Goal: Task Accomplishment & Management: Complete application form

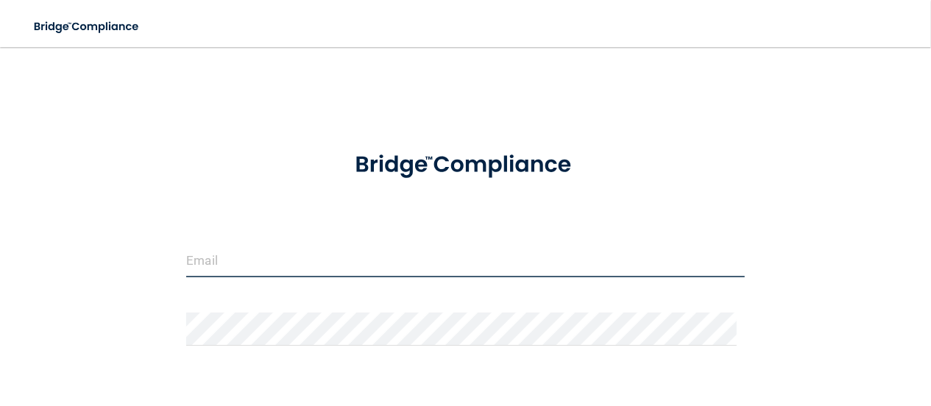
click at [213, 266] on input "email" at bounding box center [465, 260] width 558 height 33
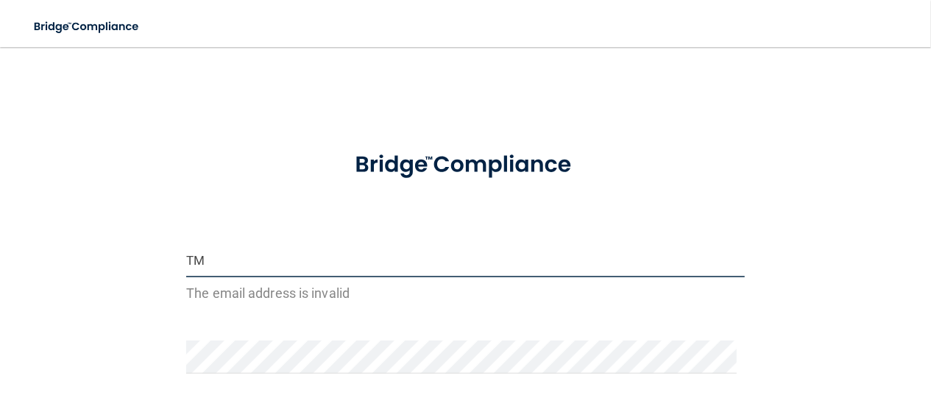
type input "T"
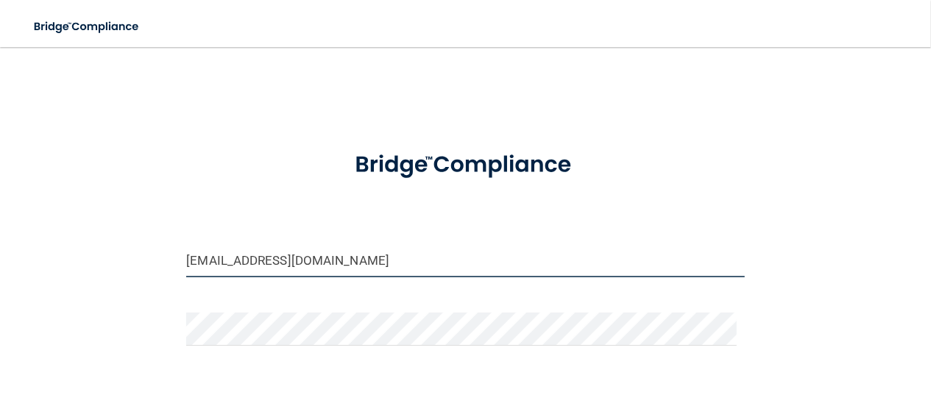
type input "[EMAIL_ADDRESS][DOMAIN_NAME]"
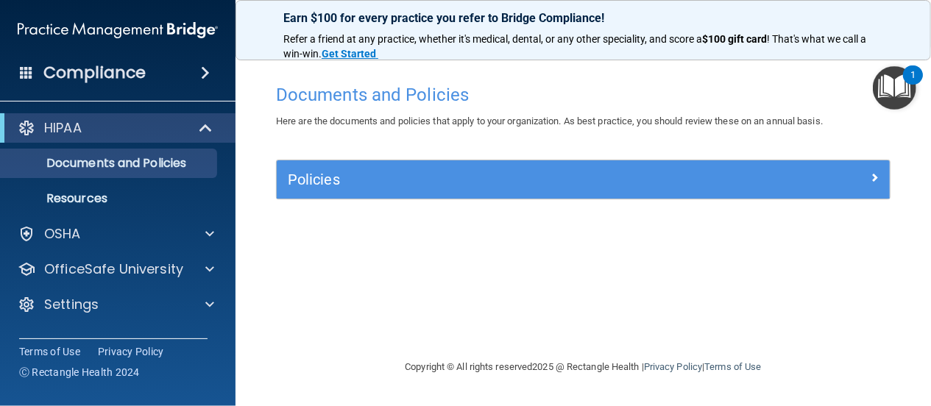
click at [402, 248] on div "Documents and Policies Here are the documents and policies that apply to your o…" at bounding box center [583, 218] width 636 height 282
click at [891, 91] on img "Open Resource Center, 1 new notification" at bounding box center [894, 87] width 43 height 43
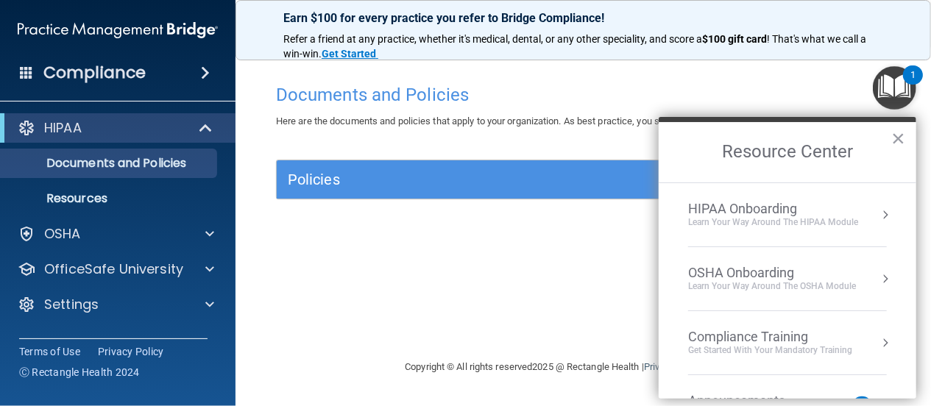
click at [878, 341] on button "Resource Center" at bounding box center [885, 343] width 15 height 15
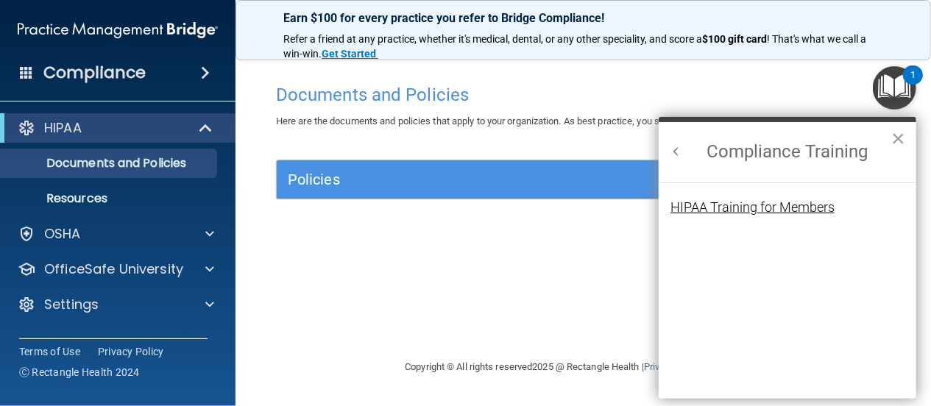
click at [730, 205] on div "HIPAA Training for Members" at bounding box center [752, 207] width 164 height 13
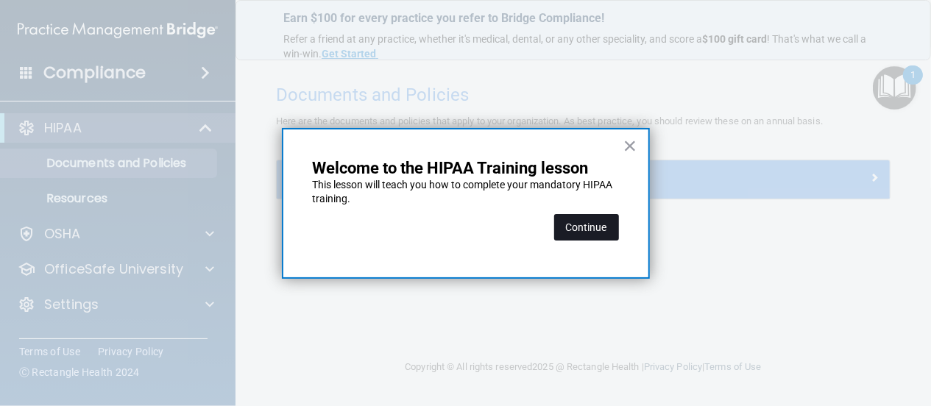
click at [589, 226] on button "Continue" at bounding box center [586, 227] width 65 height 26
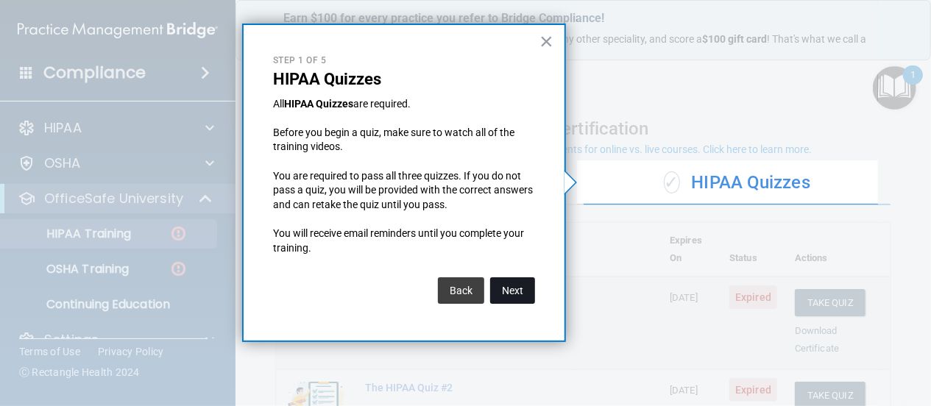
click at [510, 291] on button "Next" at bounding box center [512, 290] width 45 height 26
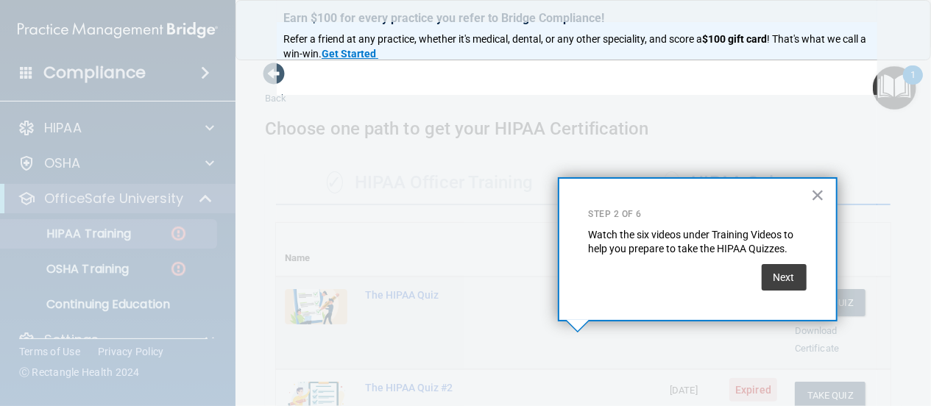
scroll to position [383, 0]
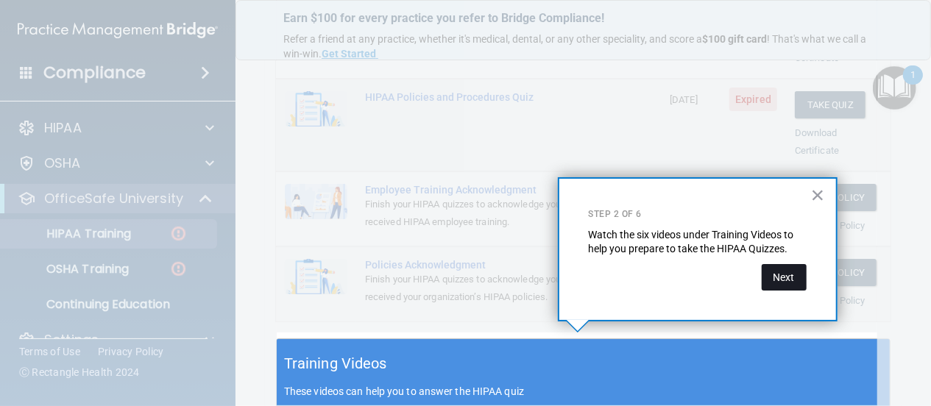
click at [792, 281] on button "Next" at bounding box center [784, 277] width 45 height 26
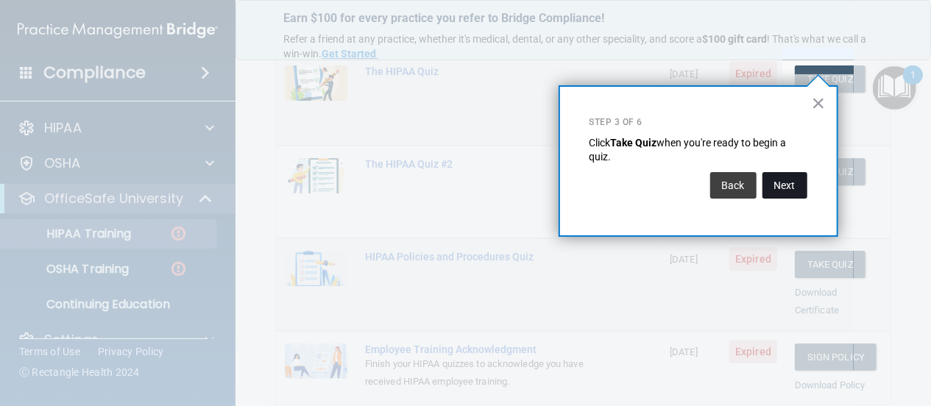
click at [787, 189] on button "Next" at bounding box center [784, 185] width 45 height 26
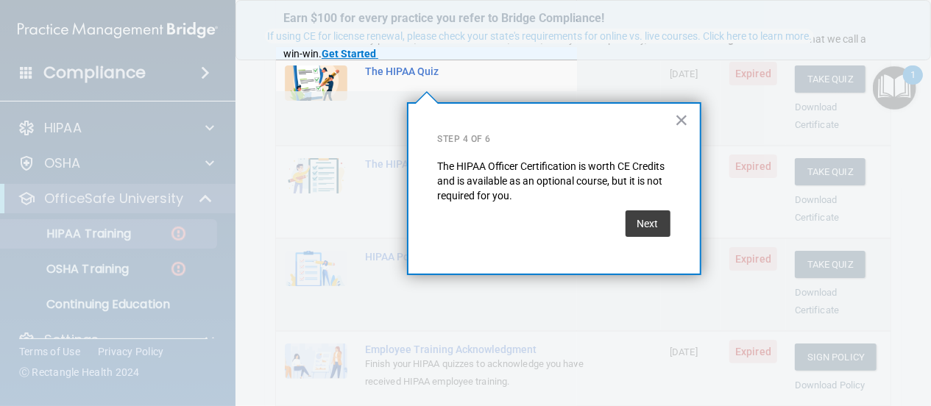
scroll to position [113, 0]
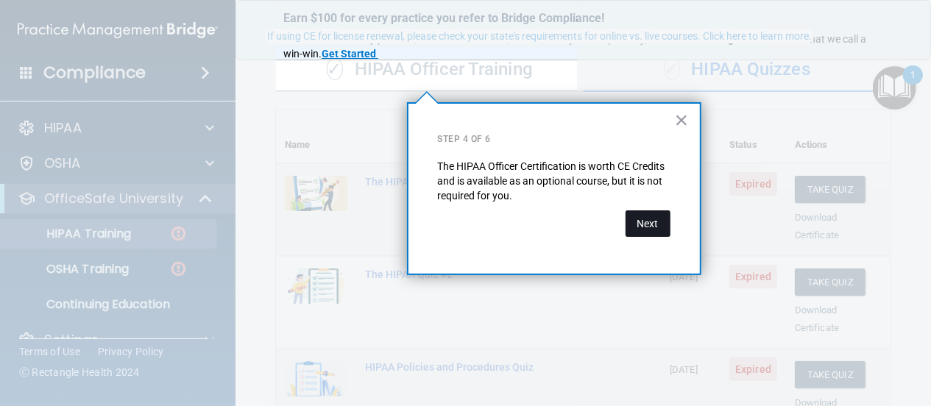
click at [637, 227] on button "Next" at bounding box center [647, 223] width 45 height 26
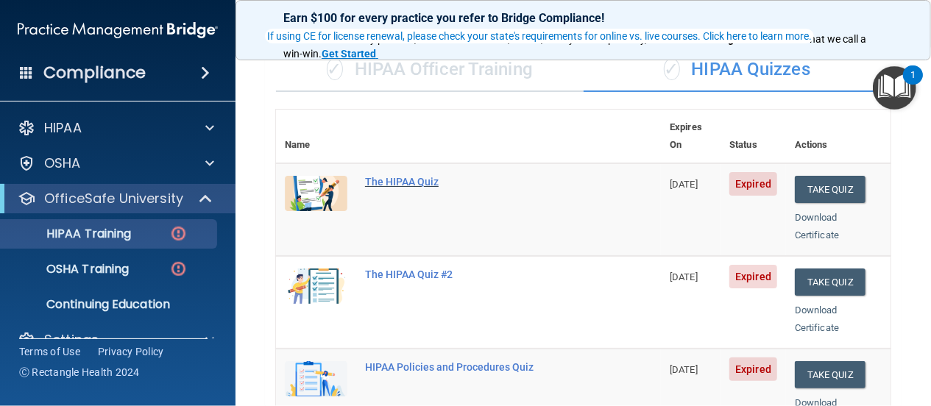
click at [402, 176] on div "The HIPAA Quiz" at bounding box center [476, 182] width 222 height 12
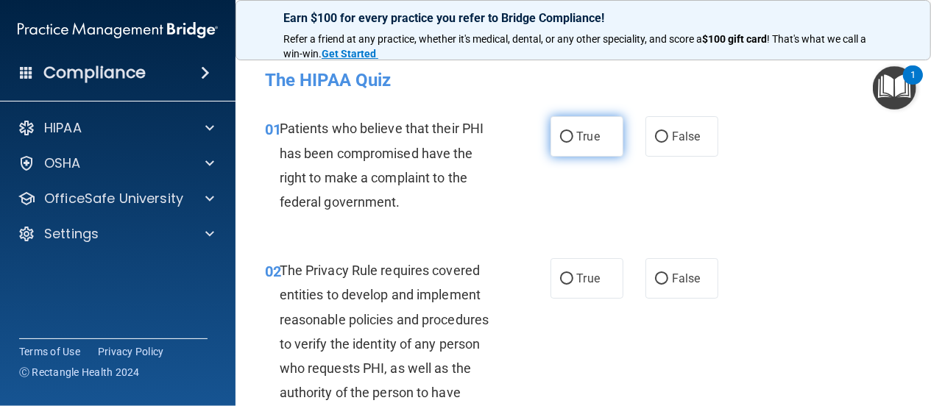
click at [560, 138] on input "True" at bounding box center [566, 137] width 13 height 11
radio input "true"
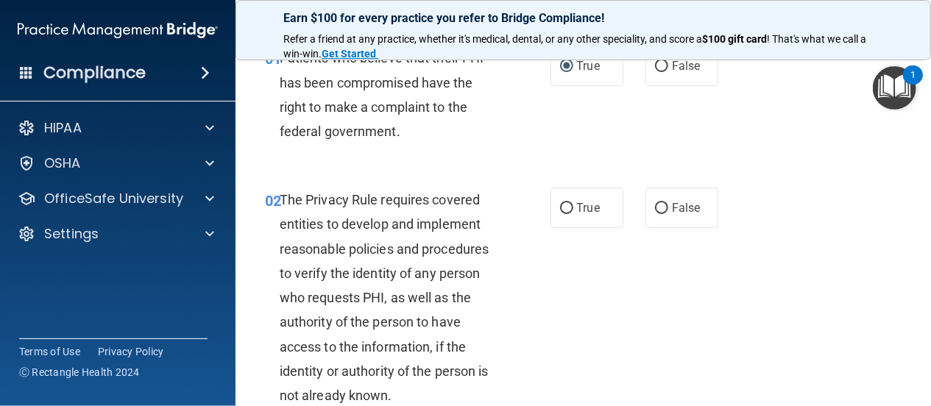
scroll to position [141, 0]
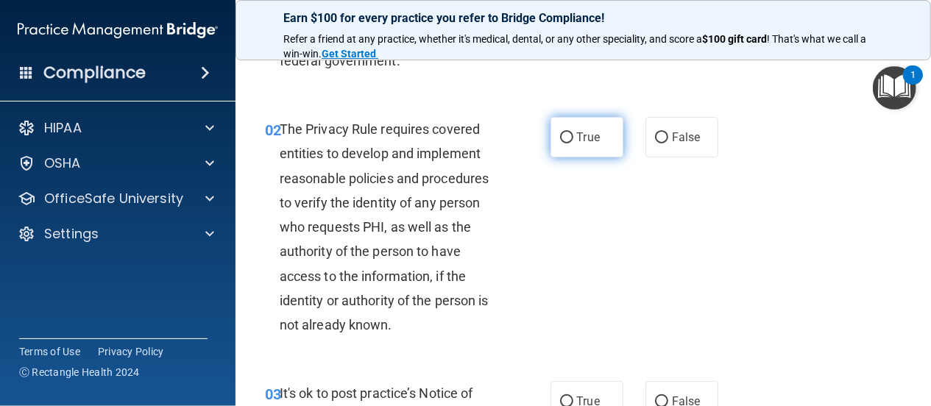
click at [560, 138] on input "True" at bounding box center [566, 137] width 13 height 11
radio input "true"
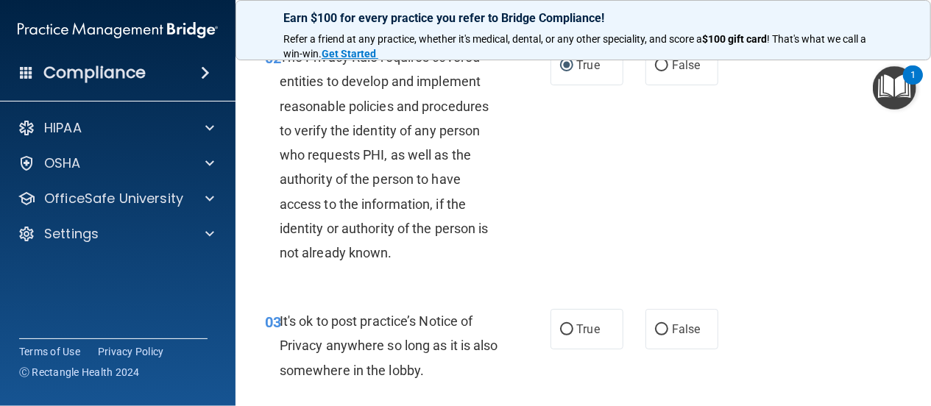
scroll to position [283, 0]
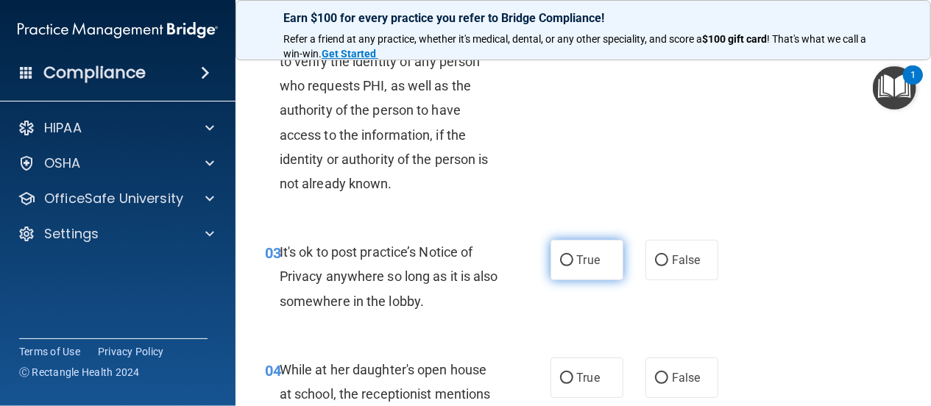
click at [561, 260] on input "True" at bounding box center [566, 260] width 13 height 11
radio input "true"
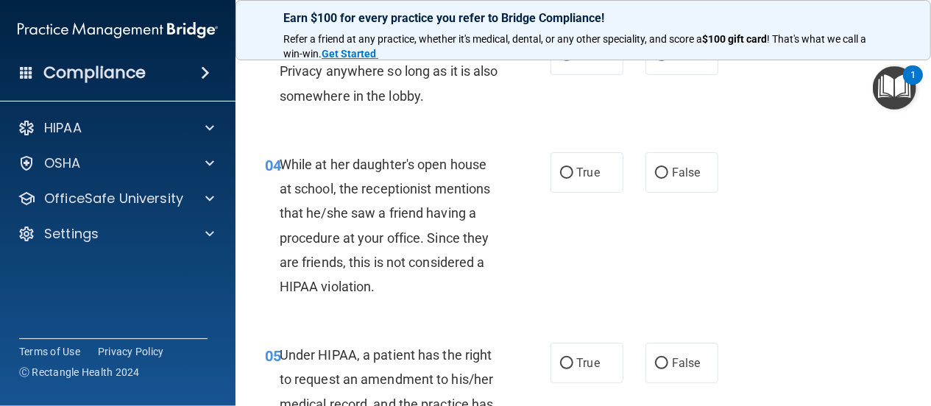
scroll to position [494, 0]
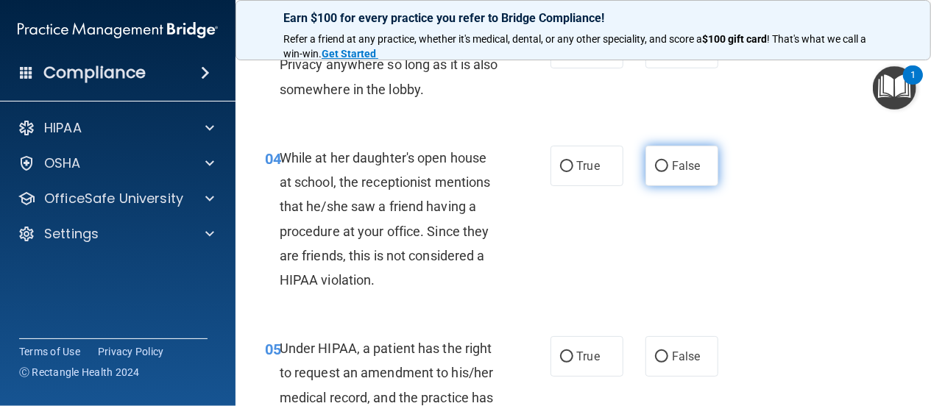
click at [655, 164] on input "False" at bounding box center [661, 166] width 13 height 11
radio input "true"
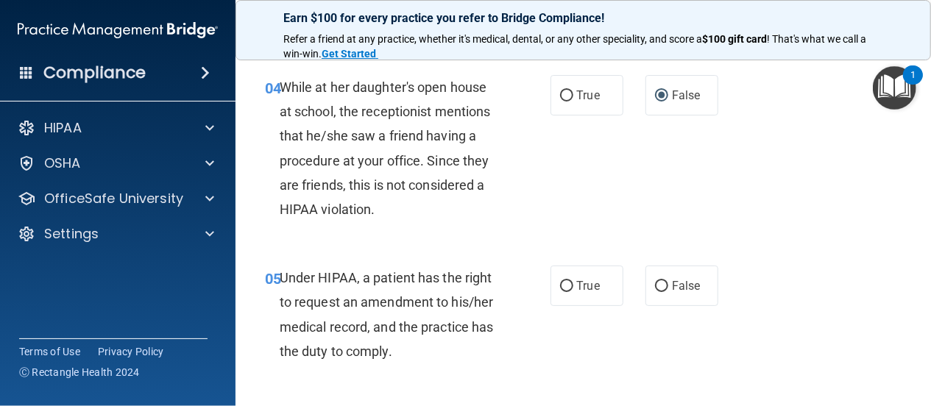
scroll to position [636, 0]
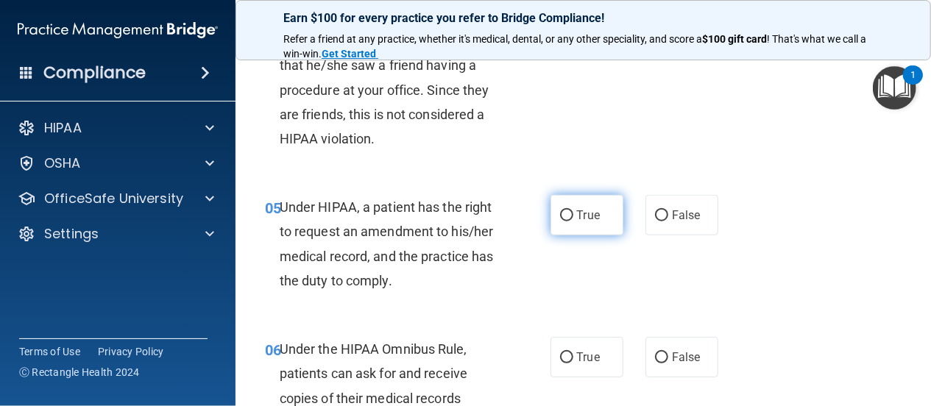
click at [561, 216] on input "True" at bounding box center [566, 215] width 13 height 11
radio input "true"
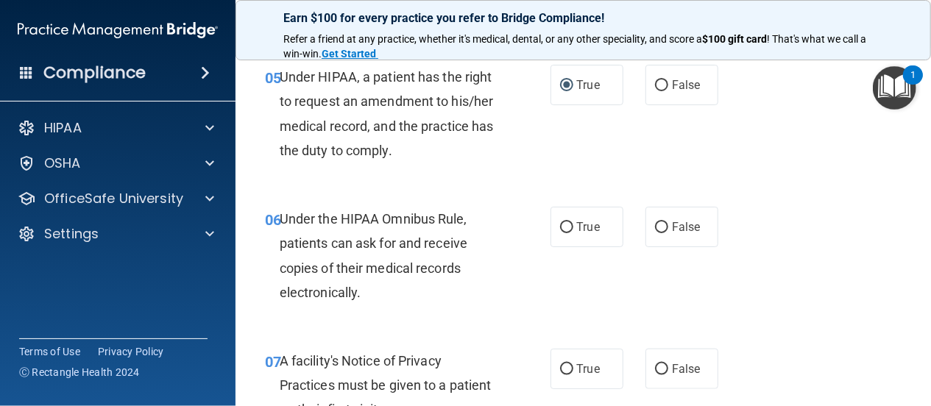
scroll to position [777, 0]
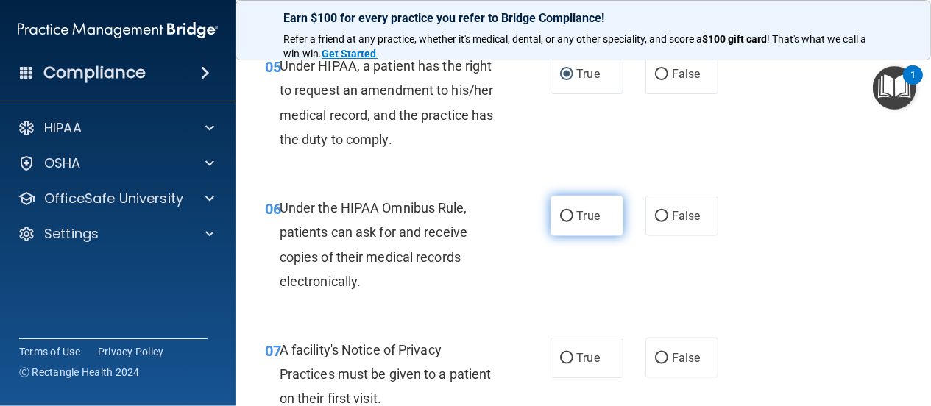
click at [560, 216] on input "True" at bounding box center [566, 216] width 13 height 11
radio input "true"
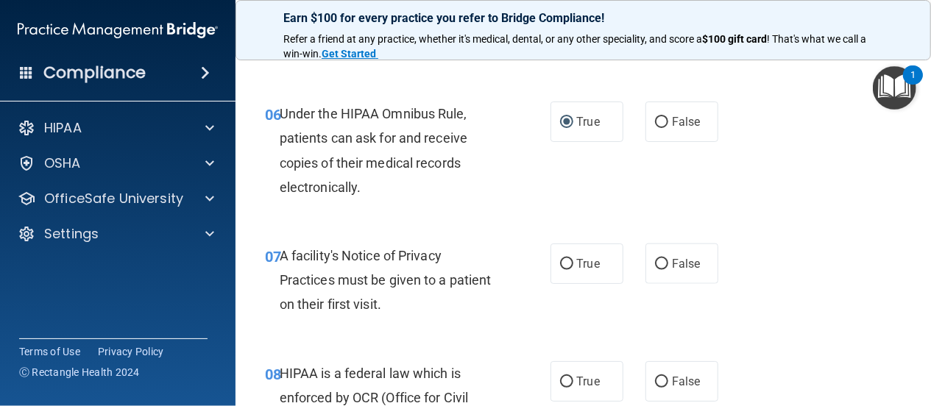
scroll to position [918, 0]
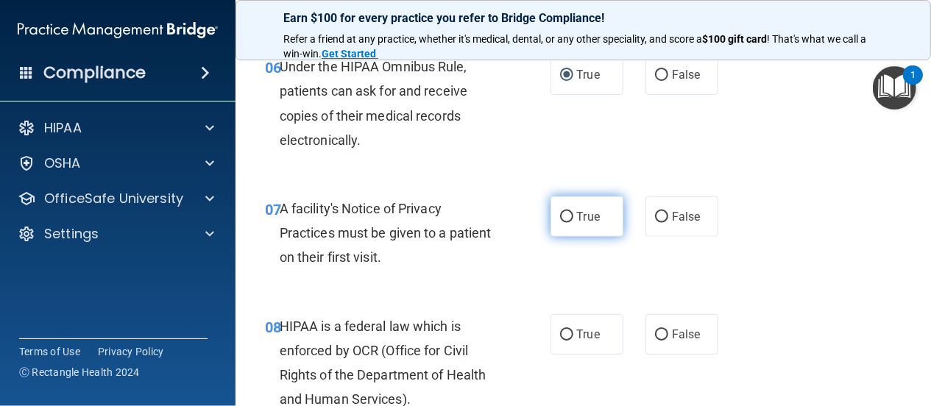
click at [563, 217] on input "True" at bounding box center [566, 217] width 13 height 11
radio input "true"
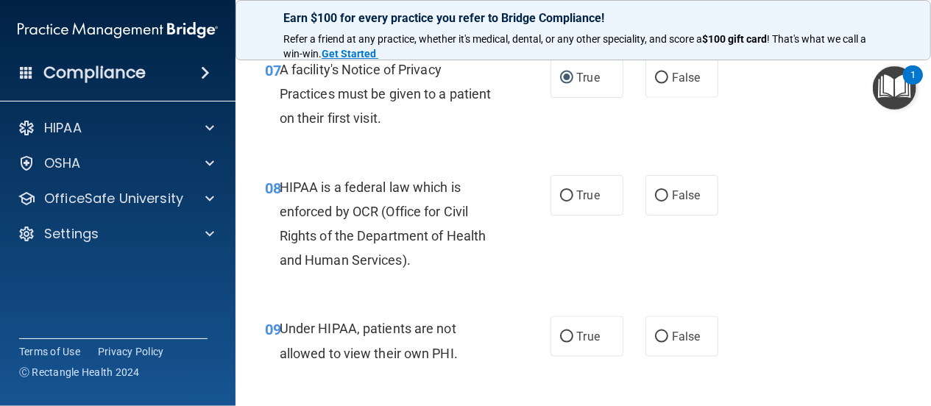
scroll to position [1060, 0]
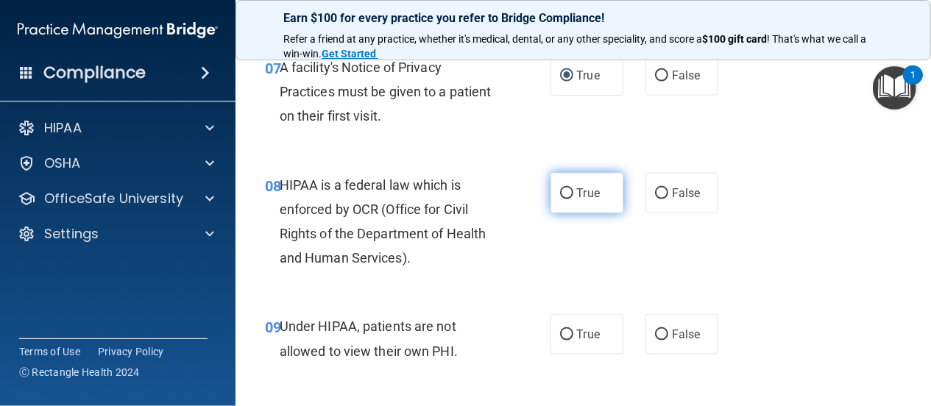
click at [560, 191] on input "True" at bounding box center [566, 193] width 13 height 11
radio input "true"
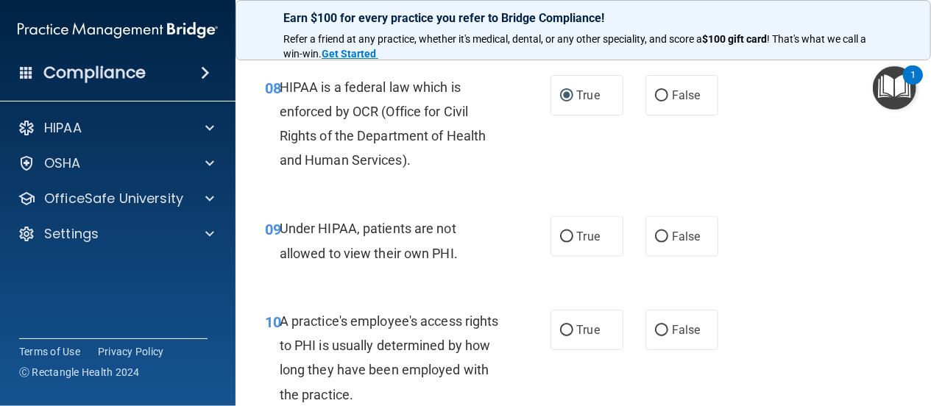
scroll to position [1201, 0]
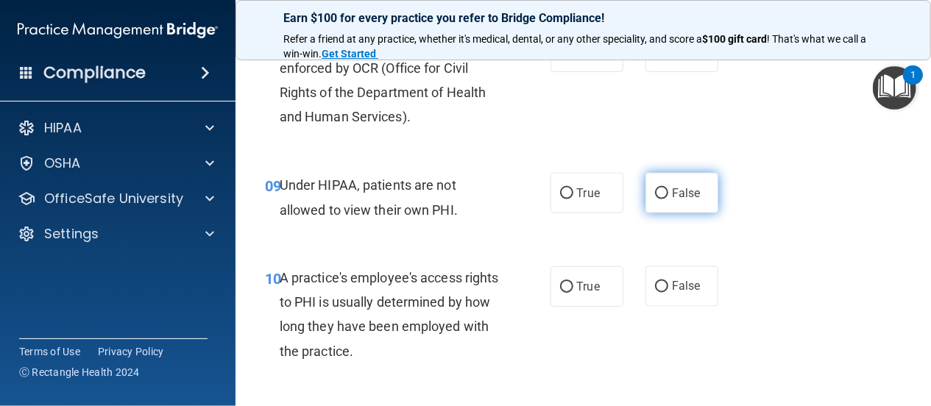
click at [655, 192] on input "False" at bounding box center [661, 193] width 13 height 11
radio input "true"
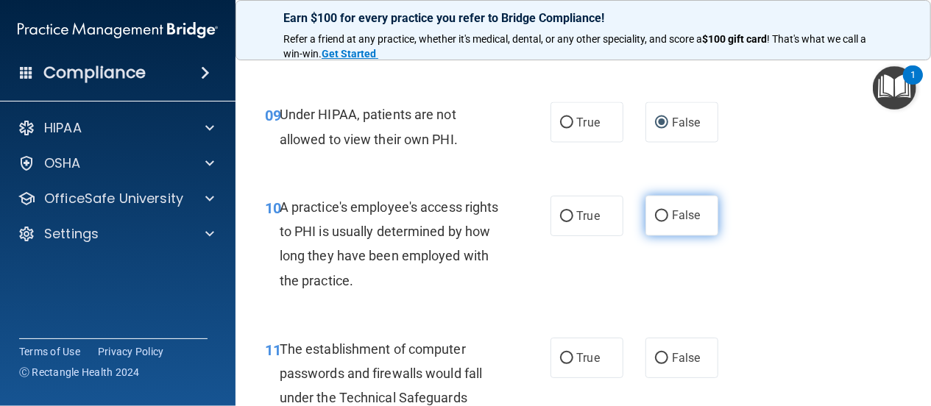
click at [655, 215] on input "False" at bounding box center [661, 216] width 13 height 11
radio input "true"
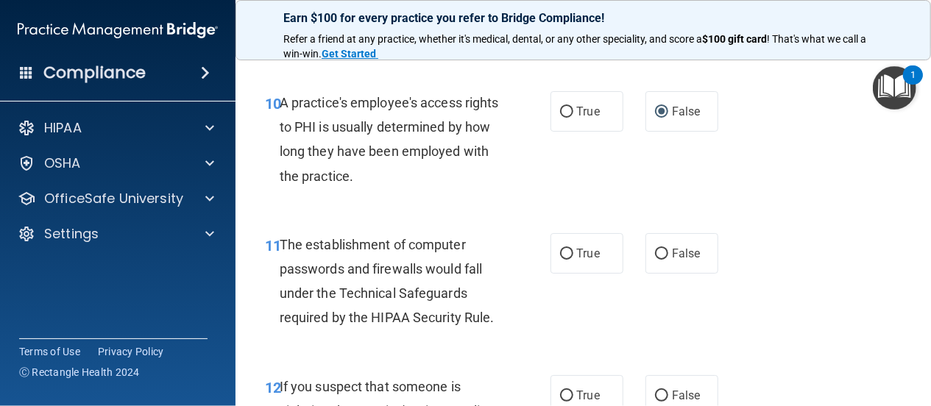
scroll to position [1413, 0]
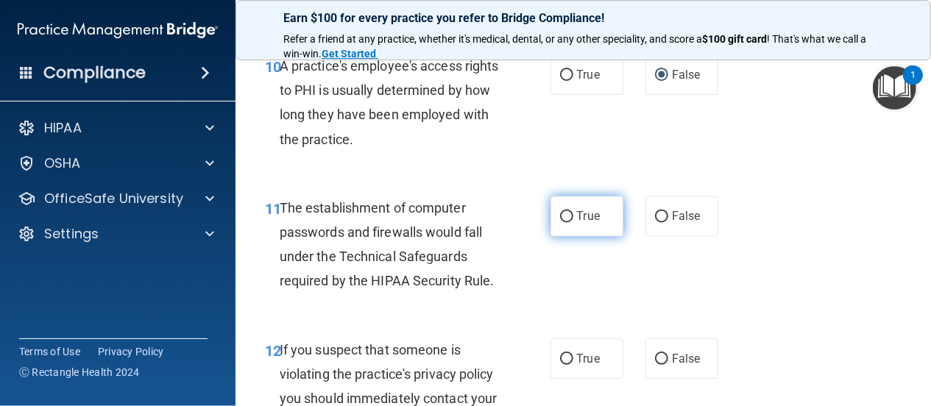
click at [560, 216] on input "True" at bounding box center [566, 217] width 13 height 11
radio input "true"
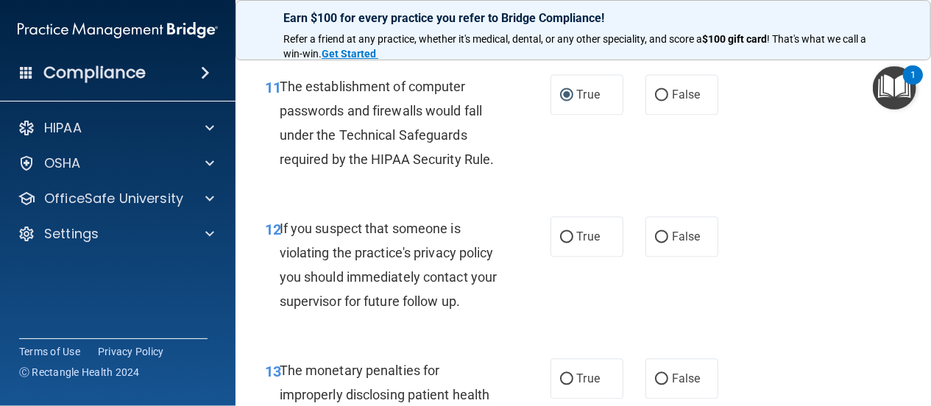
scroll to position [1554, 0]
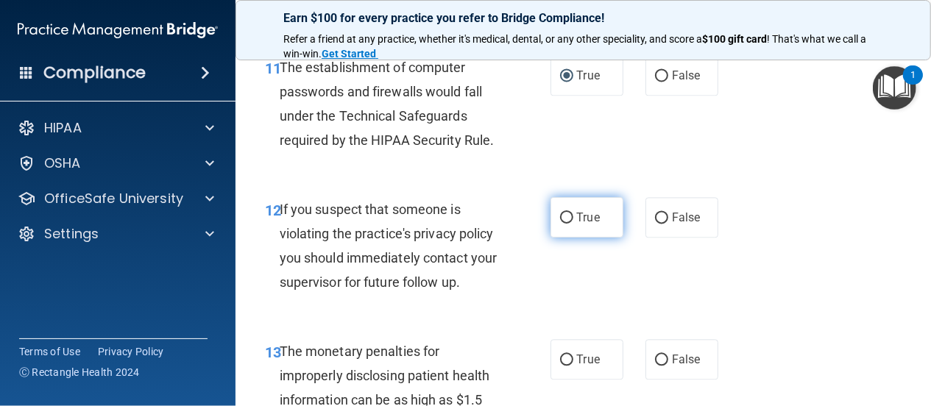
click at [561, 216] on input "True" at bounding box center [566, 218] width 13 height 11
radio input "true"
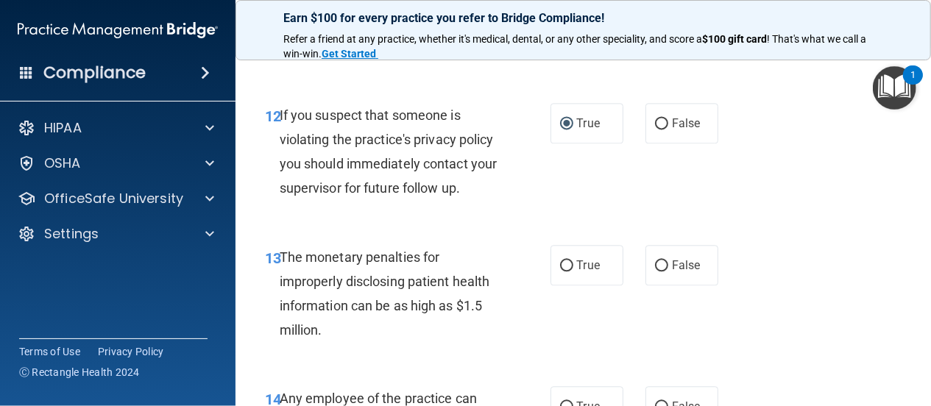
scroll to position [1695, 0]
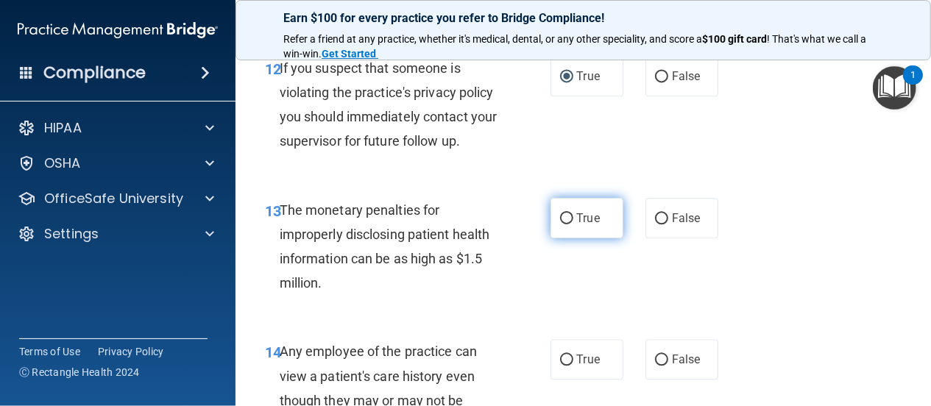
click at [561, 224] on input "True" at bounding box center [566, 218] width 13 height 11
radio input "true"
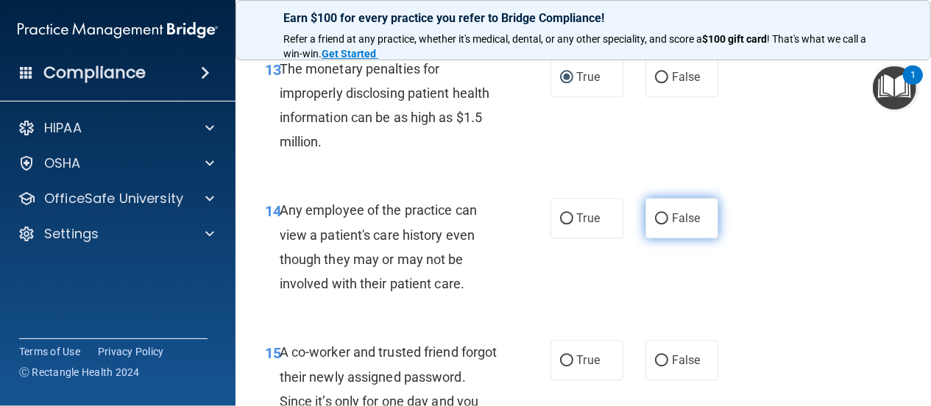
click at [655, 224] on input "False" at bounding box center [661, 218] width 13 height 11
radio input "true"
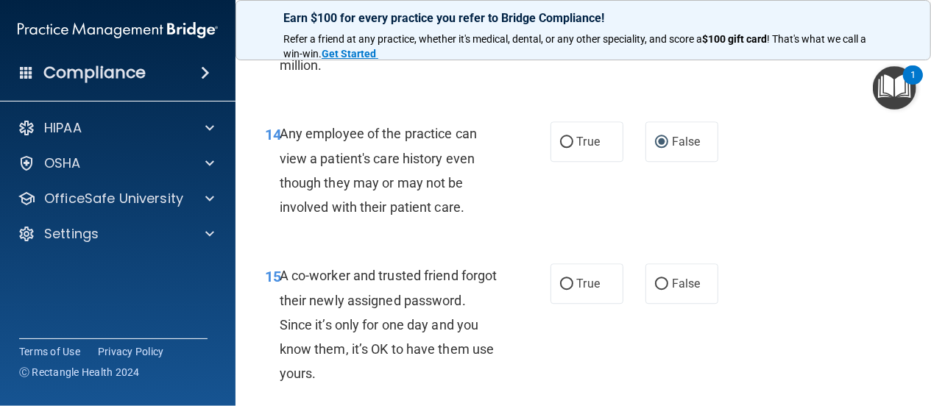
scroll to position [1978, 0]
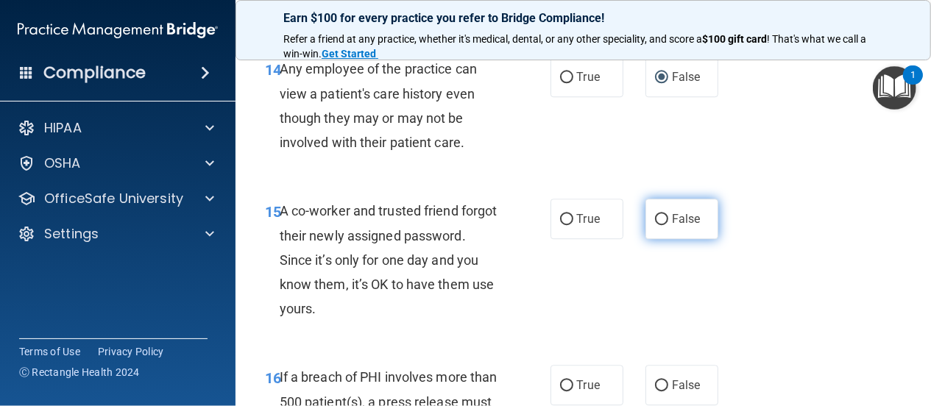
click at [655, 225] on input "False" at bounding box center [661, 219] width 13 height 11
radio input "true"
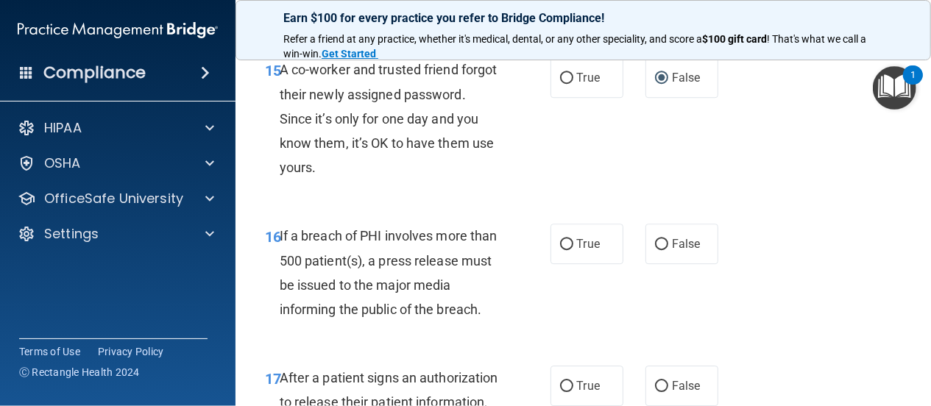
scroll to position [2190, 0]
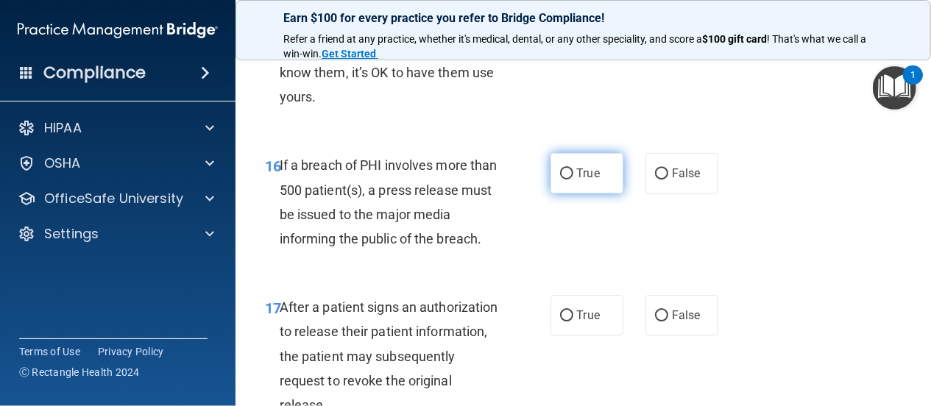
click at [560, 180] on input "True" at bounding box center [566, 173] width 13 height 11
radio input "true"
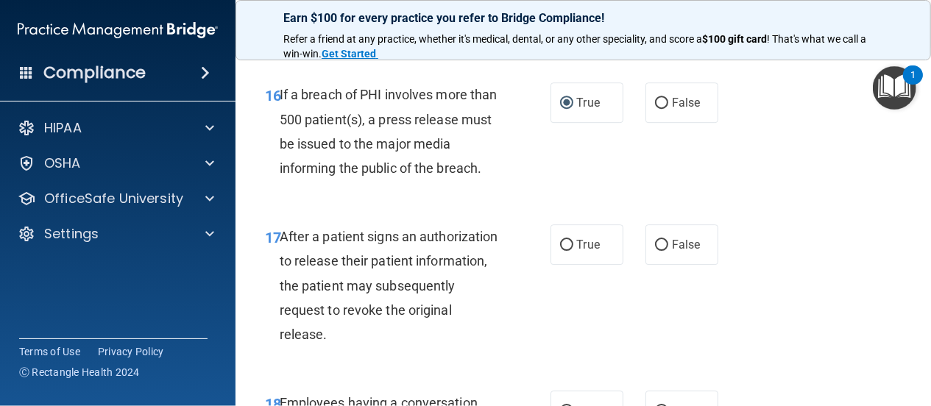
scroll to position [2331, 0]
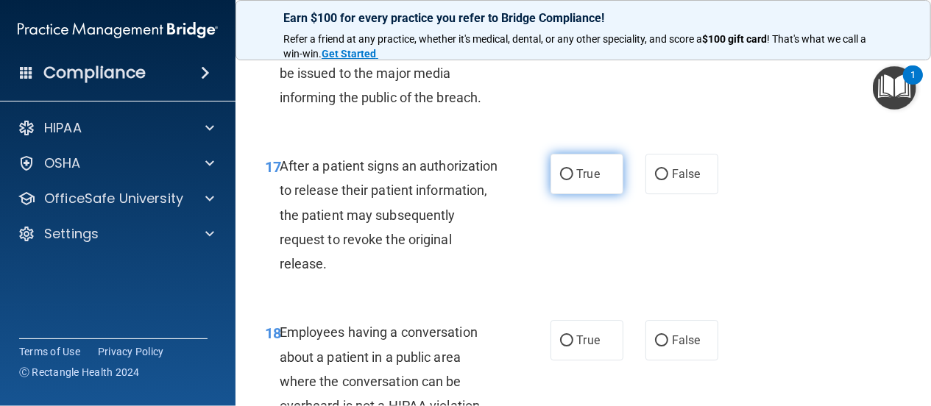
click at [560, 180] on input "True" at bounding box center [566, 174] width 13 height 11
radio input "true"
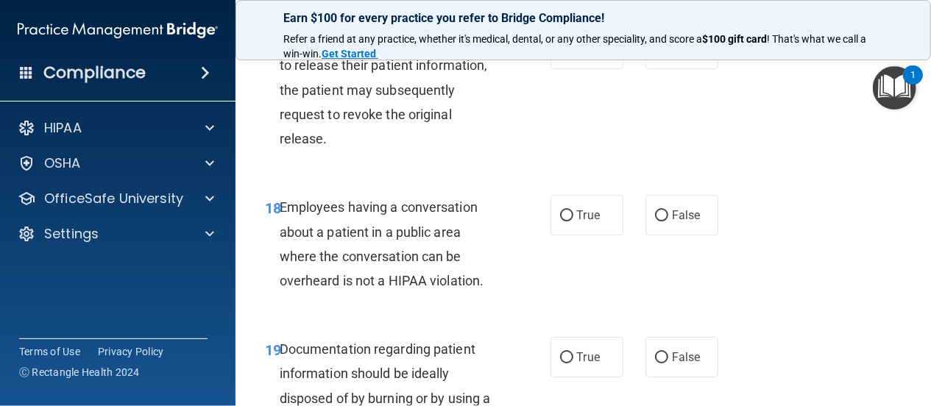
scroll to position [2472, 0]
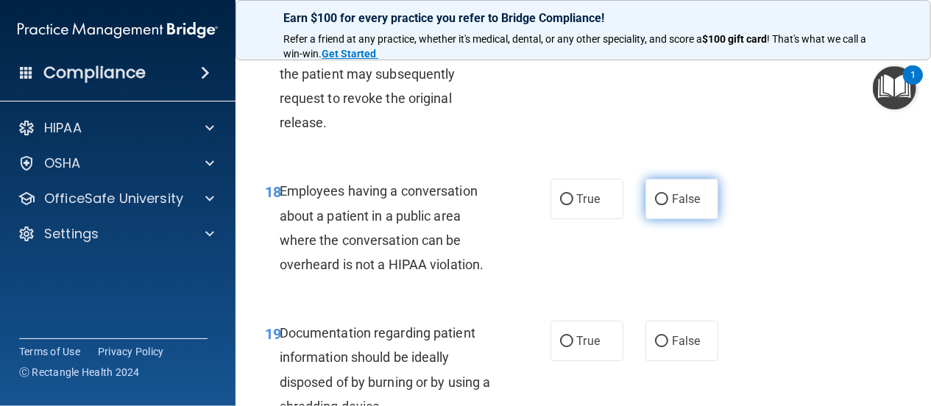
click at [655, 205] on input "False" at bounding box center [661, 199] width 13 height 11
radio input "true"
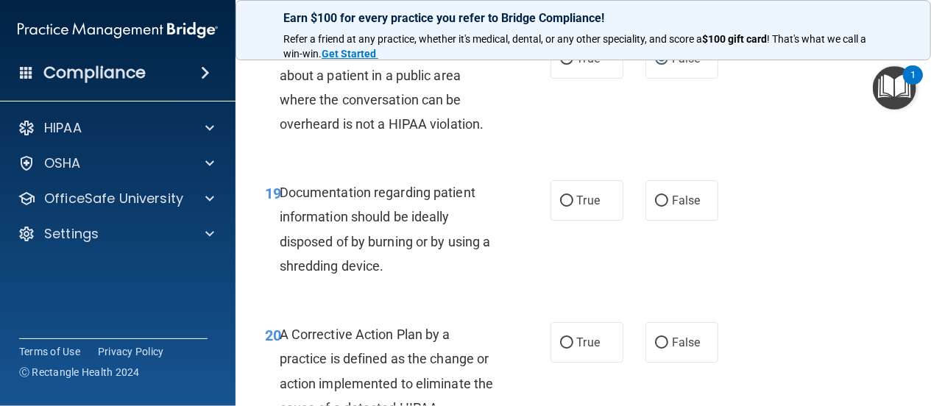
scroll to position [2613, 0]
click at [560, 206] on input "True" at bounding box center [566, 200] width 13 height 11
radio input "true"
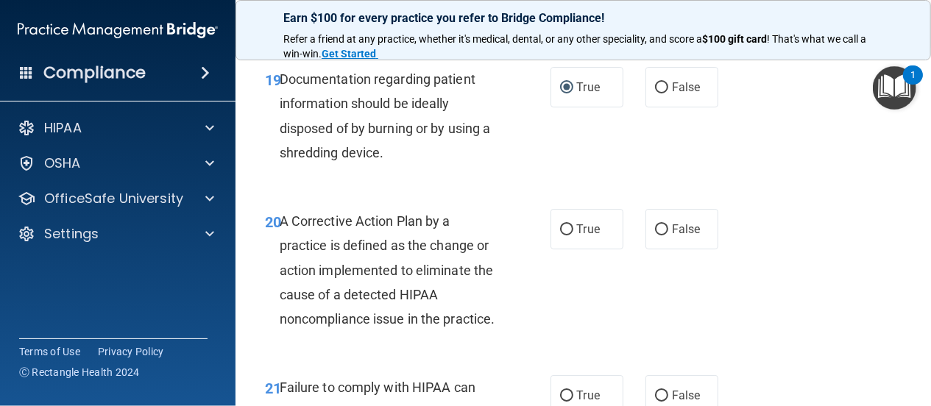
scroll to position [2755, 0]
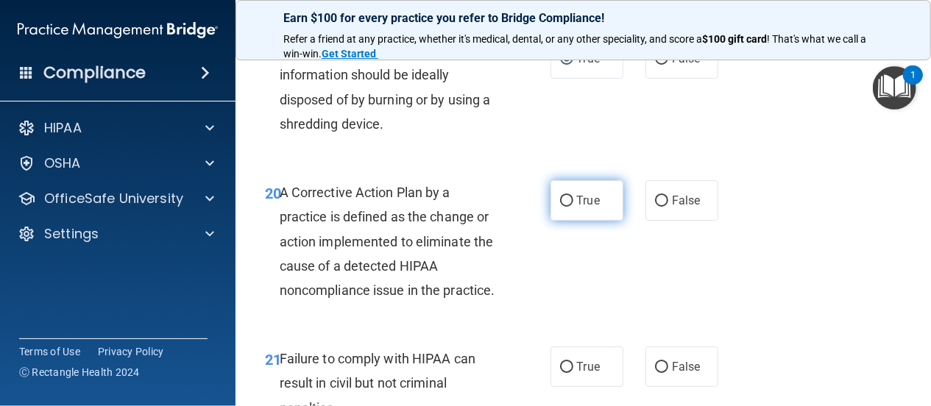
click at [560, 207] on input "True" at bounding box center [566, 201] width 13 height 11
radio input "true"
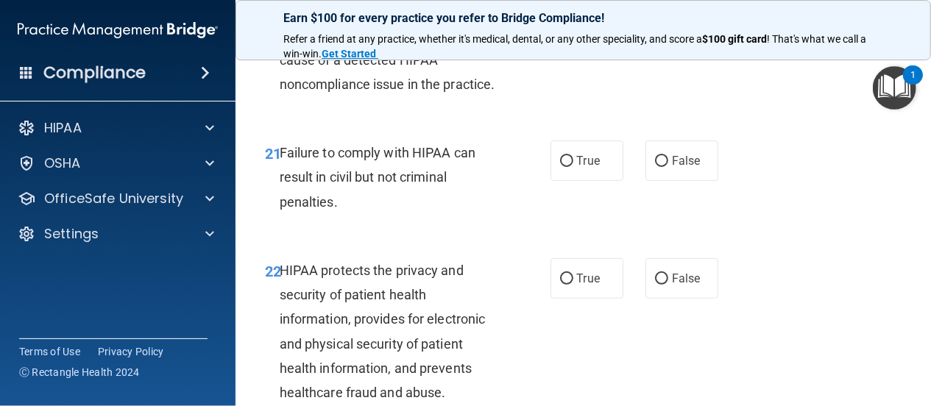
scroll to position [2967, 0]
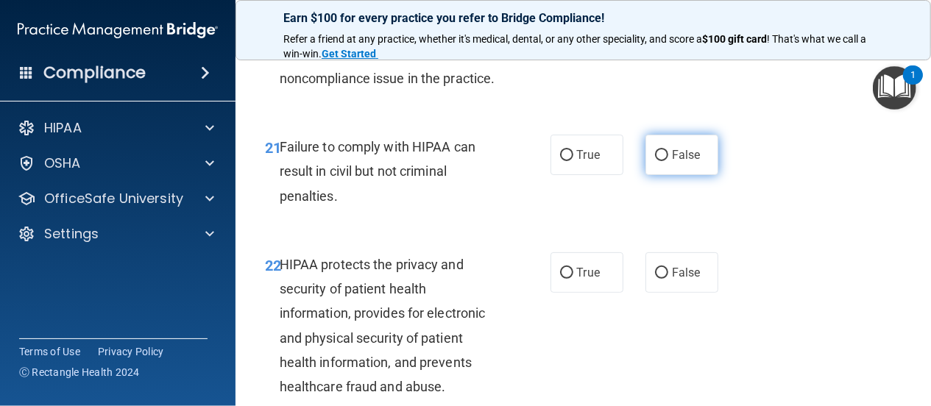
drag, startPoint x: 651, startPoint y: 205, endPoint x: 589, endPoint y: 258, distance: 80.9
click at [655, 161] on input "False" at bounding box center [661, 155] width 13 height 11
radio input "true"
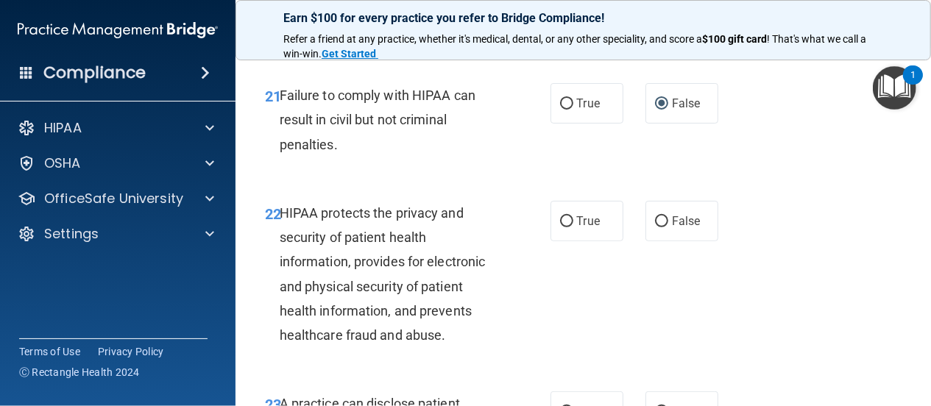
scroll to position [3037, 0]
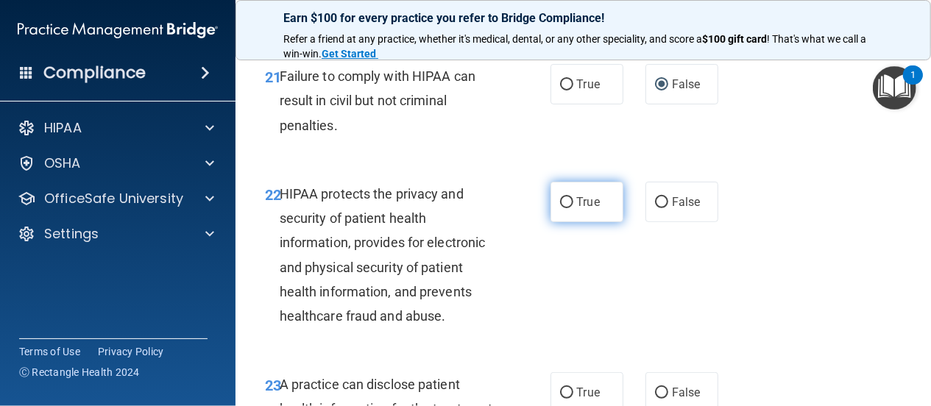
click at [560, 208] on input "True" at bounding box center [566, 202] width 13 height 11
radio input "true"
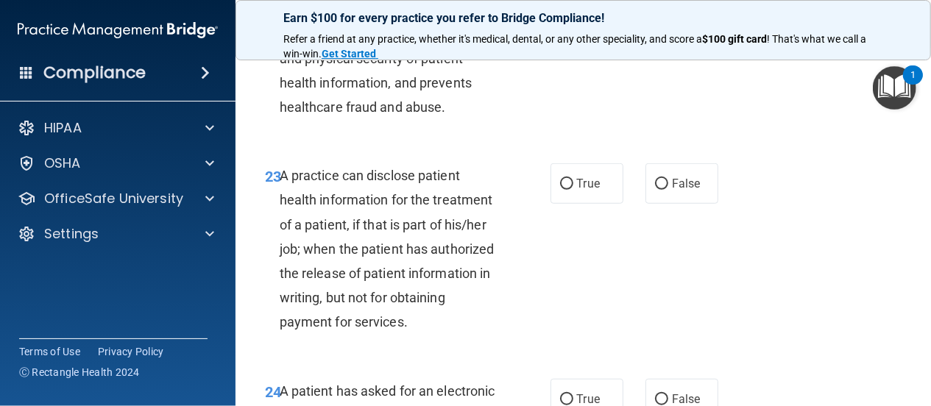
scroll to position [3249, 0]
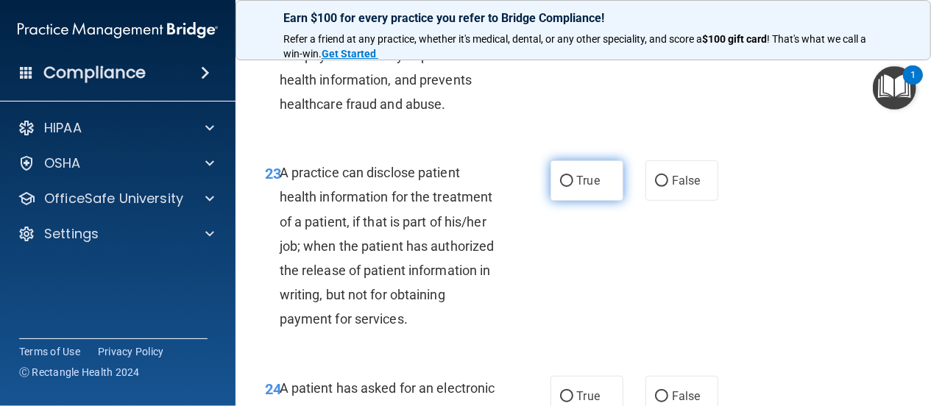
click at [561, 187] on input "True" at bounding box center [566, 181] width 13 height 11
radio input "true"
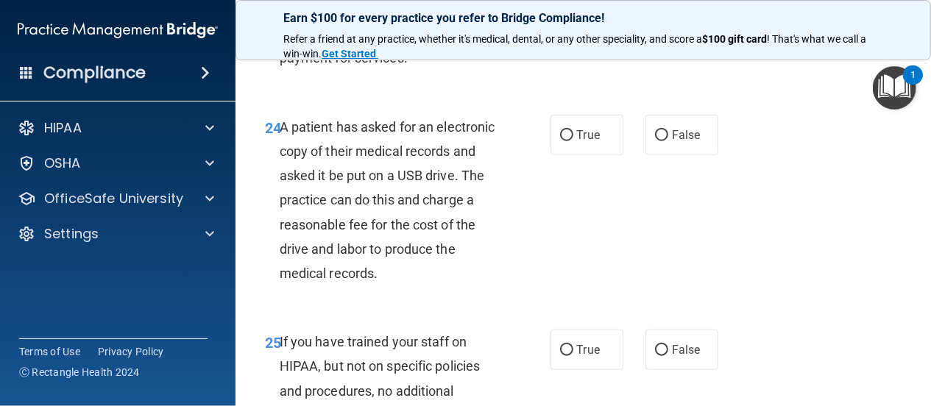
scroll to position [3532, 0]
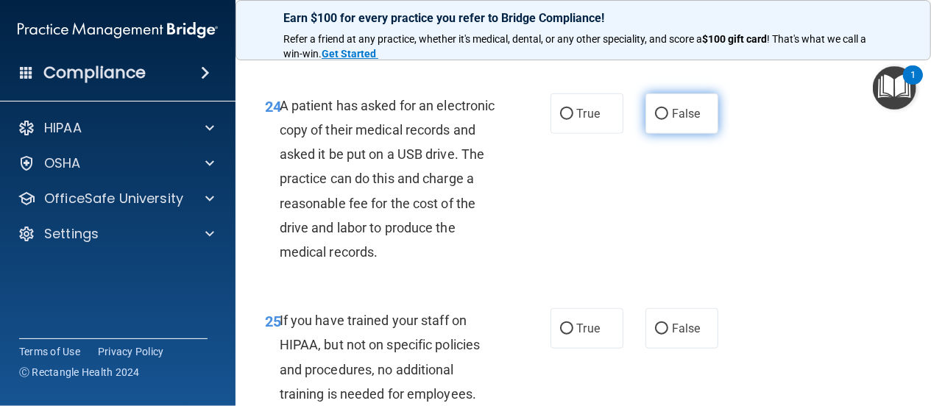
click at [655, 120] on input "False" at bounding box center [661, 114] width 13 height 11
radio input "true"
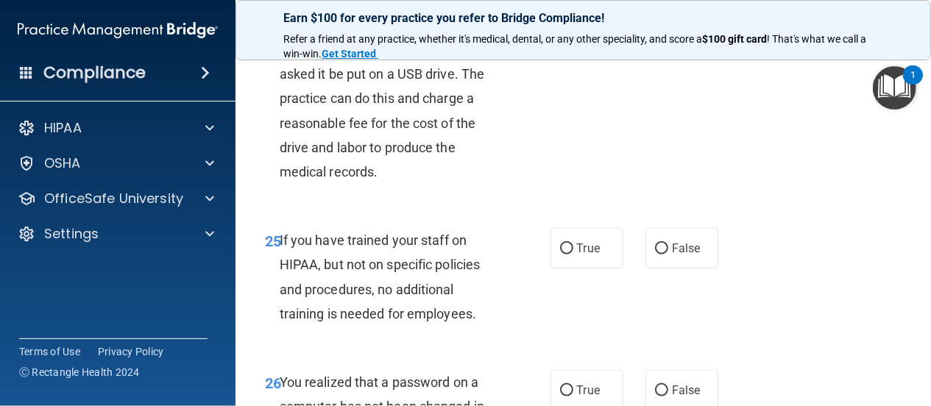
scroll to position [3744, 0]
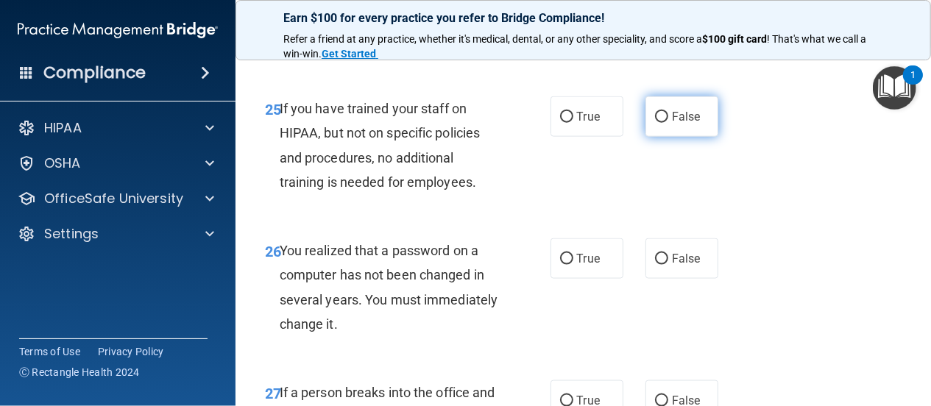
click at [655, 123] on input "False" at bounding box center [661, 117] width 13 height 11
radio input "true"
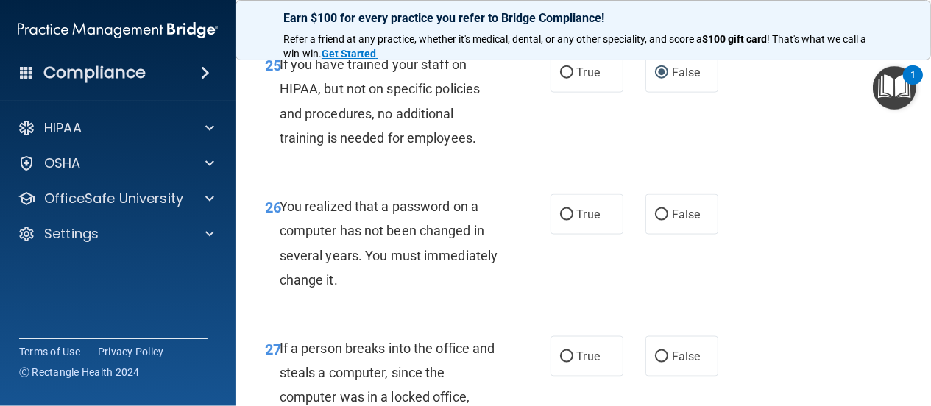
scroll to position [3885, 0]
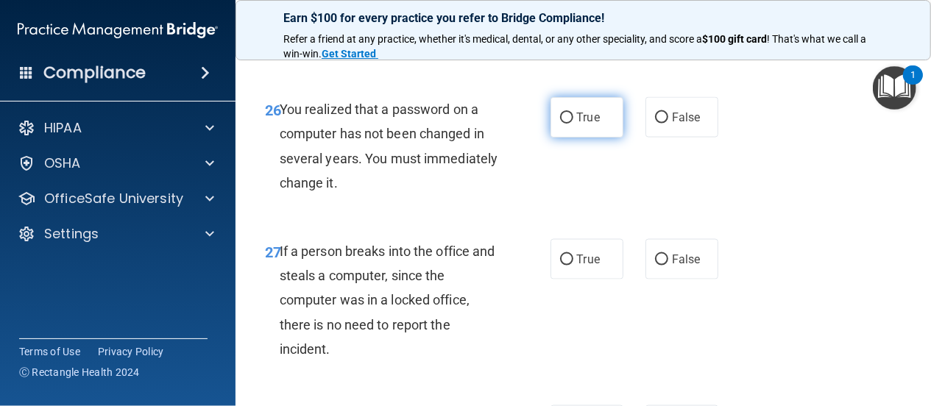
click at [563, 124] on input "True" at bounding box center [566, 118] width 13 height 11
radio input "true"
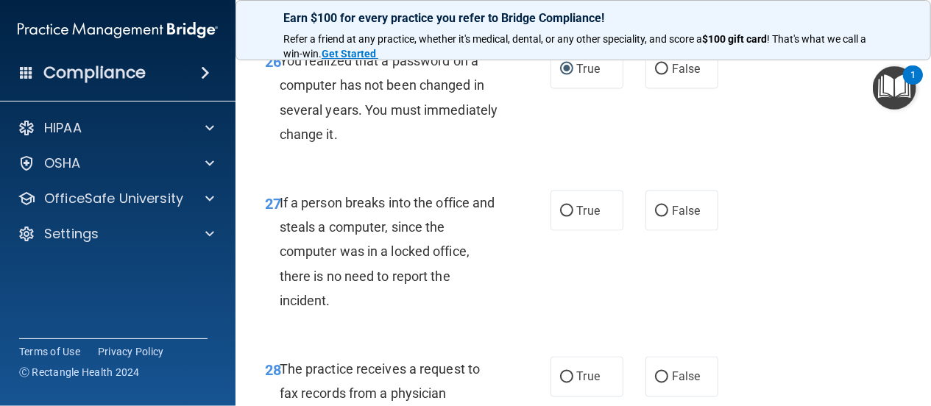
scroll to position [4026, 0]
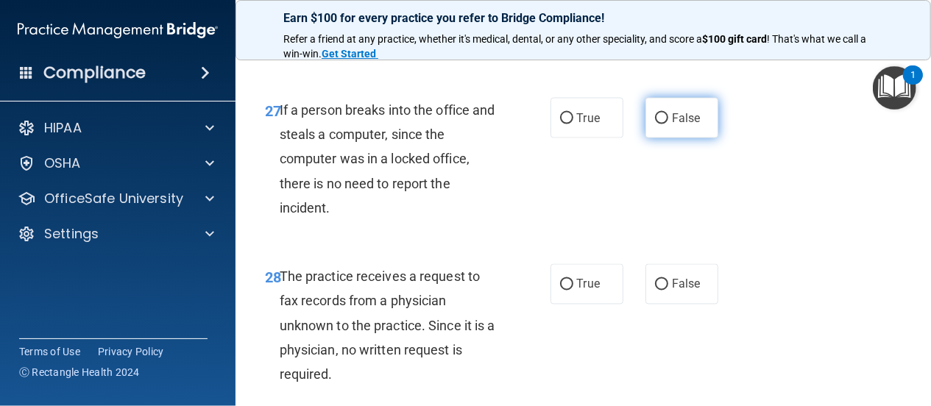
click at [655, 124] on input "False" at bounding box center [661, 118] width 13 height 11
radio input "true"
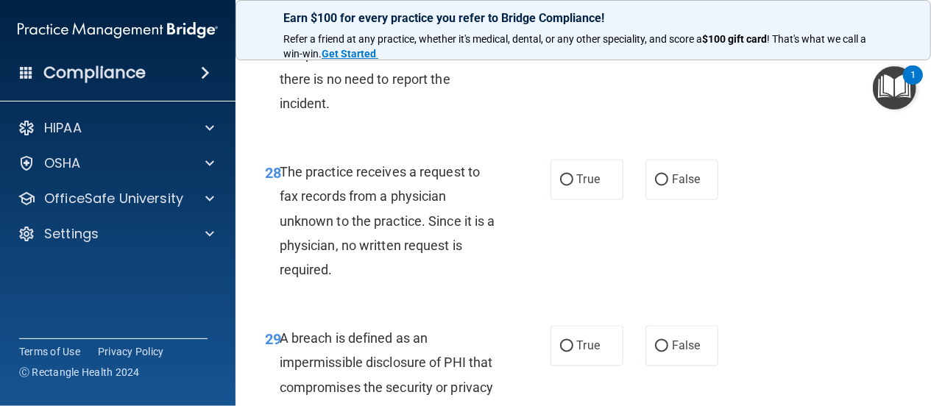
scroll to position [4167, 0]
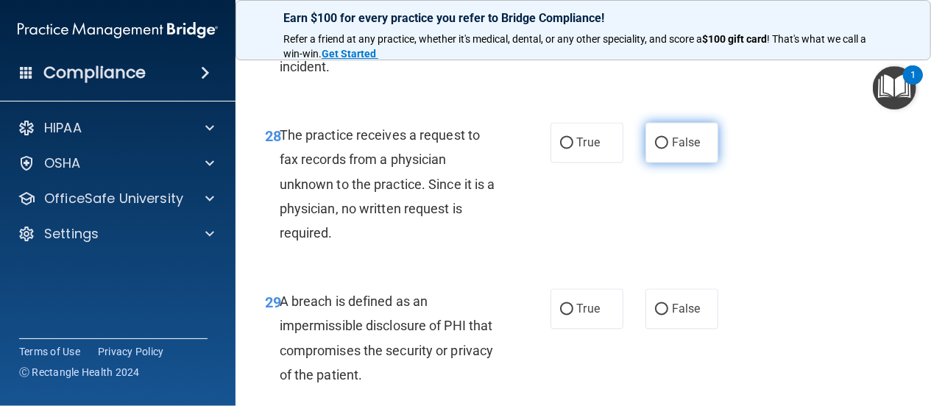
click at [655, 149] on input "False" at bounding box center [661, 143] width 13 height 11
radio input "true"
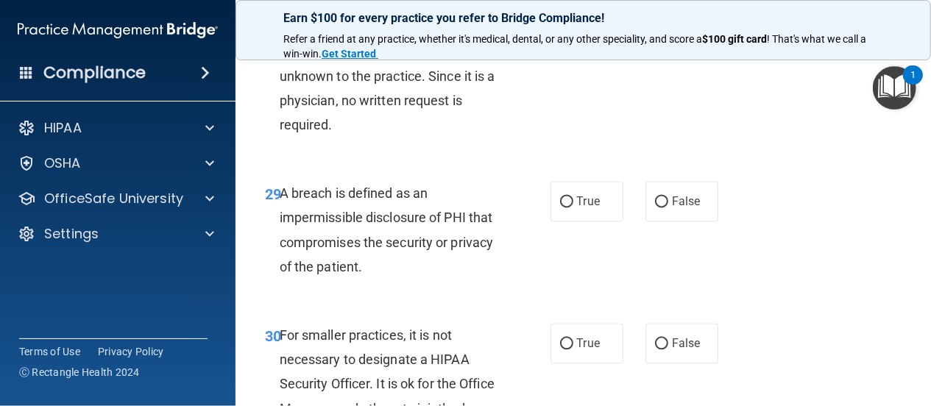
scroll to position [4309, 0]
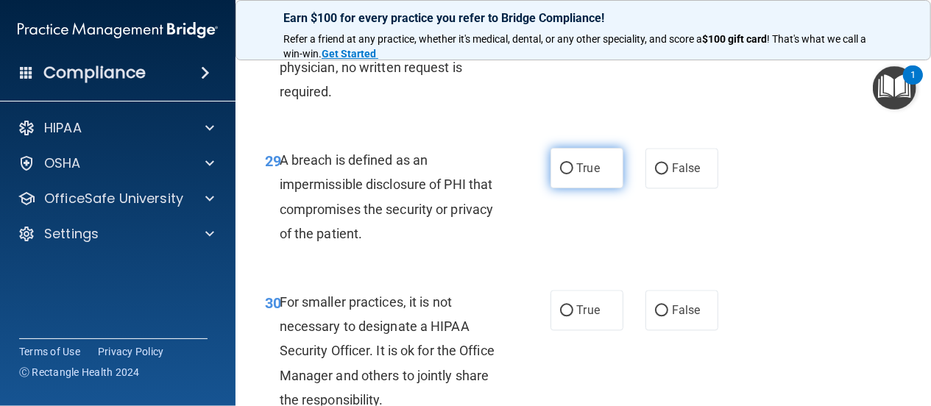
click at [561, 174] on input "True" at bounding box center [566, 168] width 13 height 11
radio input "true"
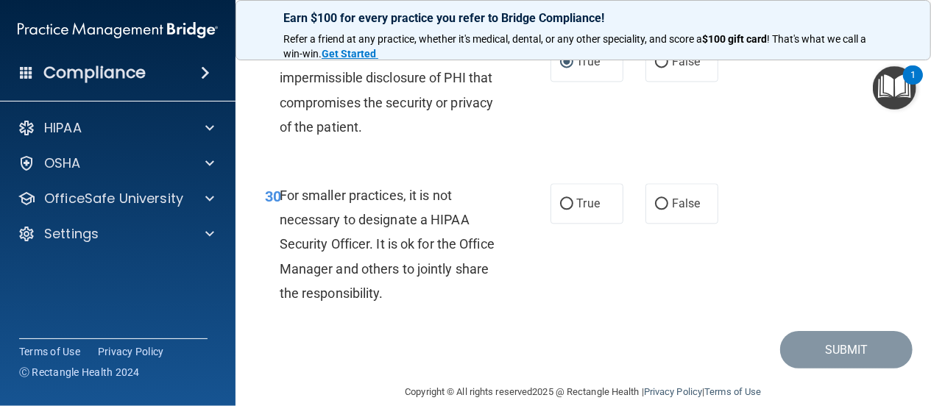
scroll to position [4487, 0]
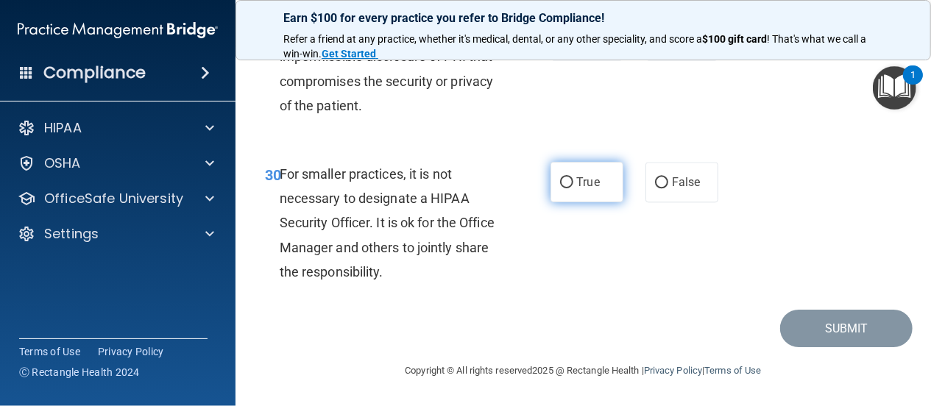
click at [561, 182] on input "True" at bounding box center [566, 182] width 13 height 11
radio input "true"
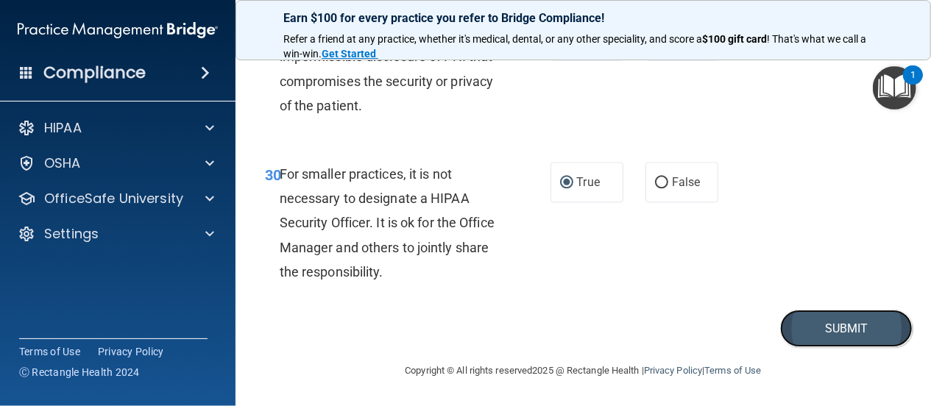
click at [797, 322] on button "Submit" at bounding box center [846, 329] width 132 height 38
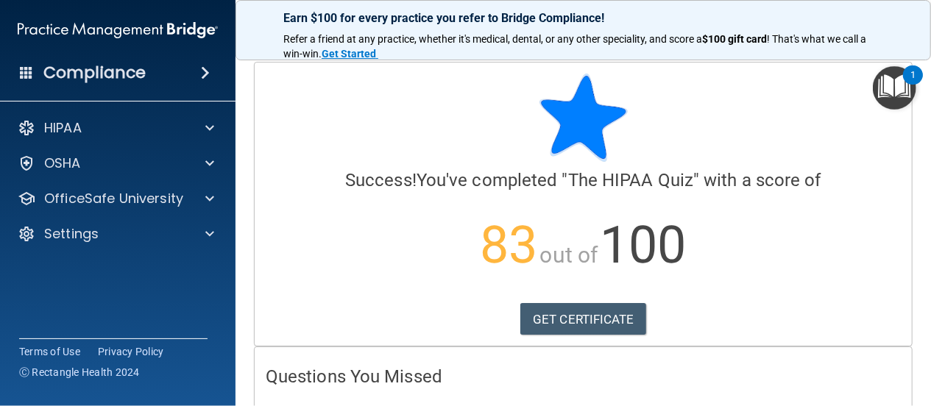
click at [889, 89] on img "Open Resource Center, 1 new notification" at bounding box center [894, 87] width 43 height 43
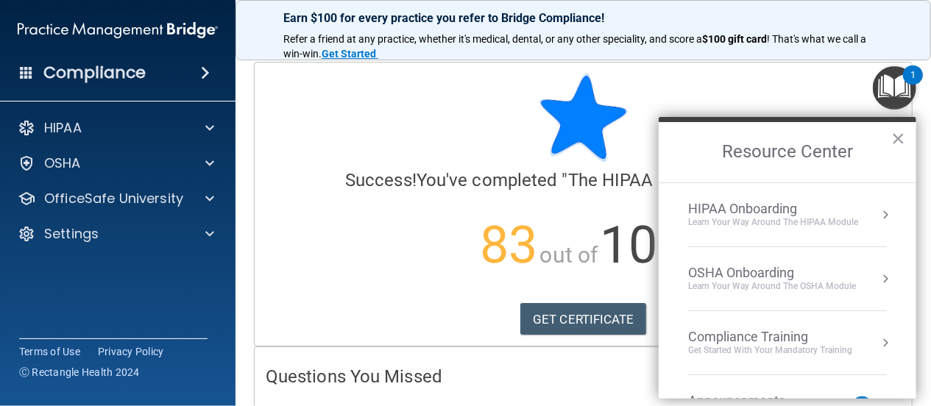
click at [878, 338] on button "Resource Center" at bounding box center [885, 343] width 15 height 15
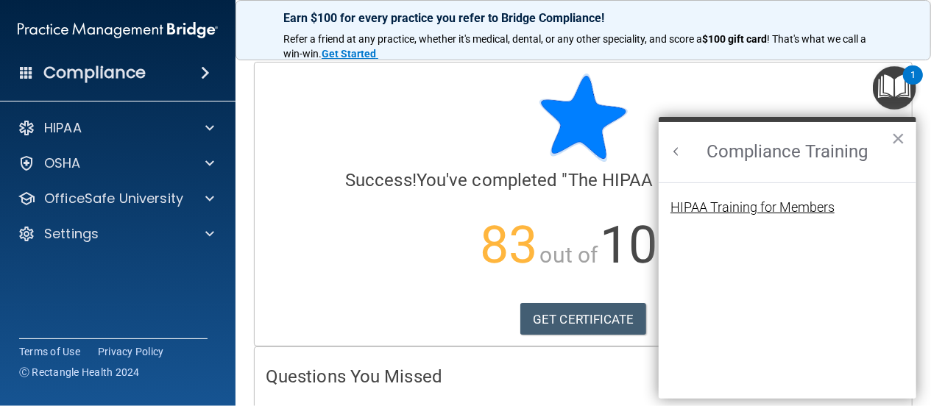
click at [707, 203] on div "HIPAA Training for Members" at bounding box center [752, 207] width 164 height 13
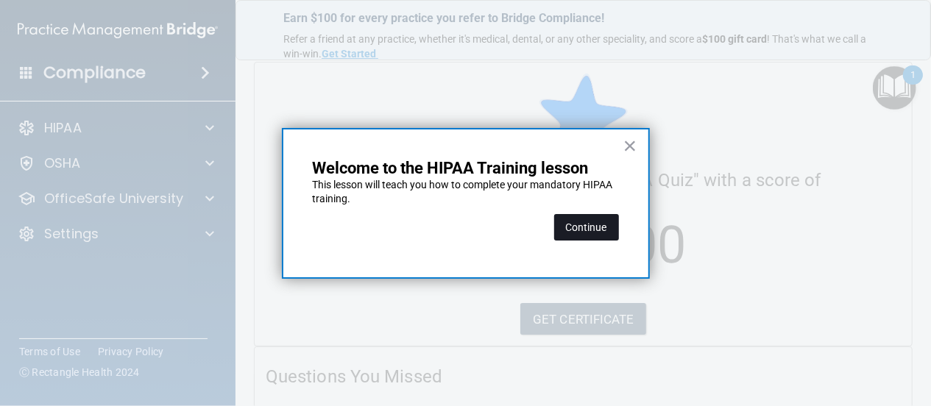
click at [575, 226] on button "Continue" at bounding box center [586, 227] width 65 height 26
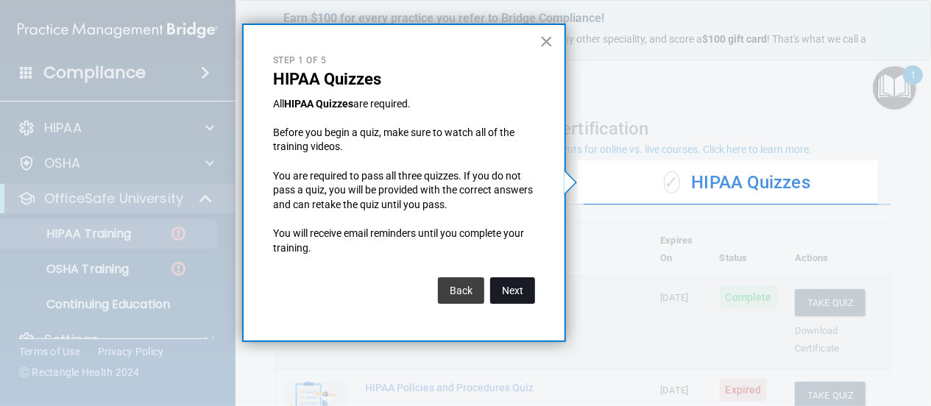
click at [511, 290] on button "Next" at bounding box center [512, 290] width 45 height 26
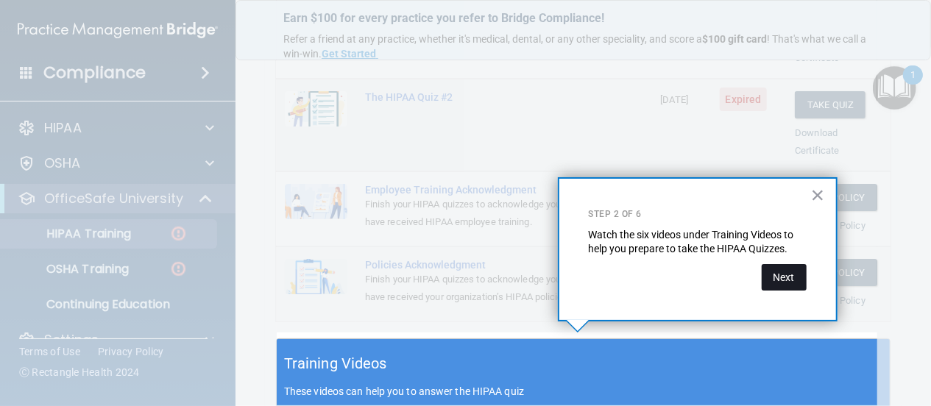
click at [786, 272] on button "Next" at bounding box center [784, 277] width 45 height 26
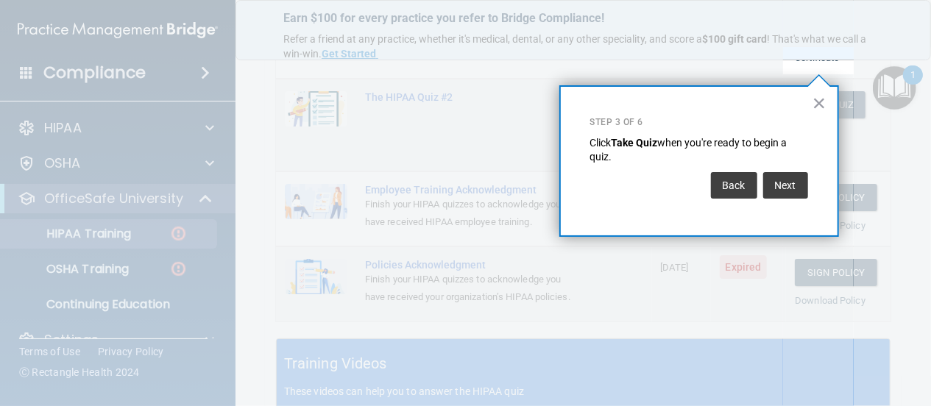
scroll to position [224, 0]
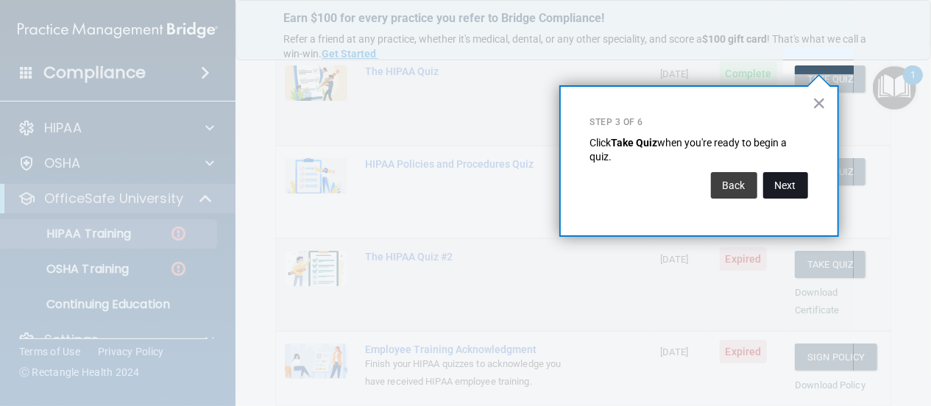
click at [778, 182] on button "Next" at bounding box center [785, 185] width 45 height 26
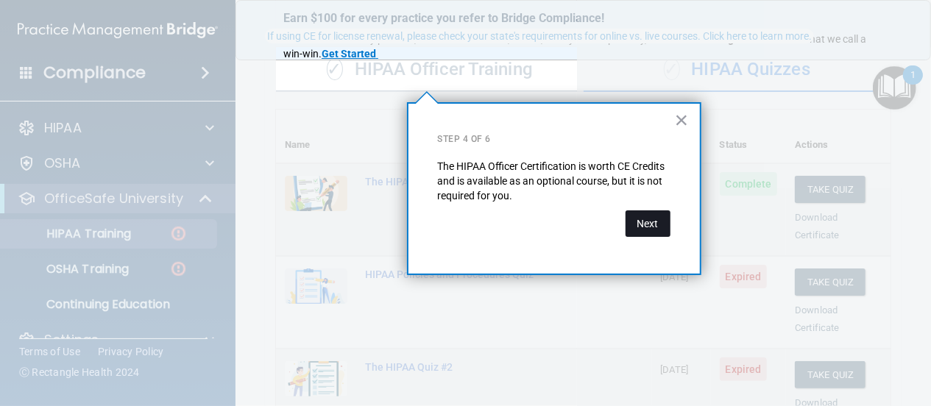
click at [642, 221] on button "Next" at bounding box center [647, 223] width 45 height 26
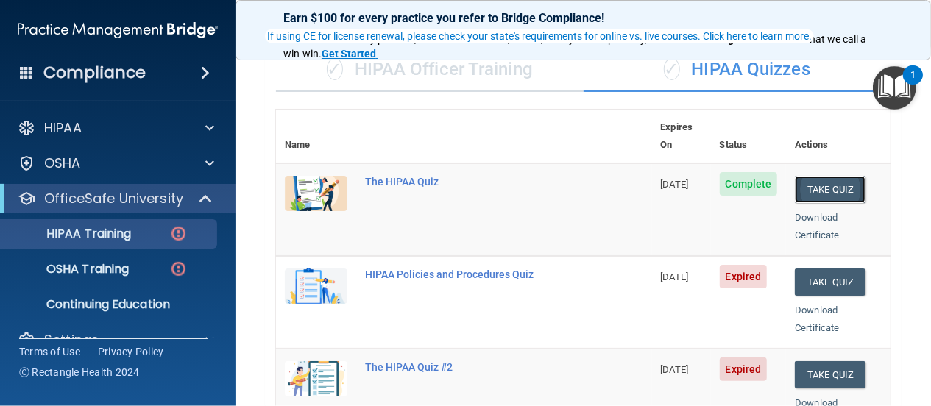
click at [806, 176] on button "Take Quiz" at bounding box center [830, 189] width 71 height 27
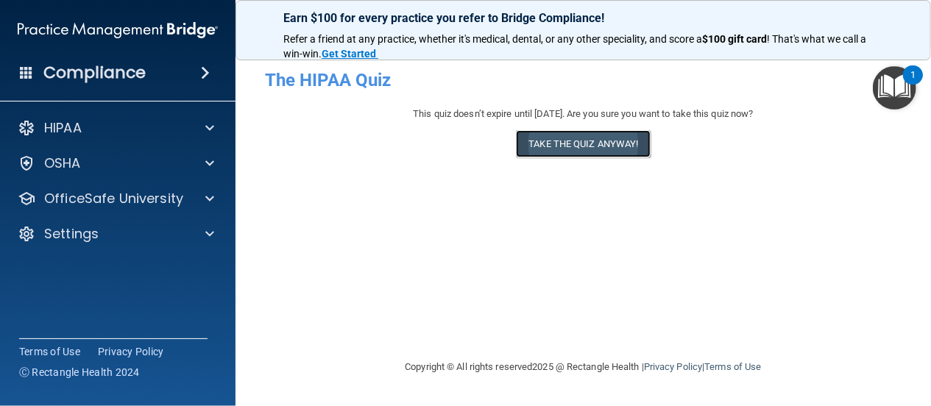
click at [534, 143] on button "Take the quiz anyway!" at bounding box center [583, 143] width 134 height 27
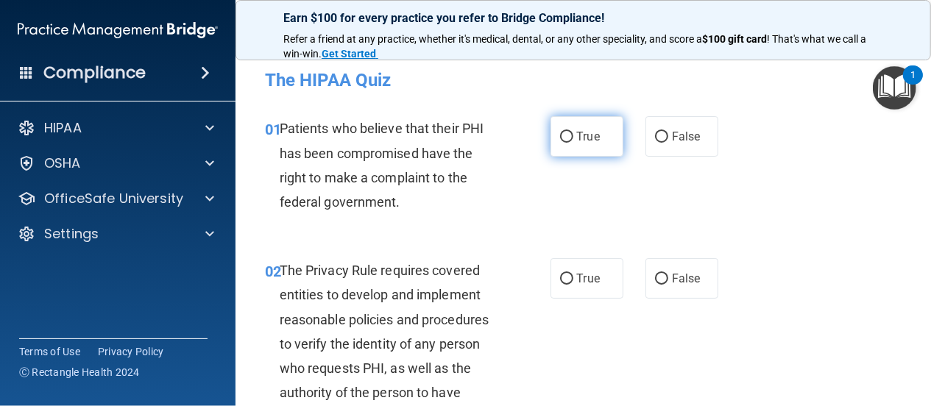
click at [560, 138] on input "True" at bounding box center [566, 137] width 13 height 11
radio input "true"
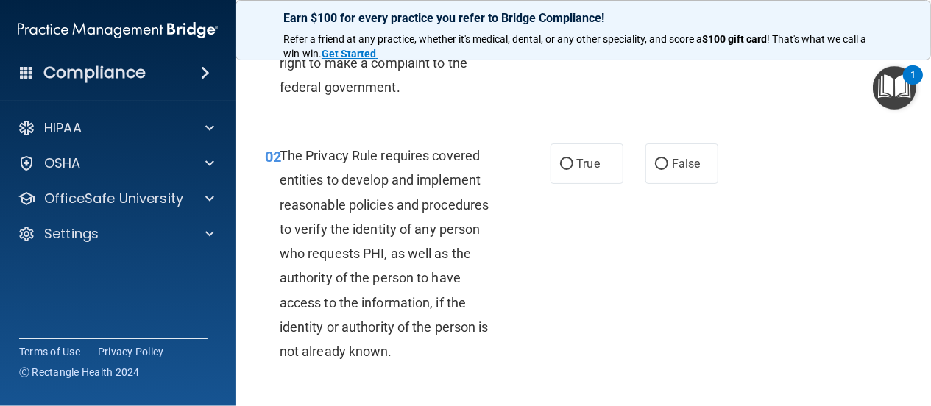
scroll to position [141, 0]
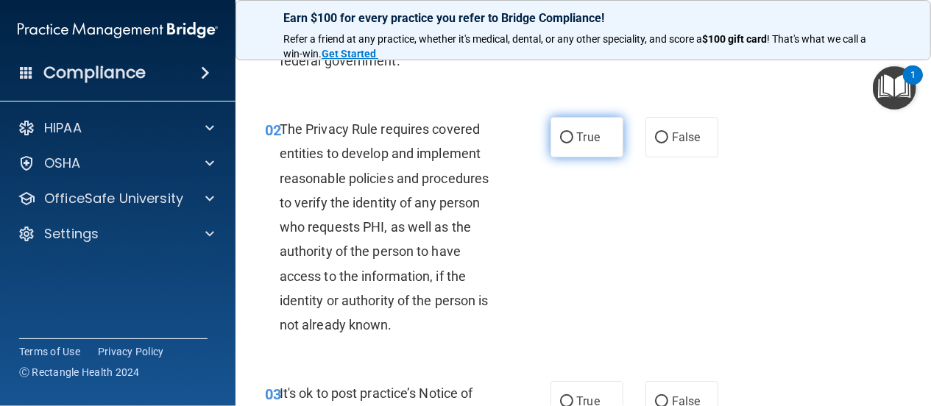
click at [561, 134] on input "True" at bounding box center [566, 137] width 13 height 11
radio input "true"
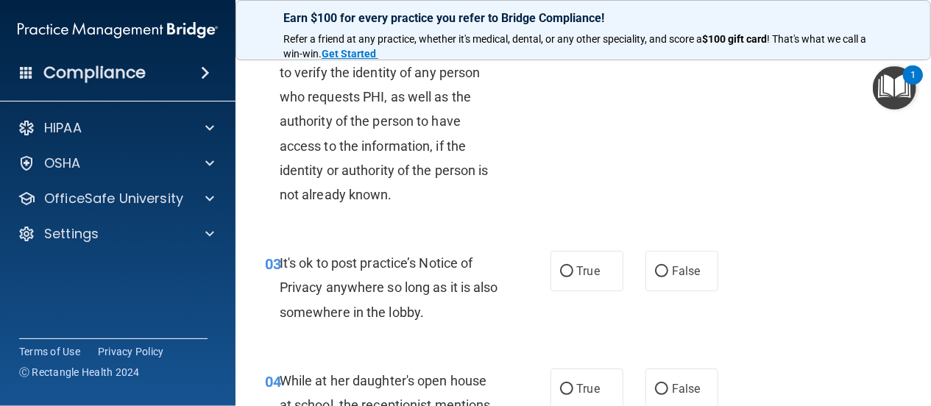
scroll to position [283, 0]
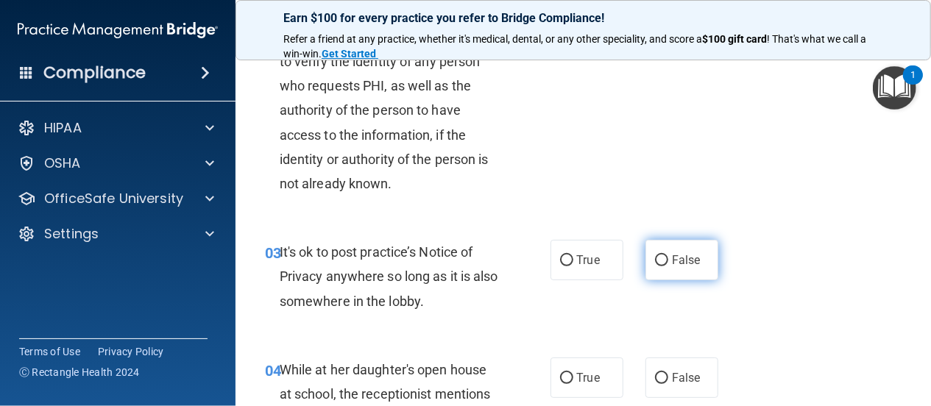
click at [655, 260] on input "False" at bounding box center [661, 260] width 13 height 11
radio input "true"
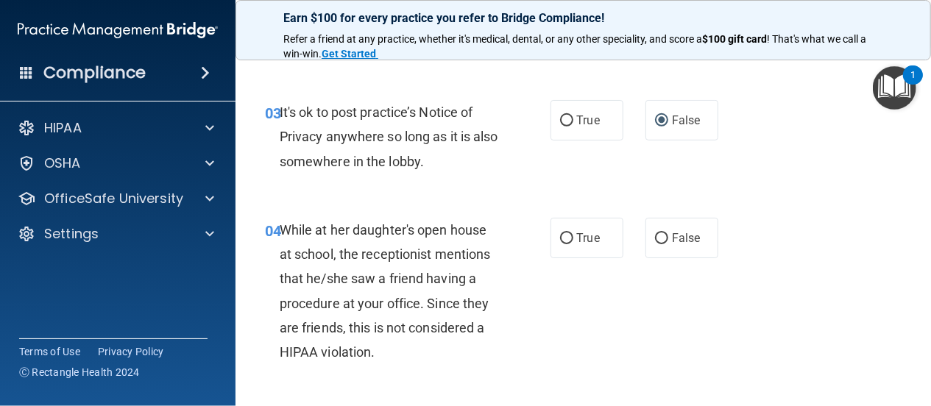
scroll to position [424, 0]
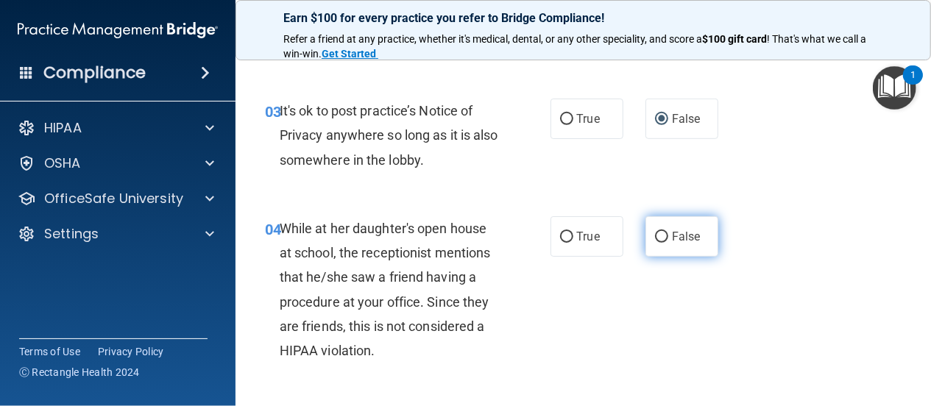
click at [655, 236] on input "False" at bounding box center [661, 237] width 13 height 11
radio input "true"
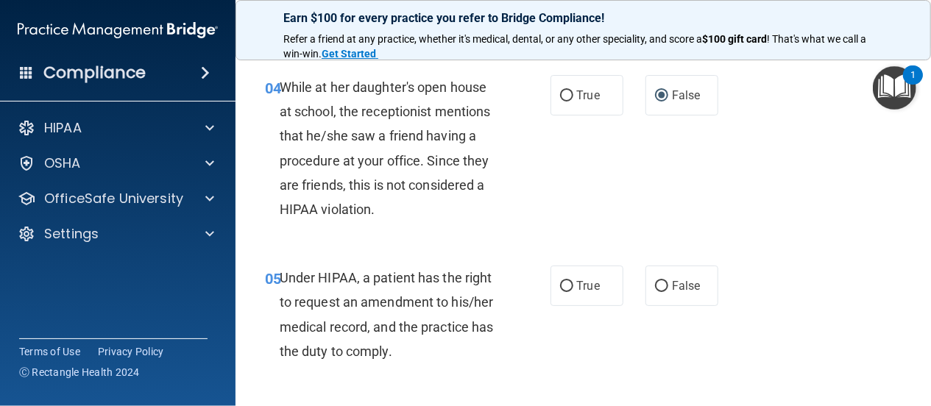
scroll to position [636, 0]
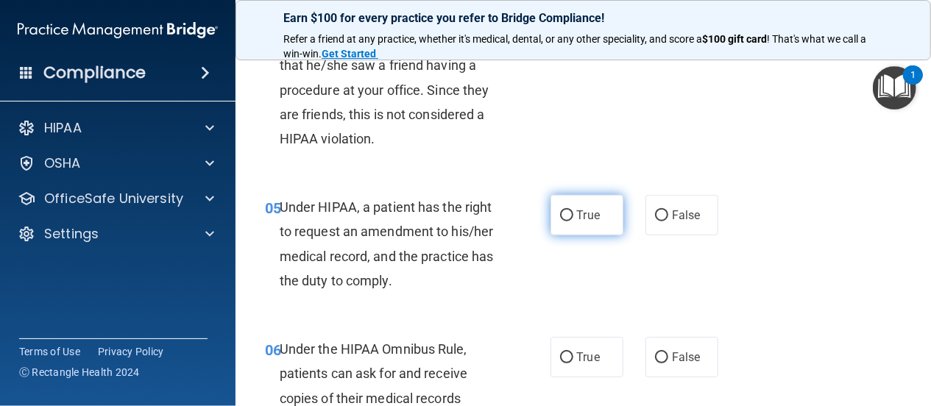
click at [560, 217] on input "True" at bounding box center [566, 215] width 13 height 11
radio input "true"
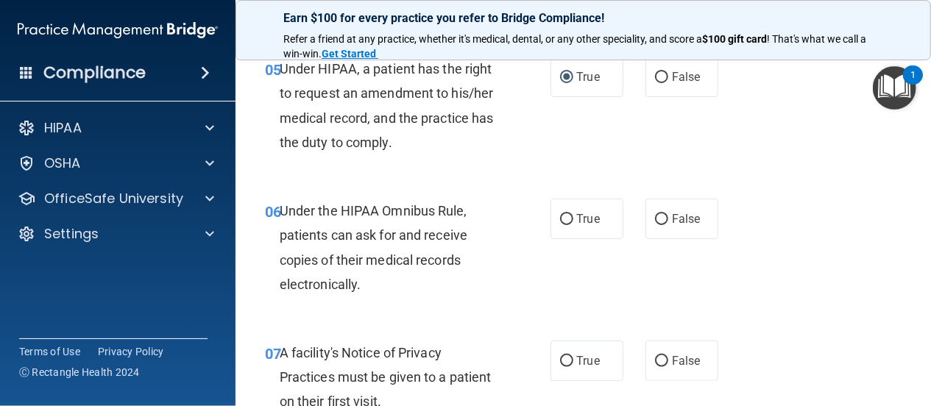
scroll to position [777, 0]
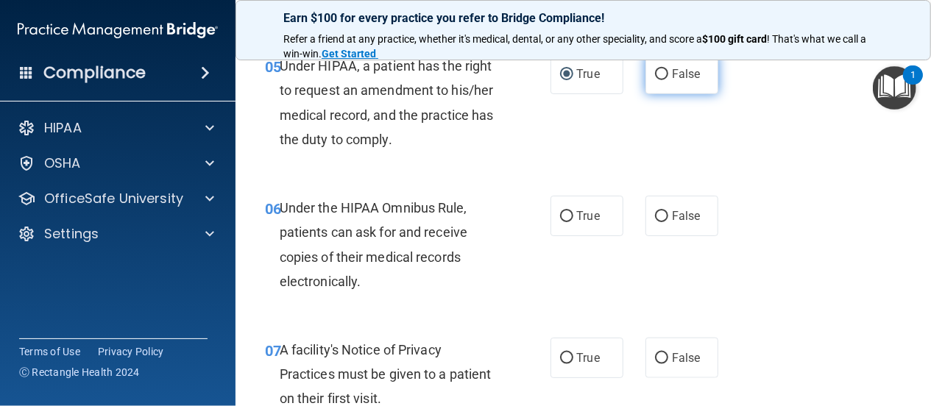
click at [655, 74] on input "False" at bounding box center [661, 74] width 13 height 11
radio input "true"
radio input "false"
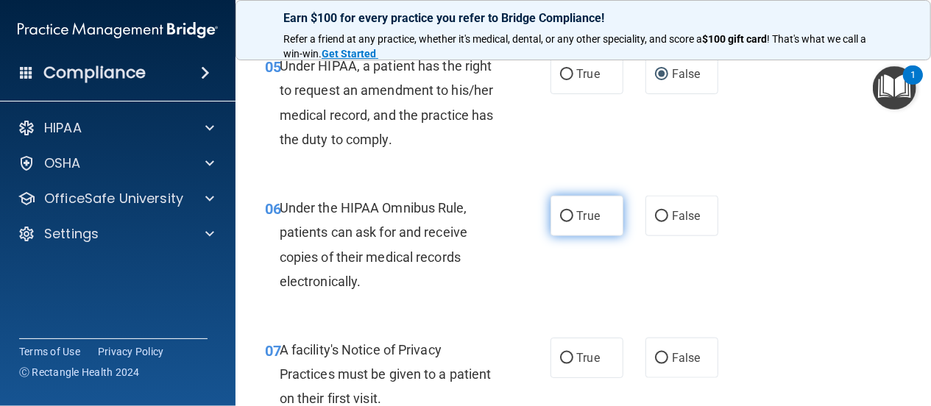
click at [561, 215] on input "True" at bounding box center [566, 216] width 13 height 11
radio input "true"
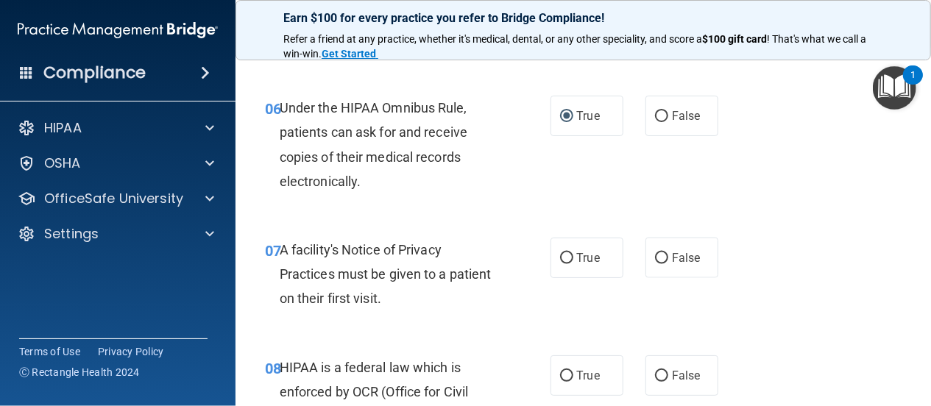
scroll to position [918, 0]
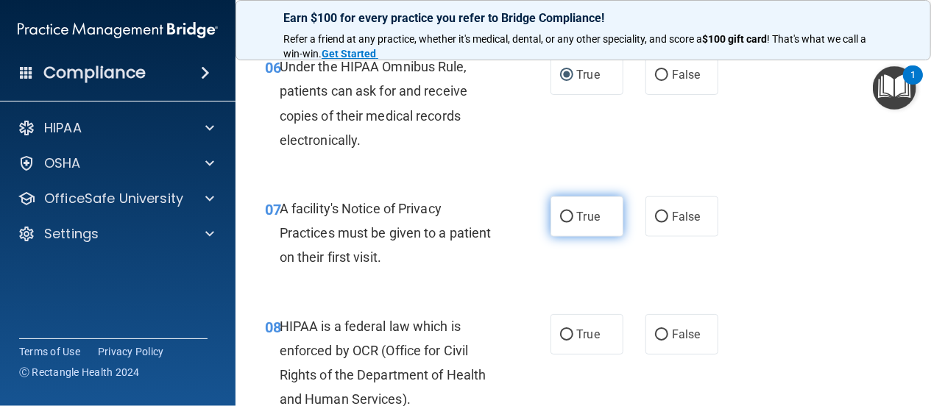
click at [560, 216] on input "True" at bounding box center [566, 217] width 13 height 11
radio input "true"
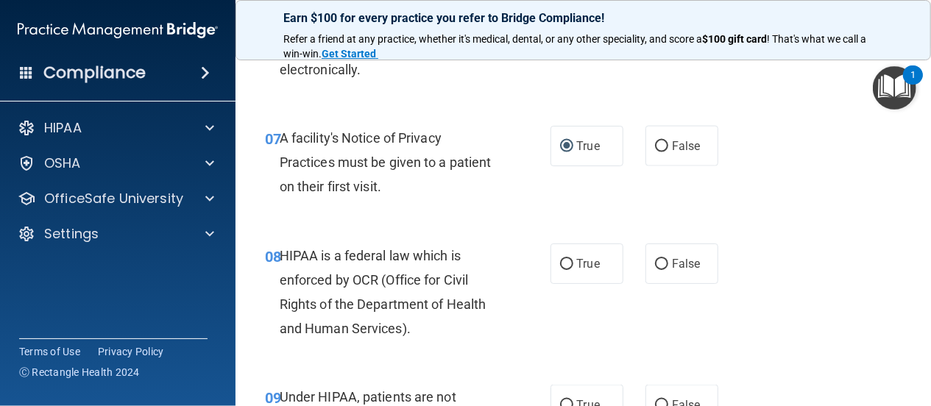
scroll to position [1060, 0]
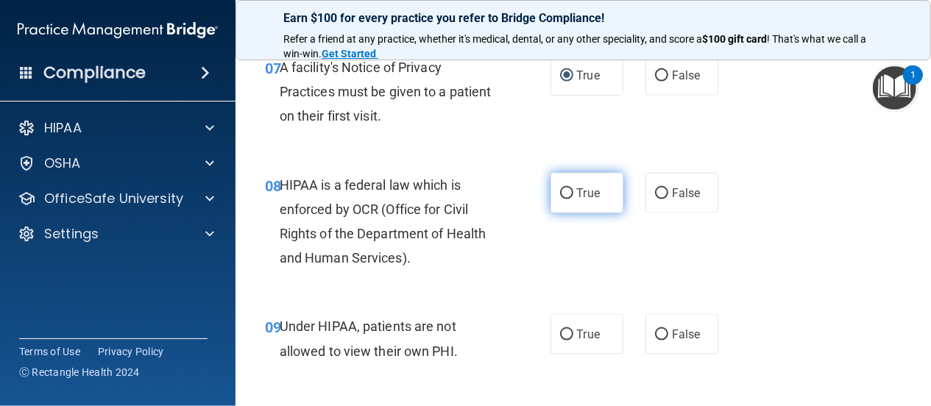
click at [561, 191] on input "True" at bounding box center [566, 193] width 13 height 11
radio input "true"
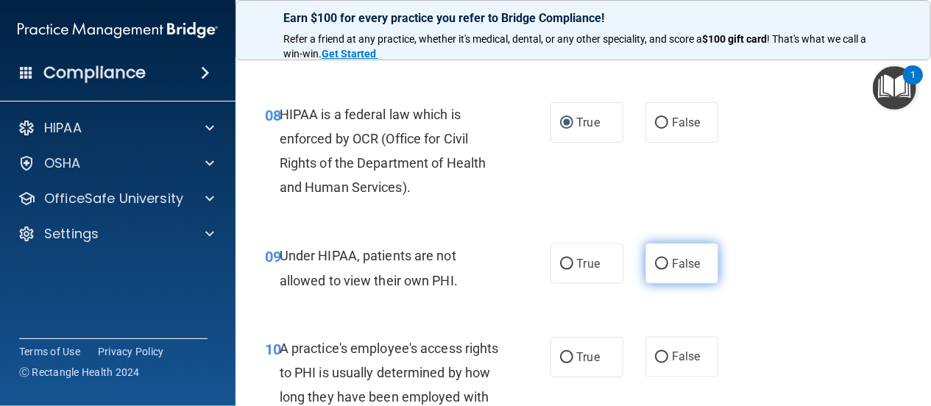
click at [655, 266] on input "False" at bounding box center [661, 264] width 13 height 11
radio input "true"
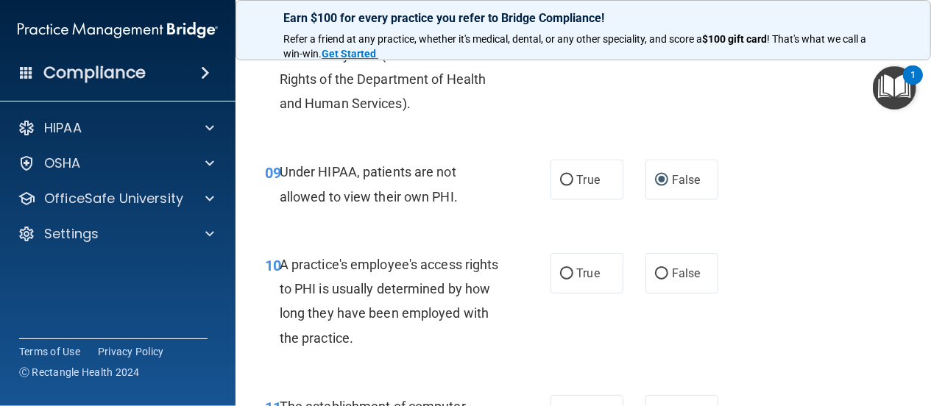
scroll to position [1271, 0]
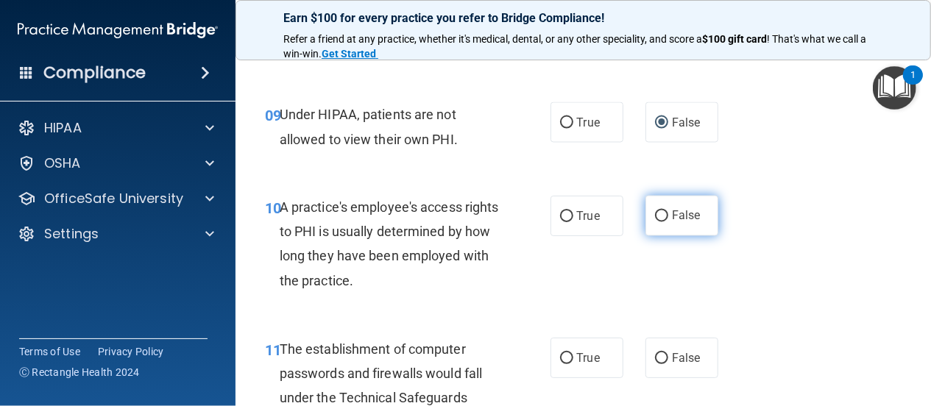
click at [655, 216] on input "False" at bounding box center [661, 216] width 13 height 11
radio input "true"
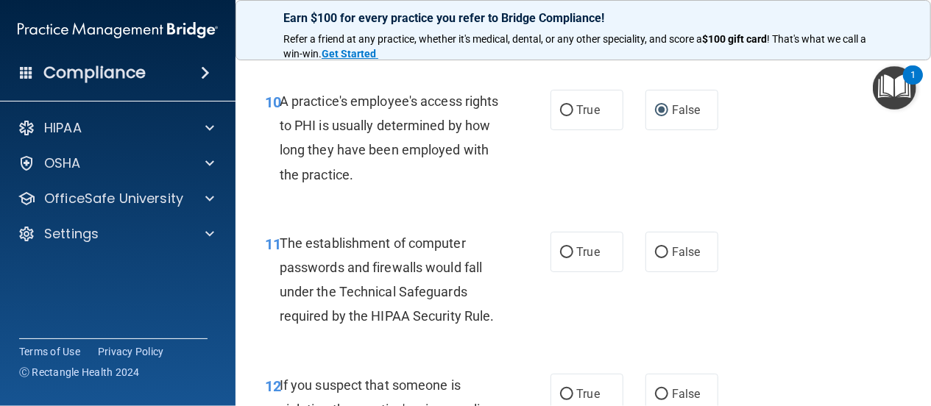
scroll to position [1413, 0]
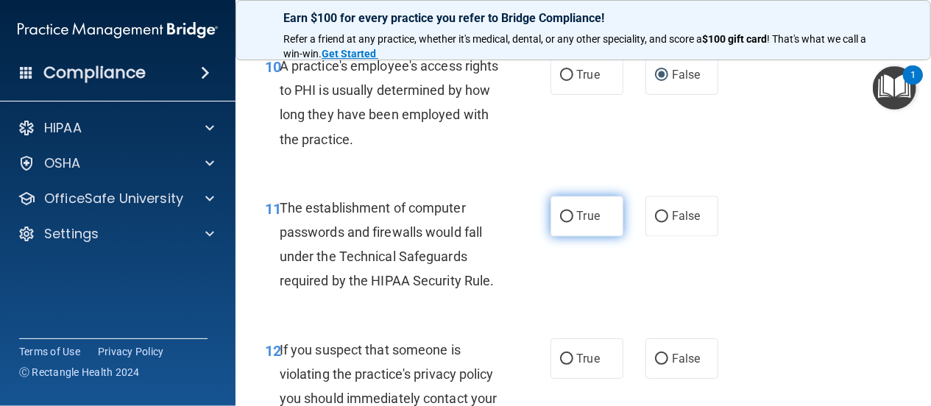
click at [560, 218] on input "True" at bounding box center [566, 217] width 13 height 11
radio input "true"
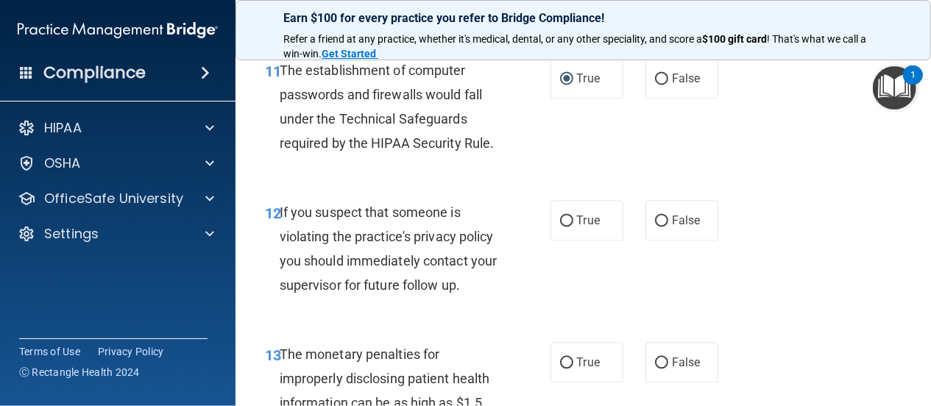
scroll to position [1554, 0]
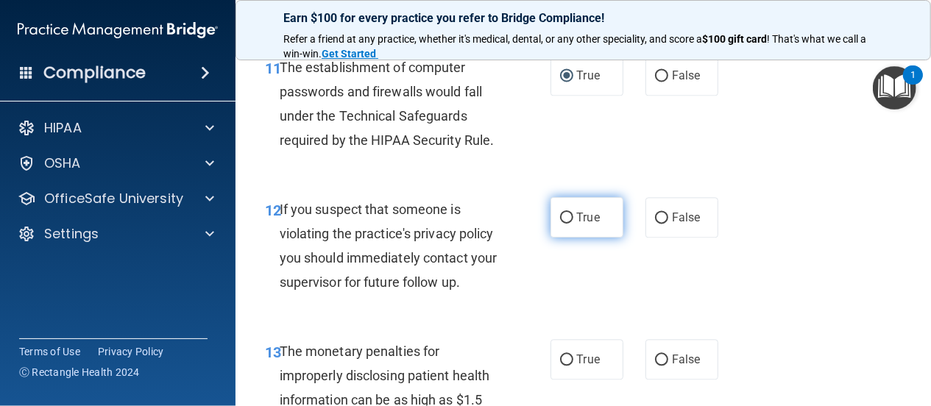
click at [560, 216] on input "True" at bounding box center [566, 218] width 13 height 11
radio input "true"
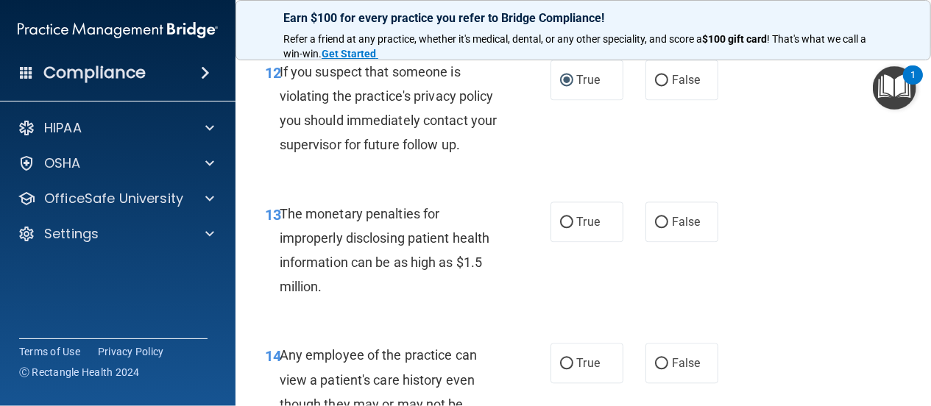
scroll to position [1695, 0]
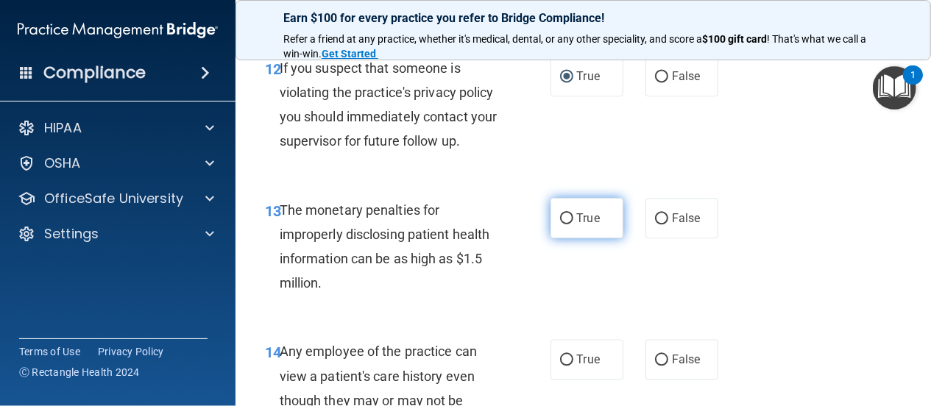
click at [561, 224] on input "True" at bounding box center [566, 218] width 13 height 11
radio input "true"
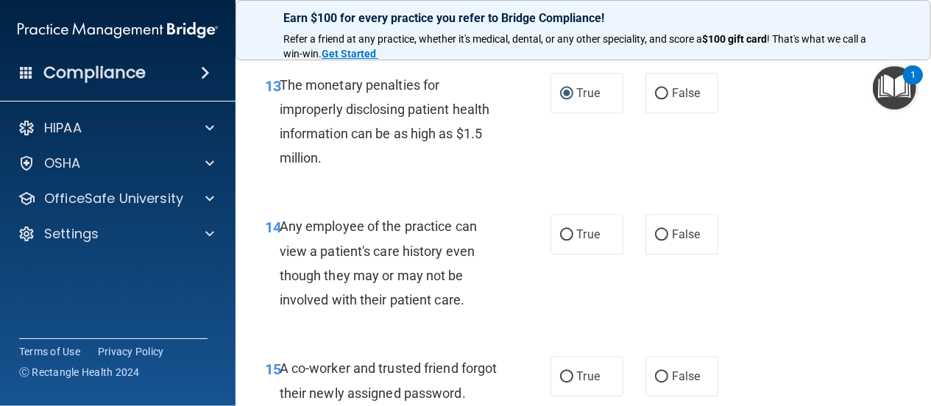
scroll to position [1837, 0]
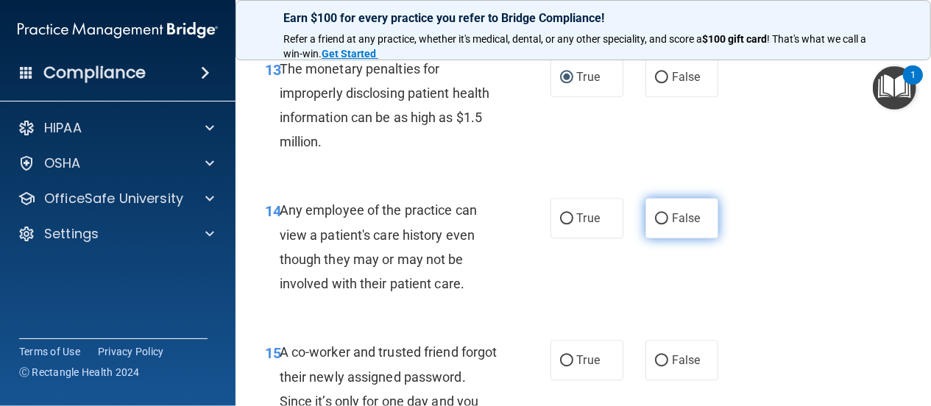
click at [656, 224] on input "False" at bounding box center [661, 218] width 13 height 11
radio input "true"
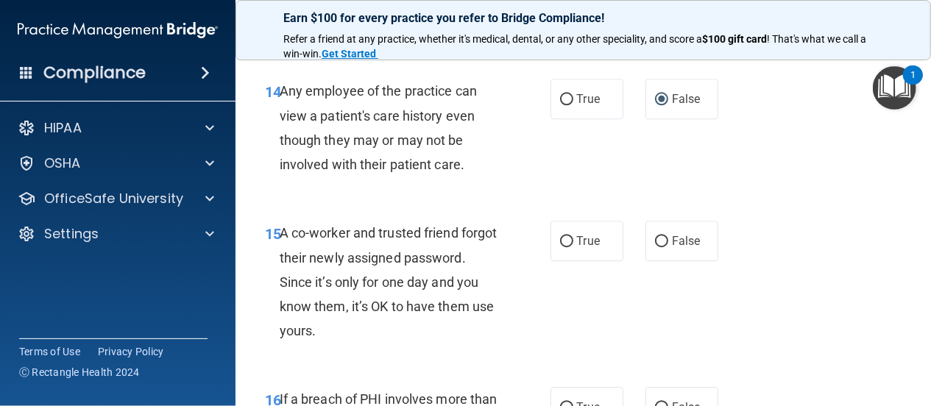
scroll to position [1978, 0]
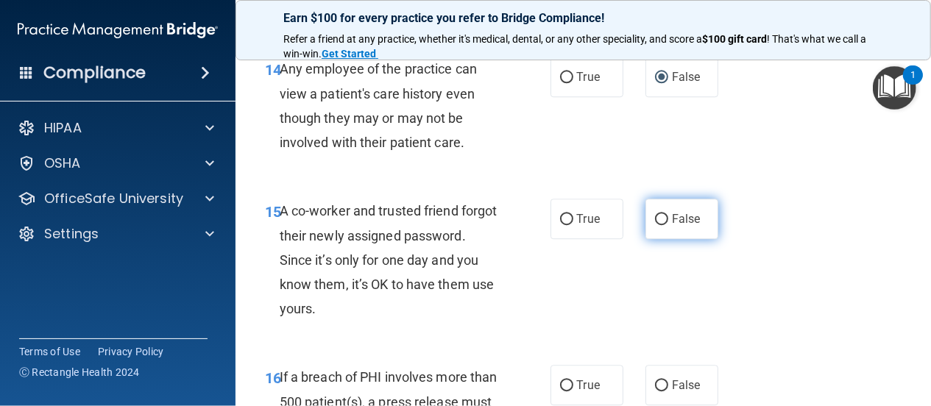
click at [656, 225] on input "False" at bounding box center [661, 219] width 13 height 11
radio input "true"
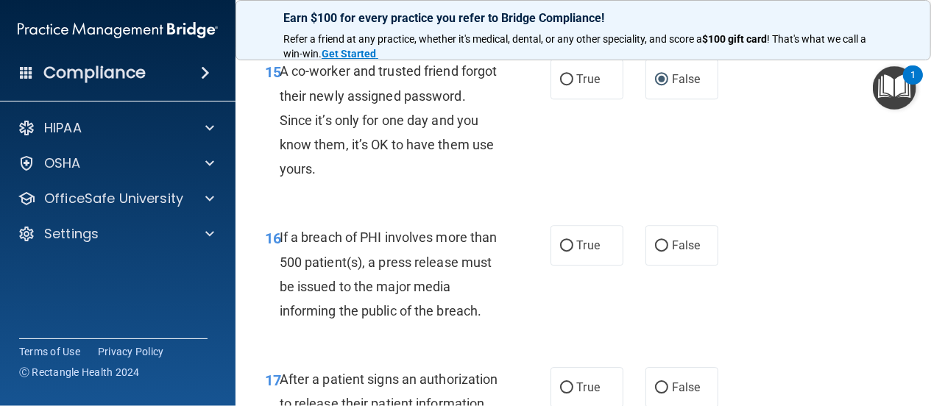
scroll to position [2119, 0]
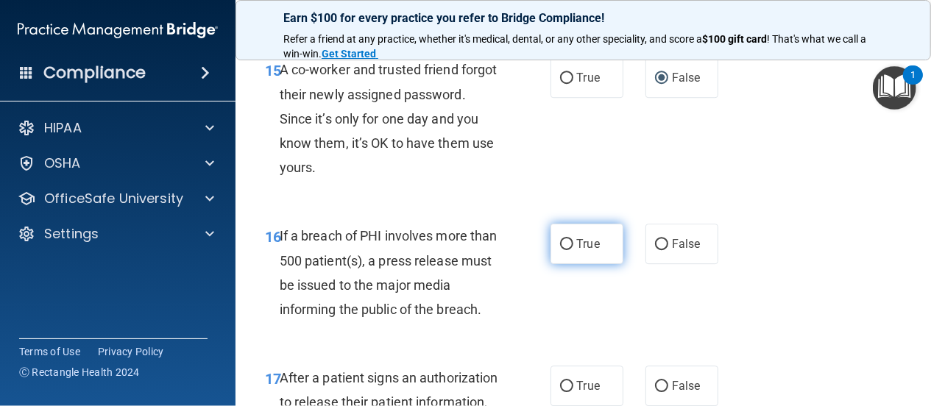
click at [560, 250] on input "True" at bounding box center [566, 244] width 13 height 11
radio input "true"
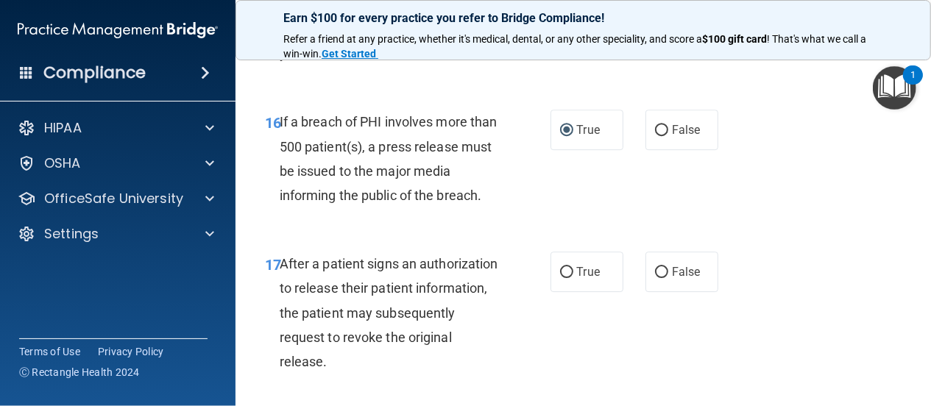
scroll to position [2260, 0]
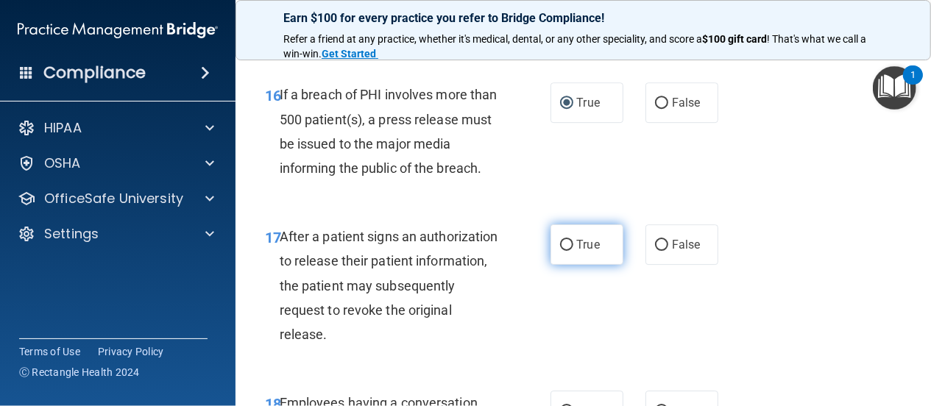
click at [560, 251] on input "True" at bounding box center [566, 245] width 13 height 11
radio input "true"
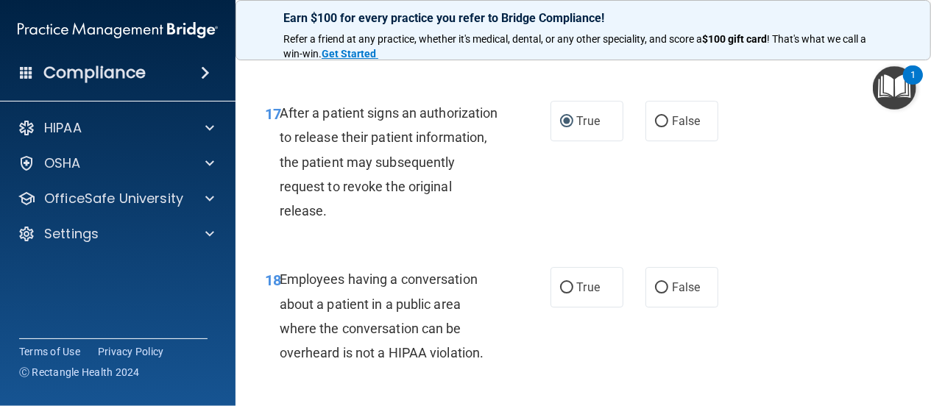
scroll to position [2402, 0]
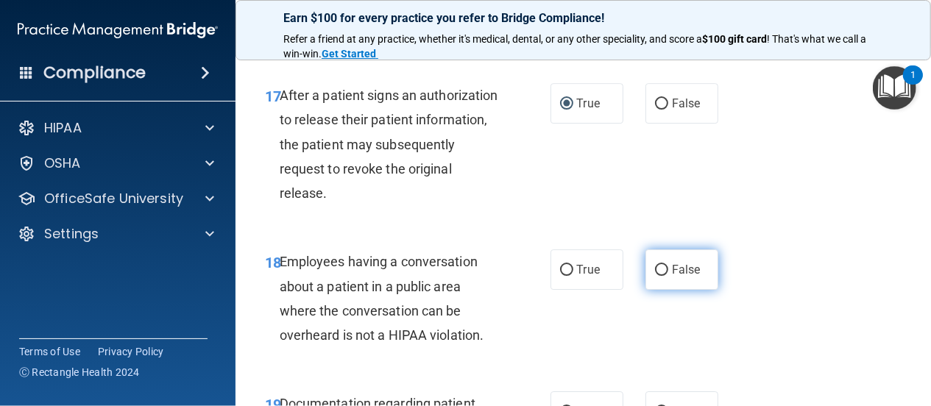
click at [655, 276] on input "False" at bounding box center [661, 270] width 13 height 11
radio input "true"
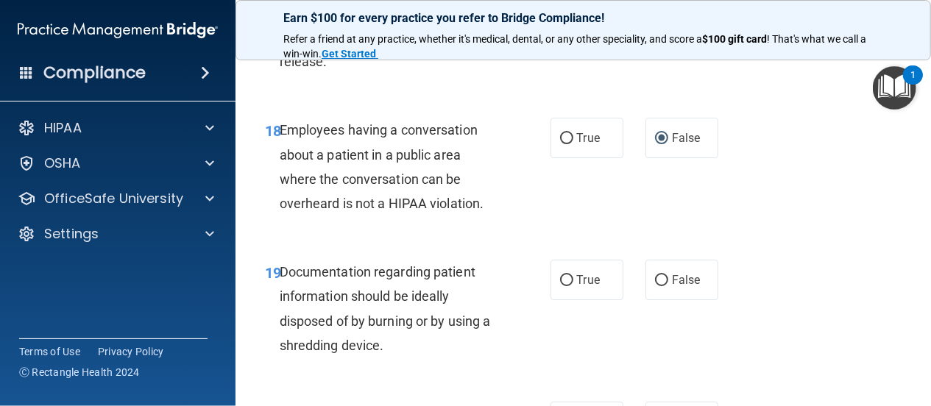
scroll to position [2613, 0]
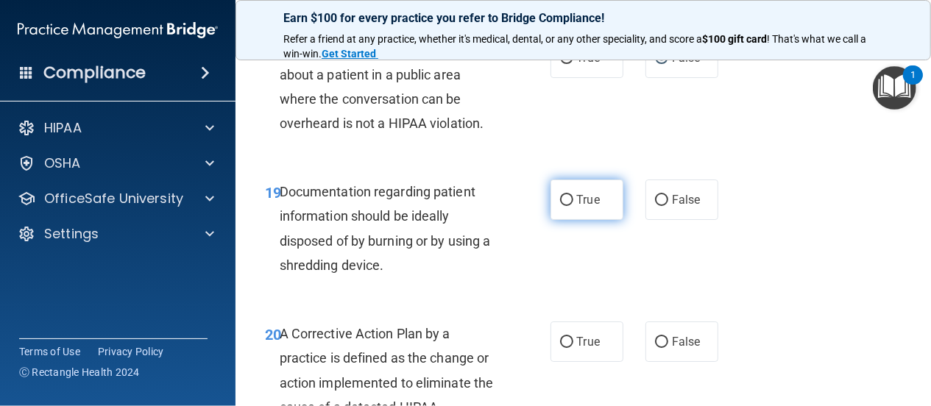
click at [562, 206] on input "True" at bounding box center [566, 200] width 13 height 11
radio input "true"
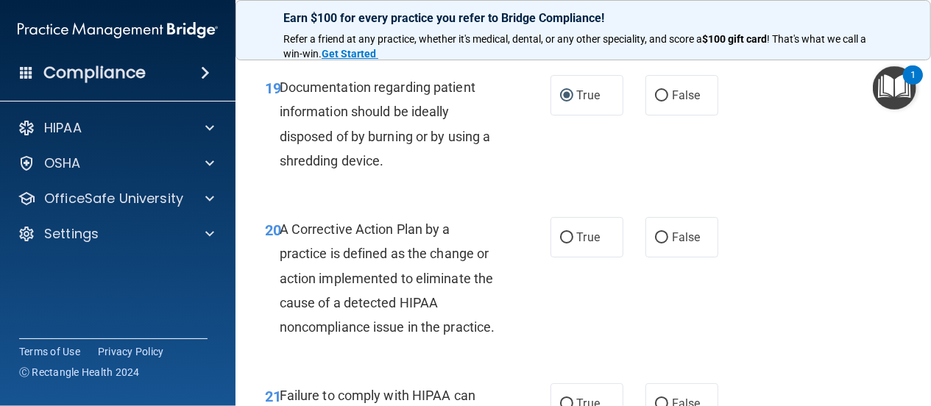
scroll to position [2755, 0]
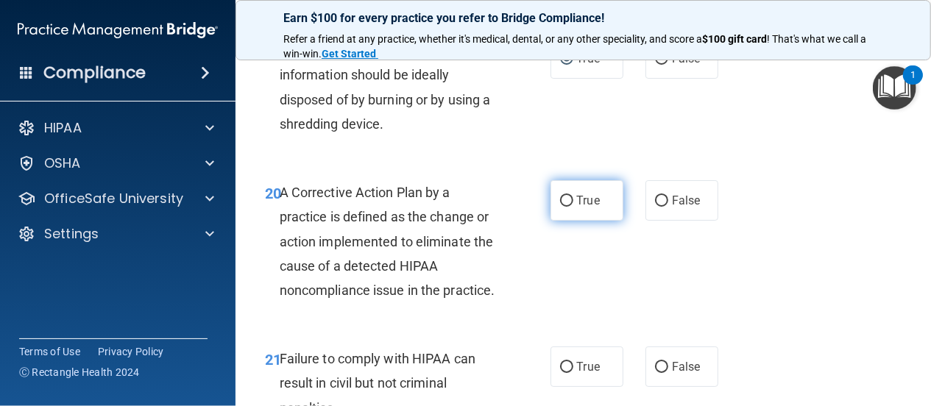
click at [560, 207] on input "True" at bounding box center [566, 201] width 13 height 11
radio input "true"
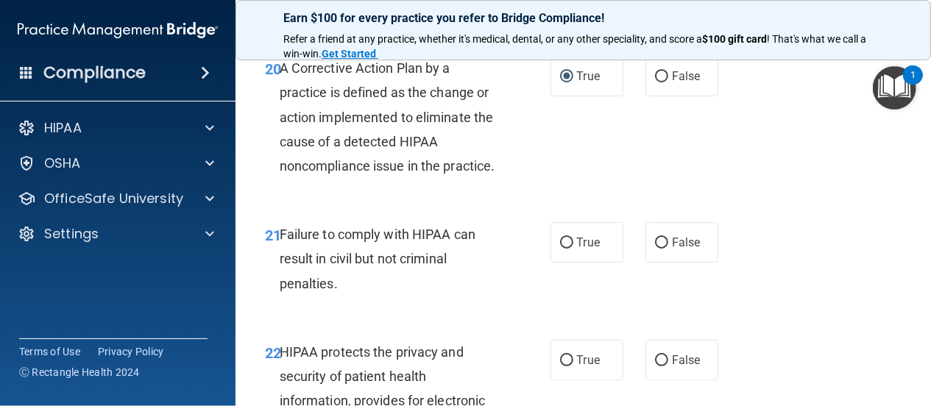
scroll to position [2896, 0]
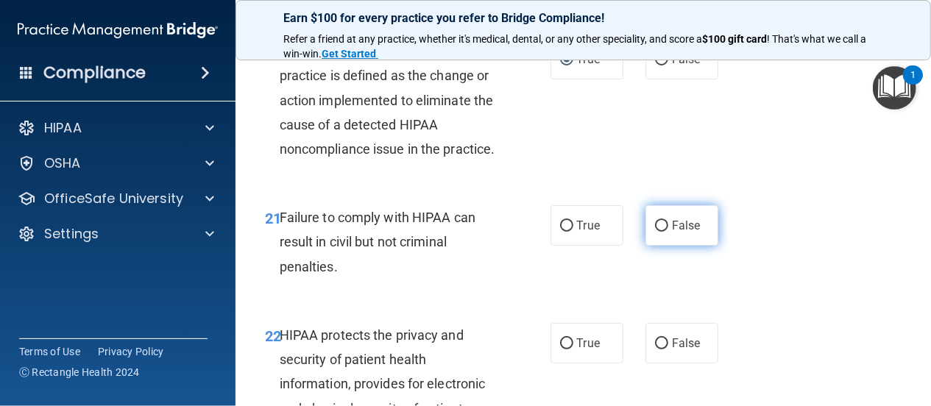
click at [655, 232] on input "False" at bounding box center [661, 226] width 13 height 11
radio input "true"
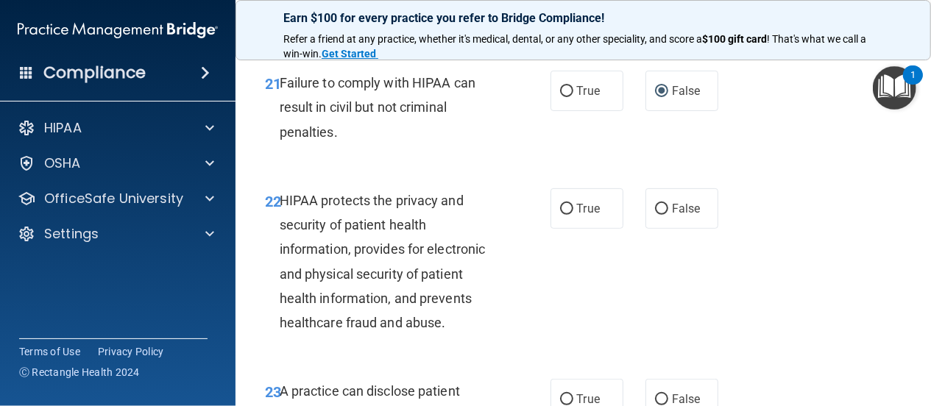
scroll to position [3037, 0]
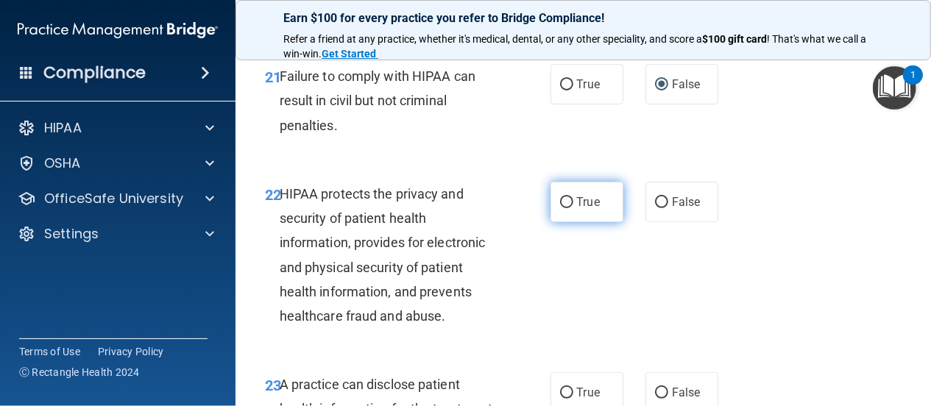
click at [560, 208] on input "True" at bounding box center [566, 202] width 13 height 11
radio input "true"
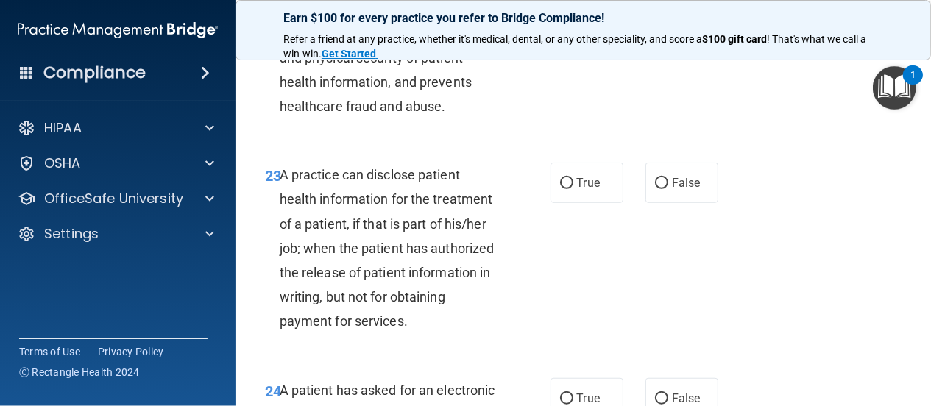
scroll to position [3249, 0]
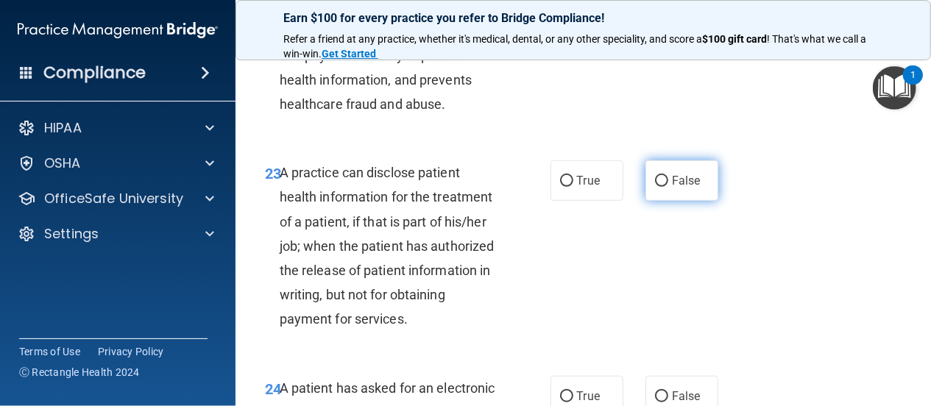
click at [655, 187] on input "False" at bounding box center [661, 181] width 13 height 11
radio input "true"
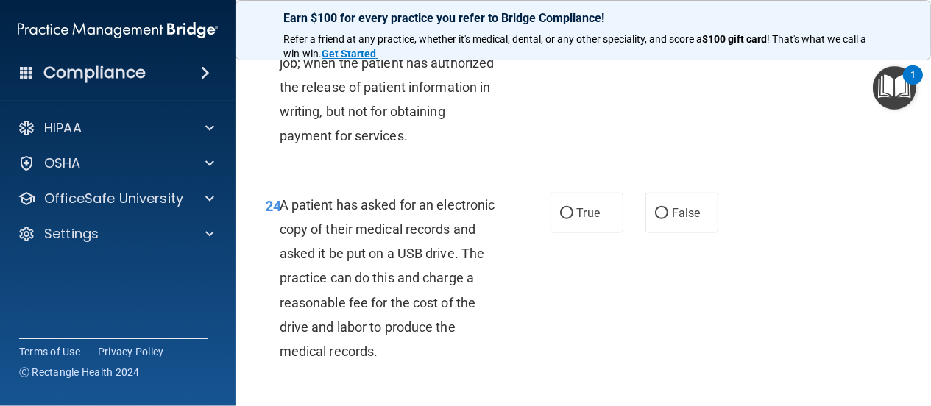
scroll to position [3461, 0]
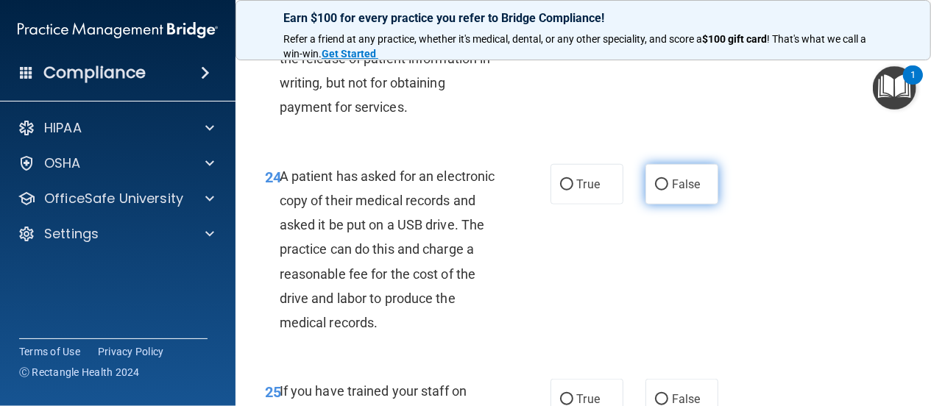
click at [656, 191] on input "False" at bounding box center [661, 185] width 13 height 11
radio input "true"
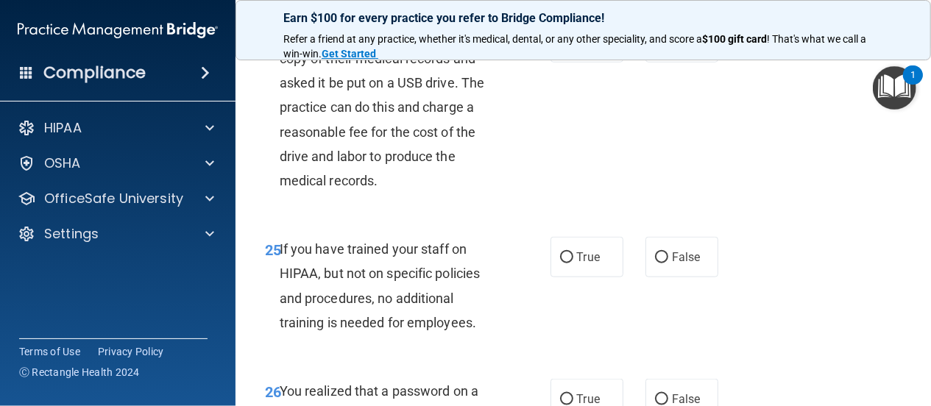
scroll to position [3532, 0]
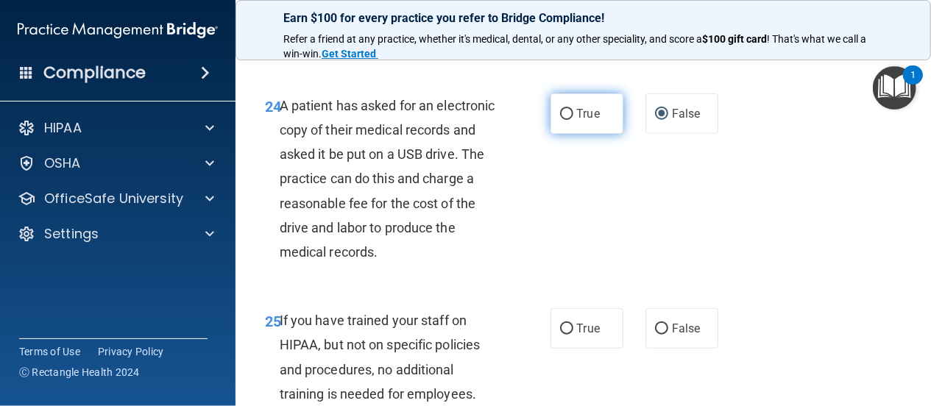
click at [560, 120] on input "True" at bounding box center [566, 114] width 13 height 11
radio input "true"
radio input "false"
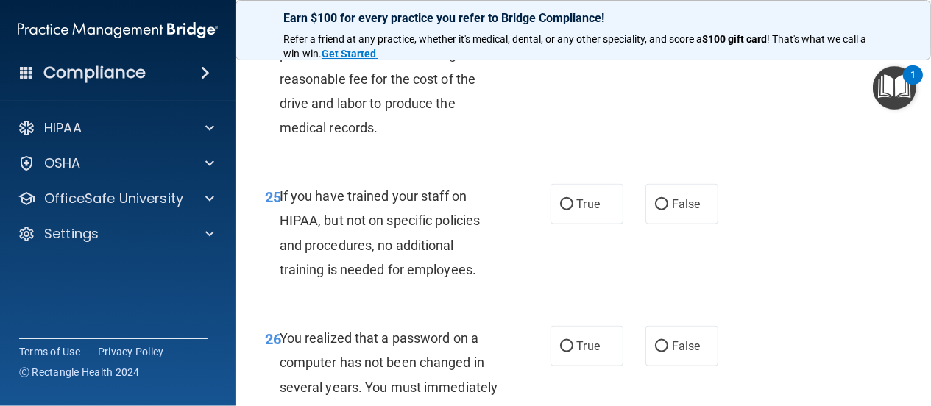
scroll to position [3744, 0]
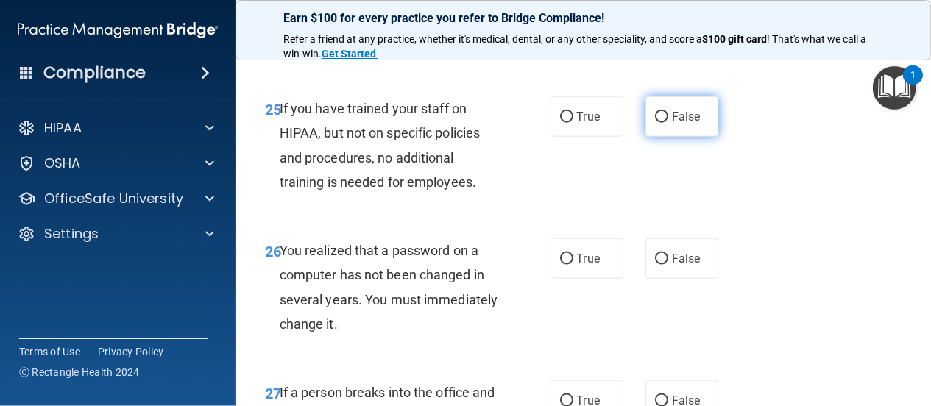
click at [655, 123] on input "False" at bounding box center [661, 117] width 13 height 11
radio input "true"
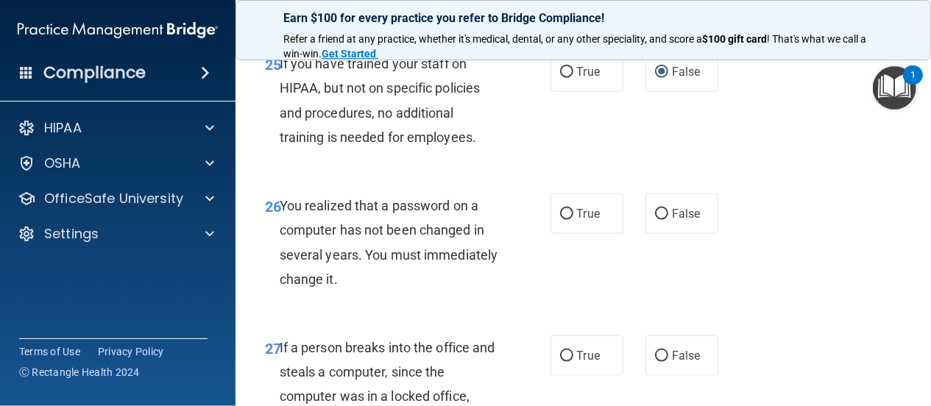
scroll to position [3814, 0]
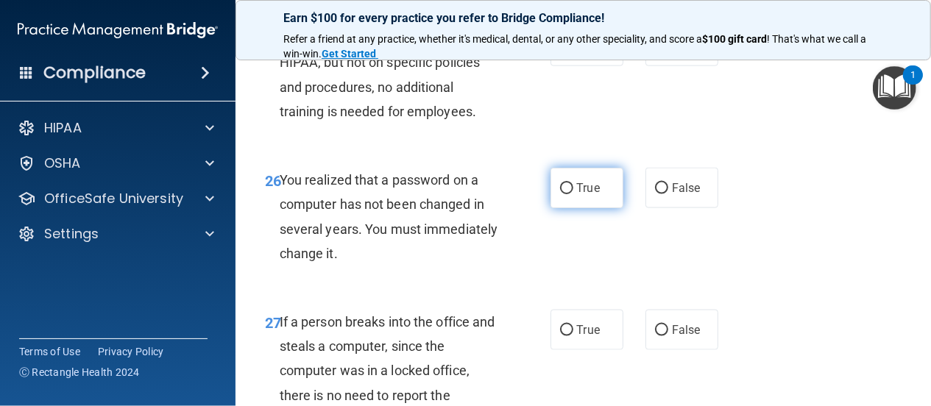
click at [561, 194] on input "True" at bounding box center [566, 188] width 13 height 11
radio input "true"
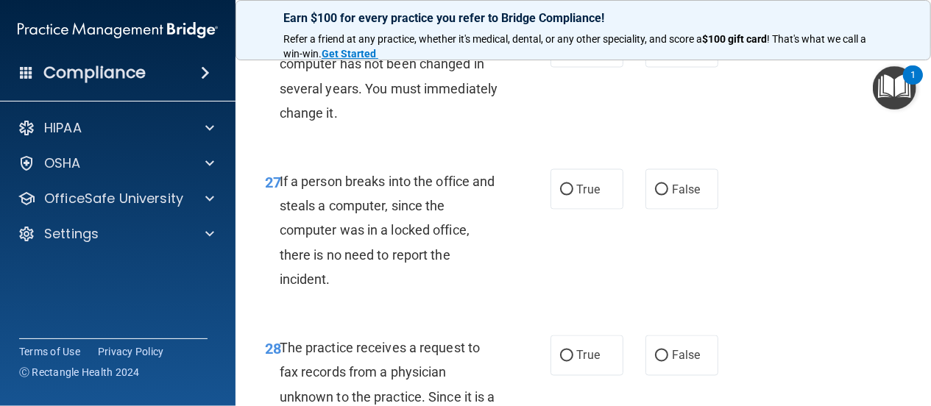
scroll to position [3956, 0]
click at [655, 195] on input "False" at bounding box center [661, 189] width 13 height 11
radio input "true"
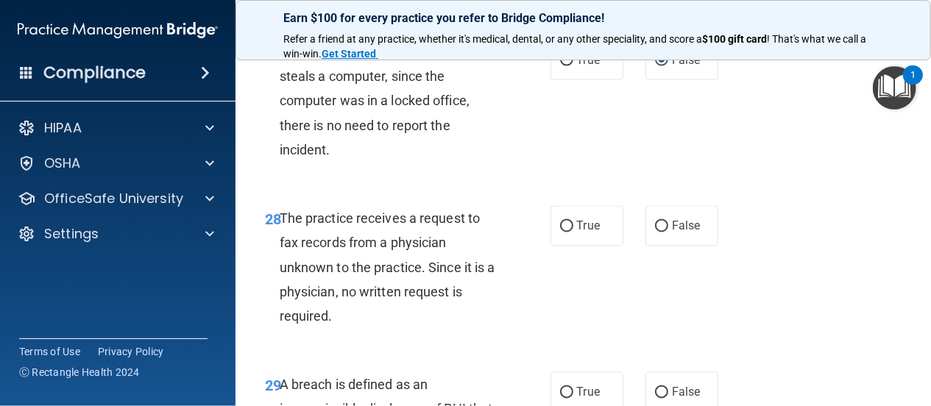
scroll to position [4097, 0]
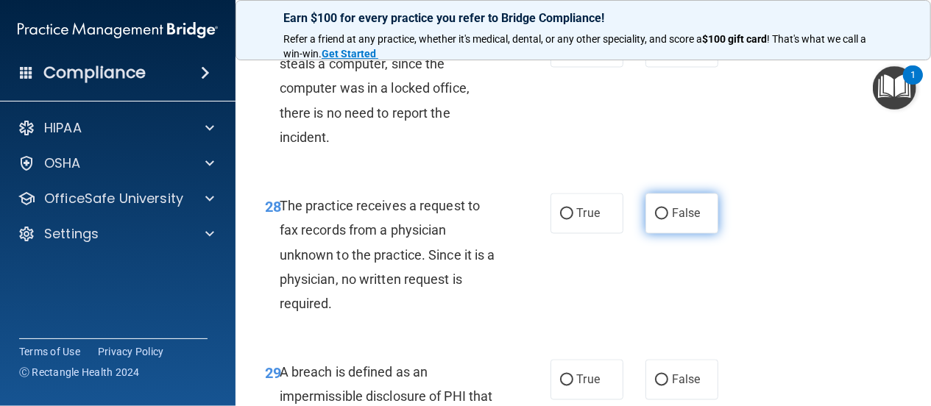
click at [655, 220] on input "False" at bounding box center [661, 214] width 13 height 11
radio input "true"
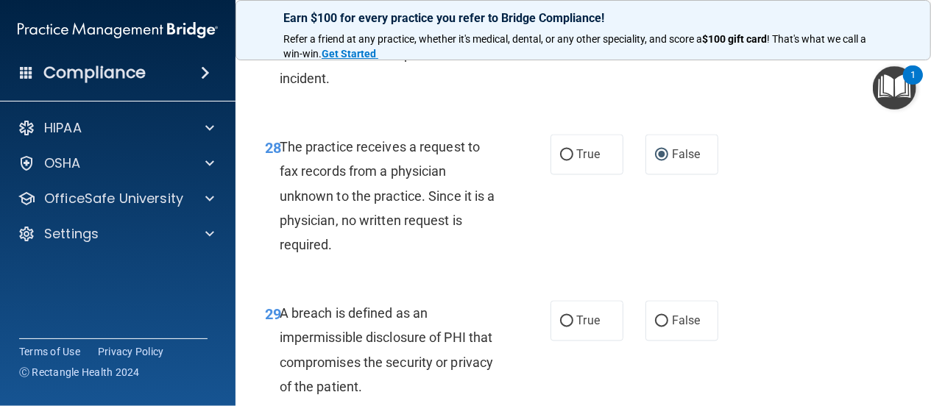
scroll to position [4238, 0]
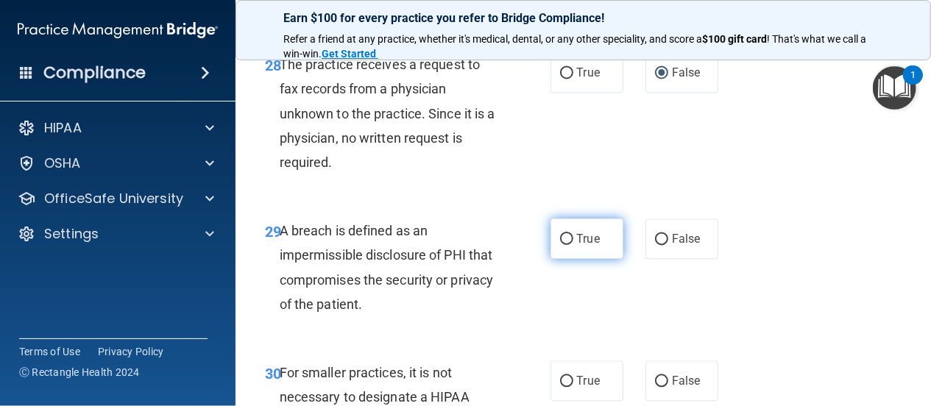
click at [562, 245] on input "True" at bounding box center [566, 239] width 13 height 11
radio input "true"
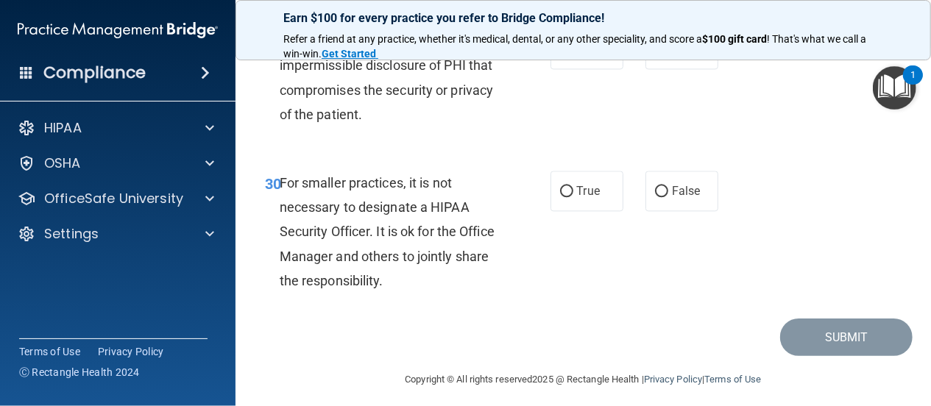
scroll to position [4450, 0]
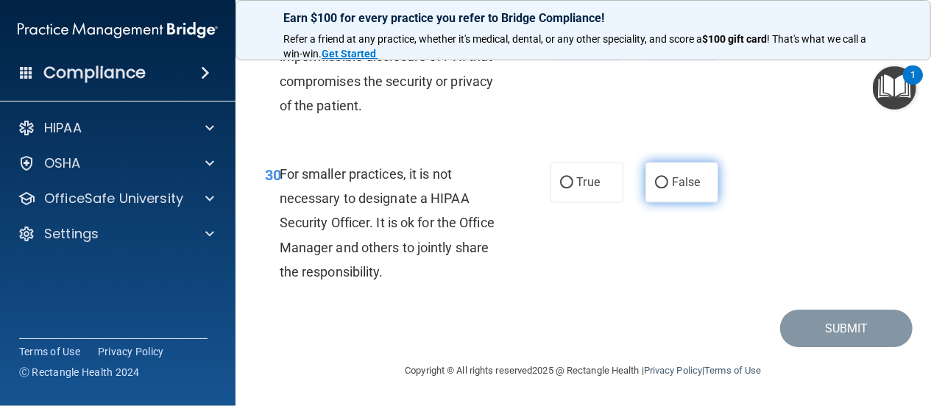
click at [655, 188] on input "False" at bounding box center [661, 182] width 13 height 11
radio input "true"
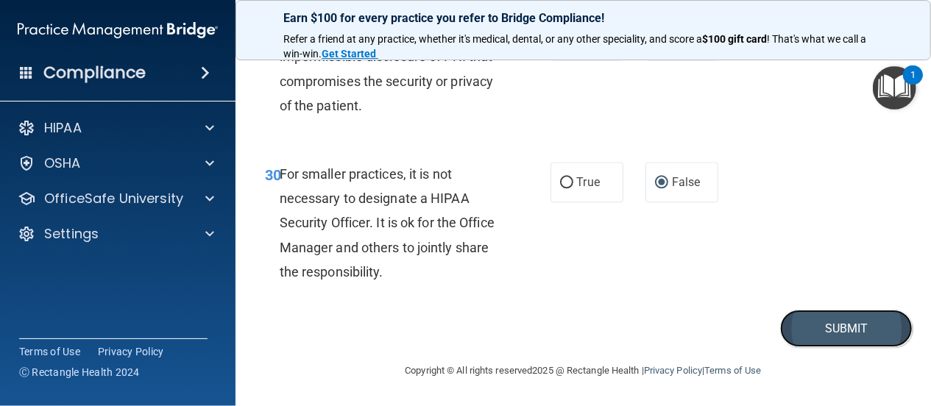
click at [788, 347] on button "Submit" at bounding box center [846, 329] width 132 height 38
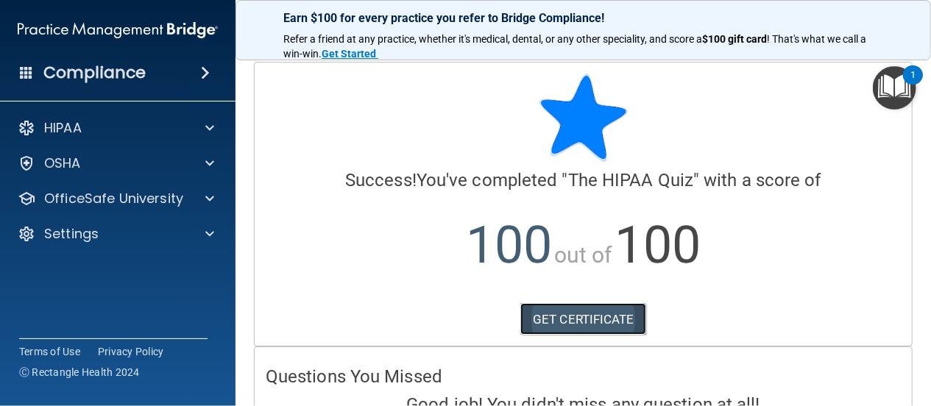
click at [578, 317] on link "GET CERTIFICATE" at bounding box center [583, 319] width 126 height 32
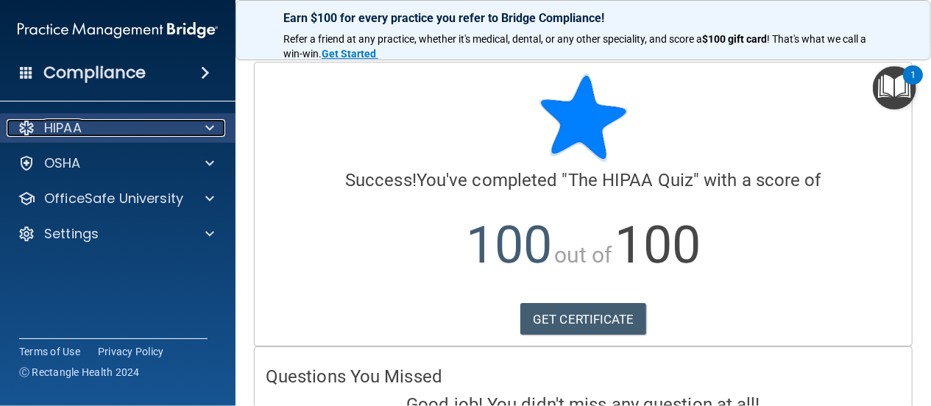
click at [211, 127] on span at bounding box center [209, 128] width 9 height 18
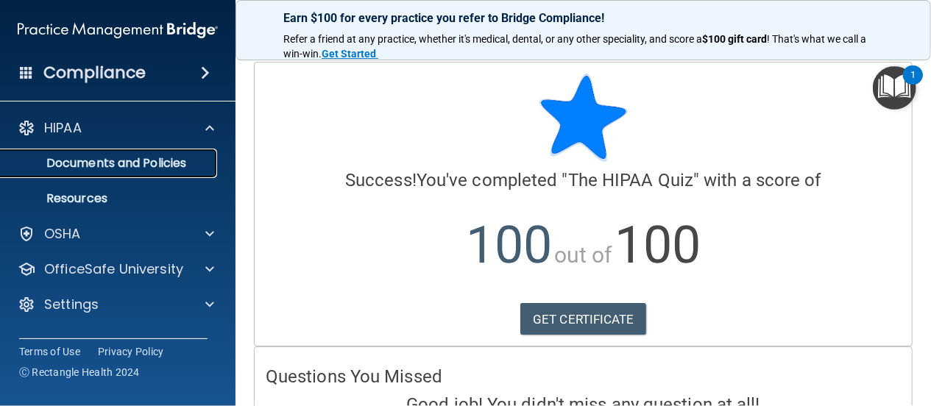
click at [166, 163] on p "Documents and Policies" at bounding box center [110, 163] width 201 height 15
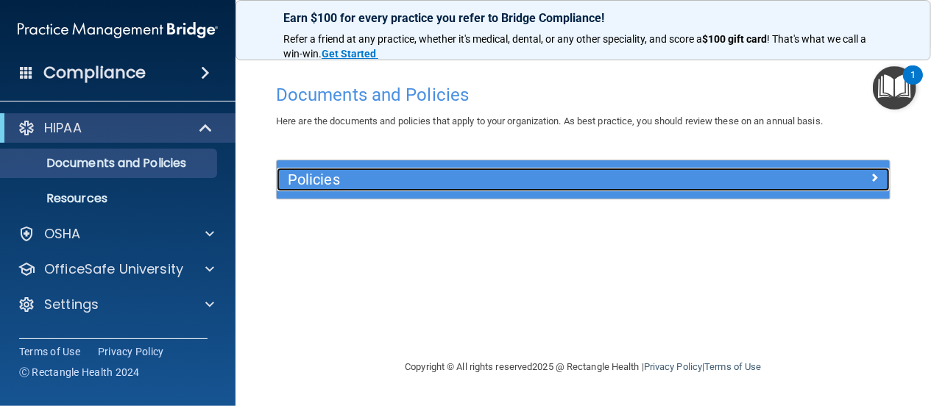
click at [873, 174] on span at bounding box center [874, 177] width 9 height 18
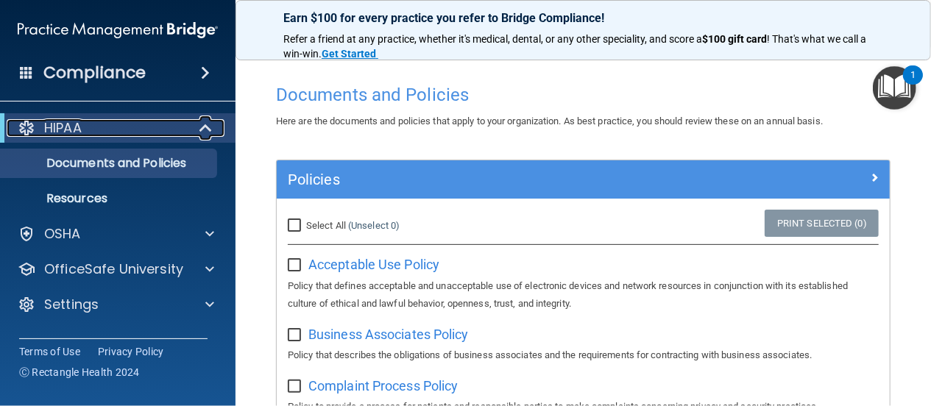
click at [201, 129] on span at bounding box center [207, 128] width 13 height 18
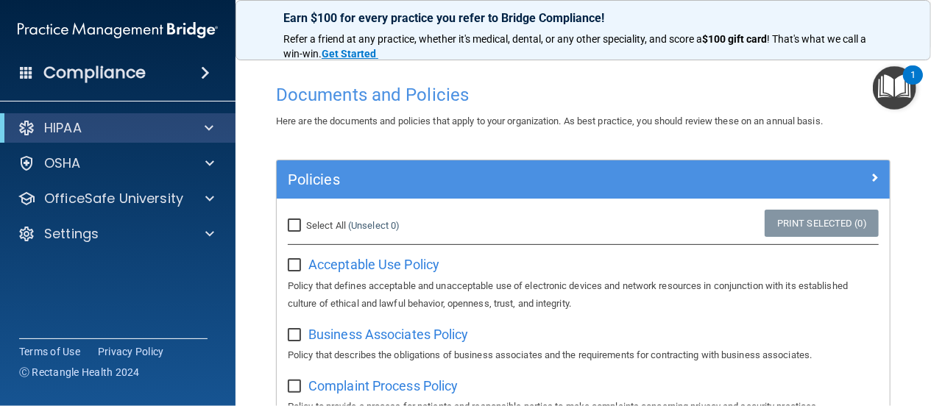
click at [896, 86] on img "Open Resource Center, 1 new notification" at bounding box center [894, 87] width 43 height 43
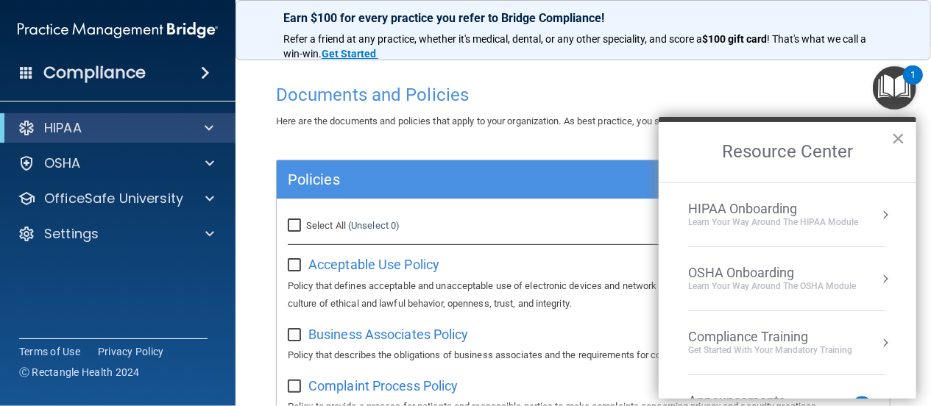
click at [878, 341] on button "Resource Center" at bounding box center [885, 343] width 15 height 15
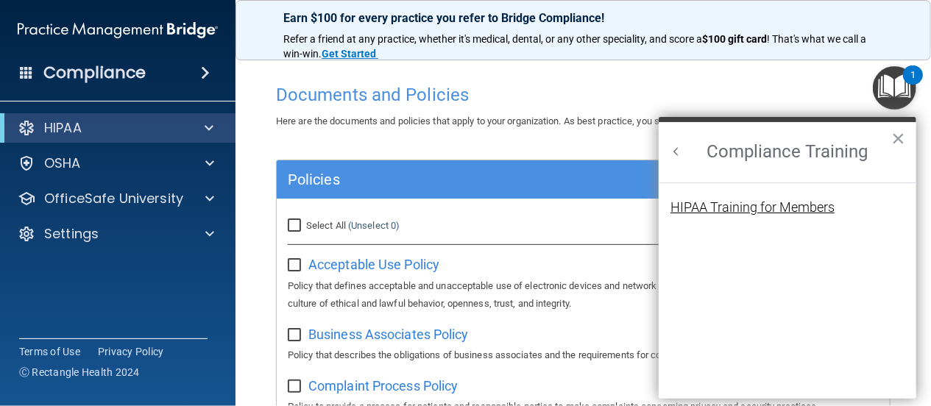
click at [713, 206] on div "HIPAA Training for Members" at bounding box center [752, 207] width 164 height 13
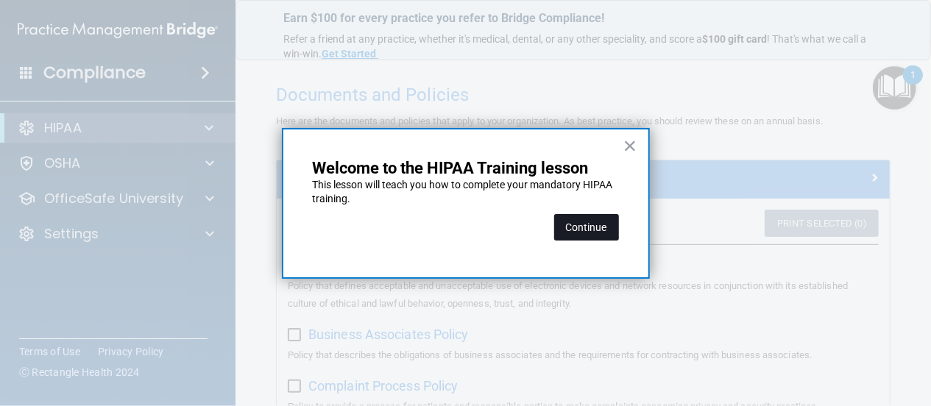
click at [567, 225] on button "Continue" at bounding box center [586, 227] width 65 height 26
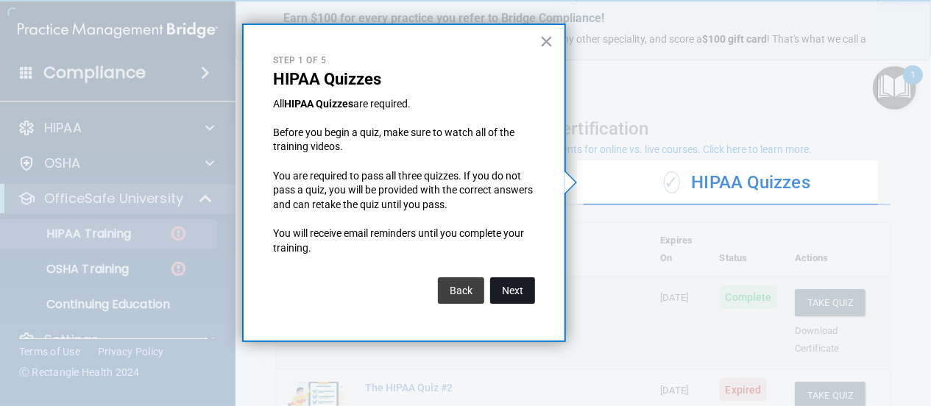
click at [505, 291] on button "Next" at bounding box center [512, 290] width 45 height 26
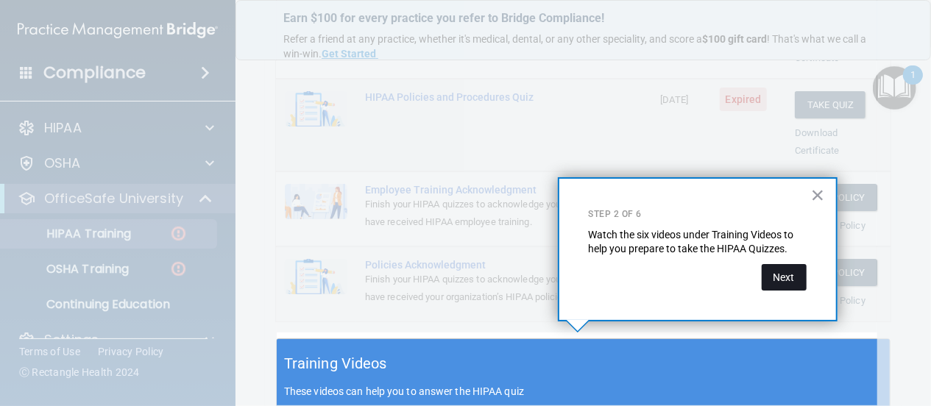
click at [781, 276] on button "Next" at bounding box center [784, 277] width 45 height 26
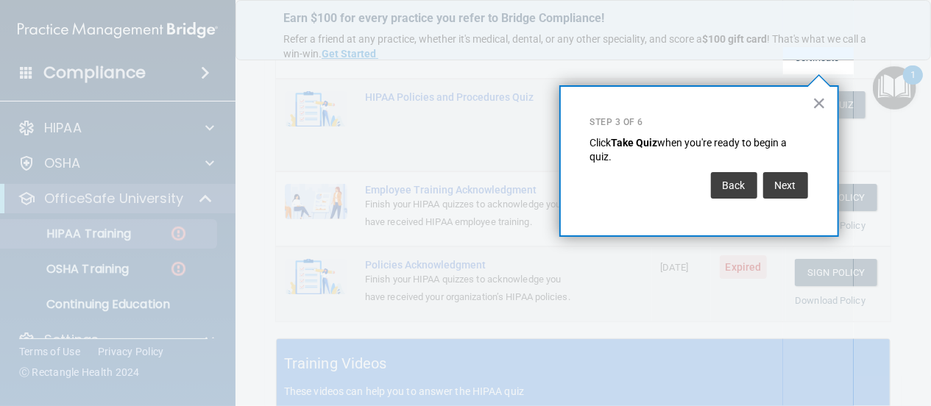
scroll to position [224, 0]
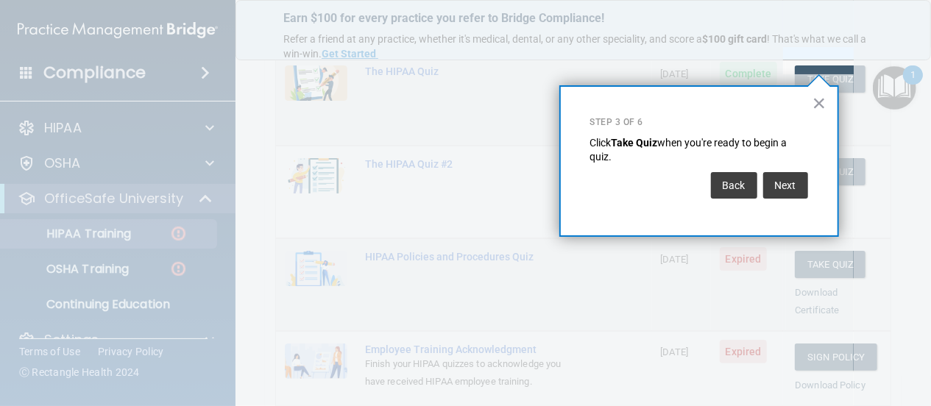
click at [775, 184] on button "Next" at bounding box center [785, 185] width 45 height 26
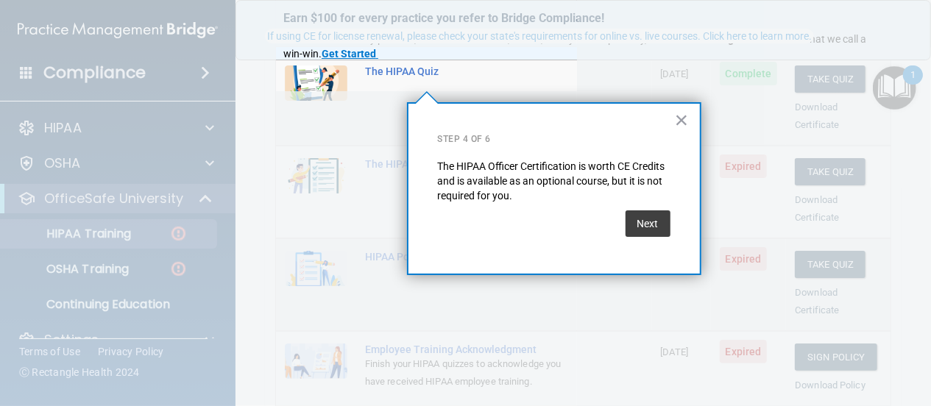
scroll to position [113, 0]
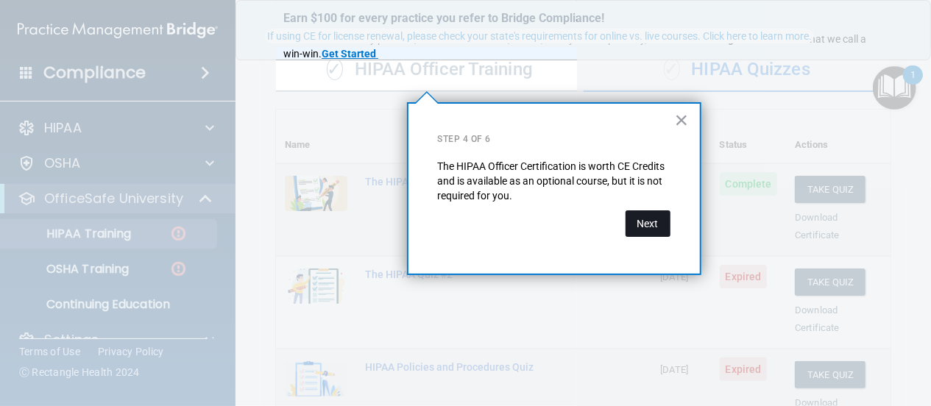
click at [650, 224] on button "Next" at bounding box center [647, 223] width 45 height 26
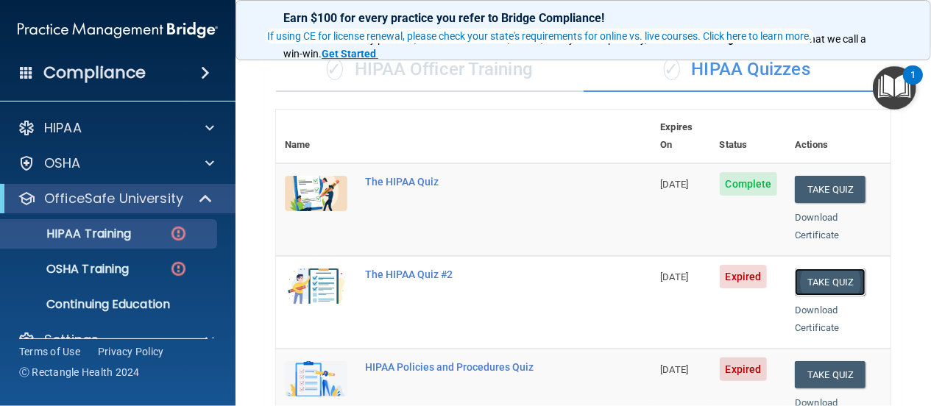
click at [823, 269] on button "Take Quiz" at bounding box center [830, 282] width 71 height 27
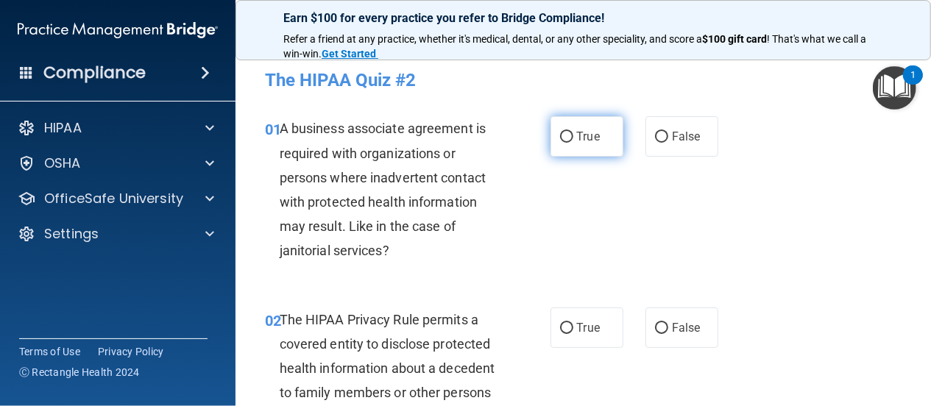
click at [562, 136] on input "True" at bounding box center [566, 137] width 13 height 11
radio input "true"
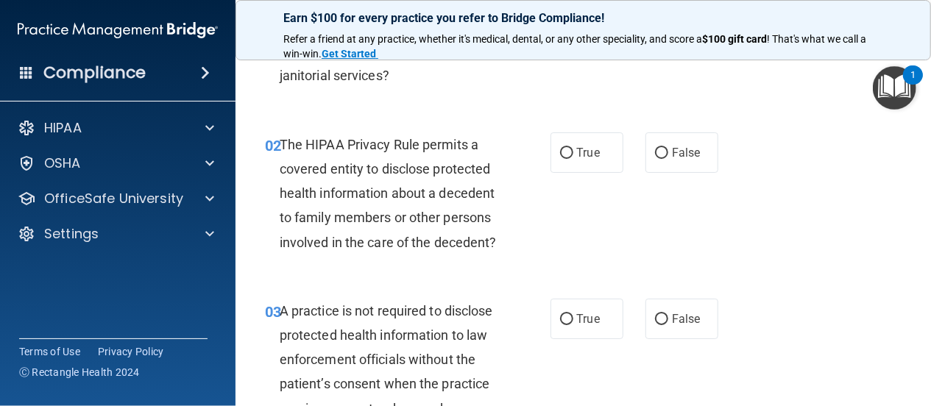
scroll to position [212, 0]
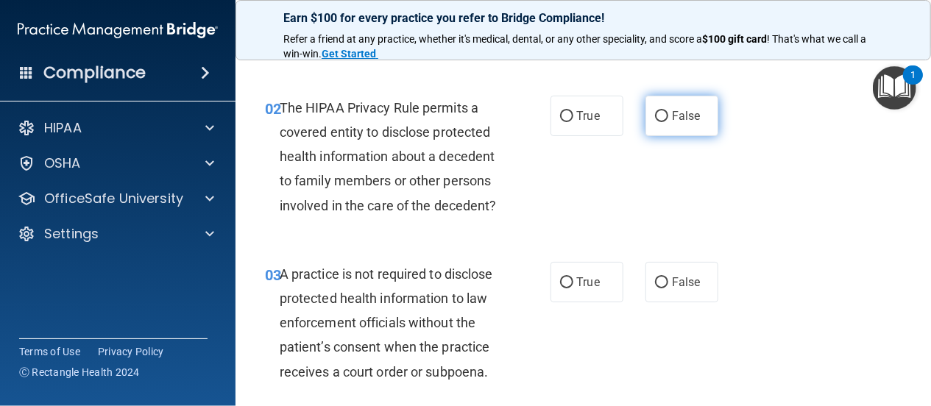
click at [655, 113] on input "False" at bounding box center [661, 116] width 13 height 11
radio input "true"
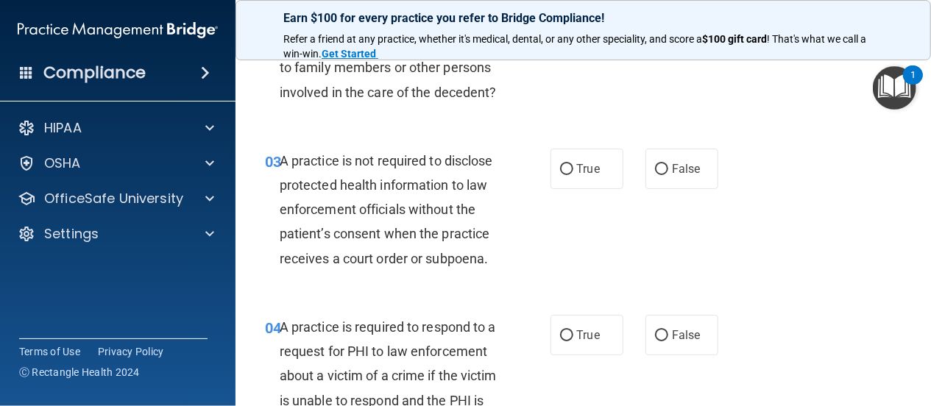
scroll to position [353, 0]
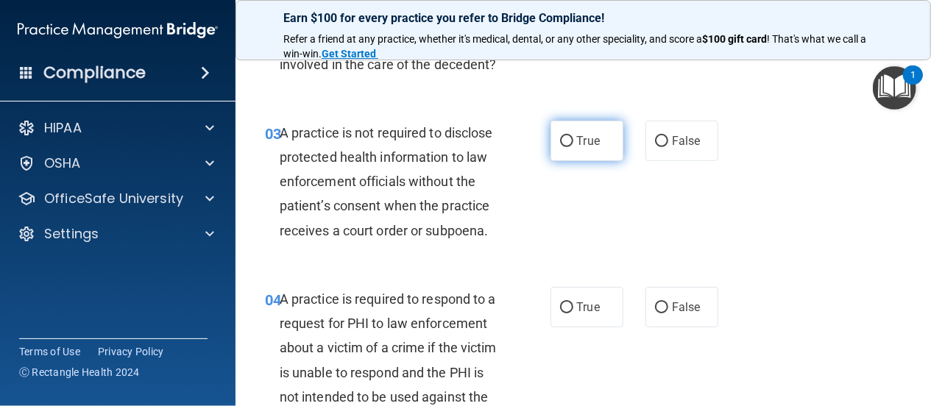
click at [561, 147] on input "True" at bounding box center [566, 141] width 13 height 11
radio input "true"
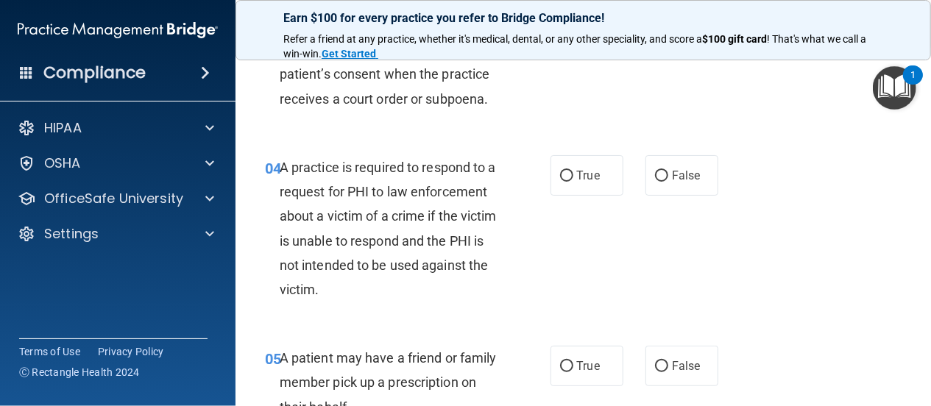
scroll to position [494, 0]
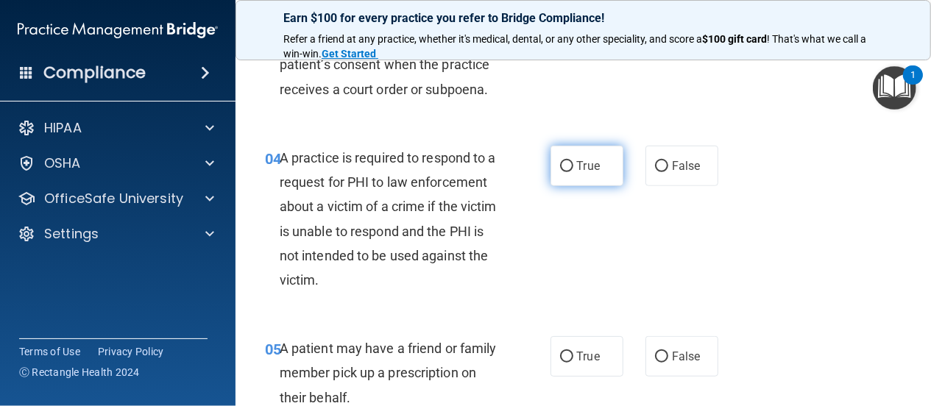
click at [560, 172] on input "True" at bounding box center [566, 166] width 13 height 11
radio input "true"
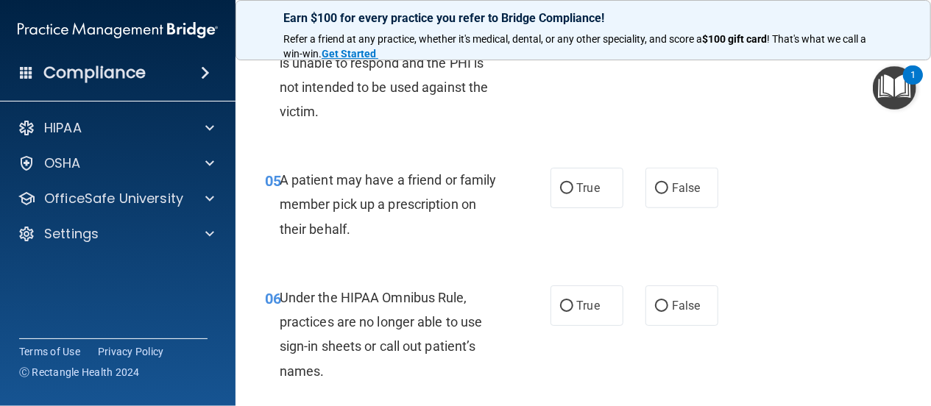
scroll to position [706, 0]
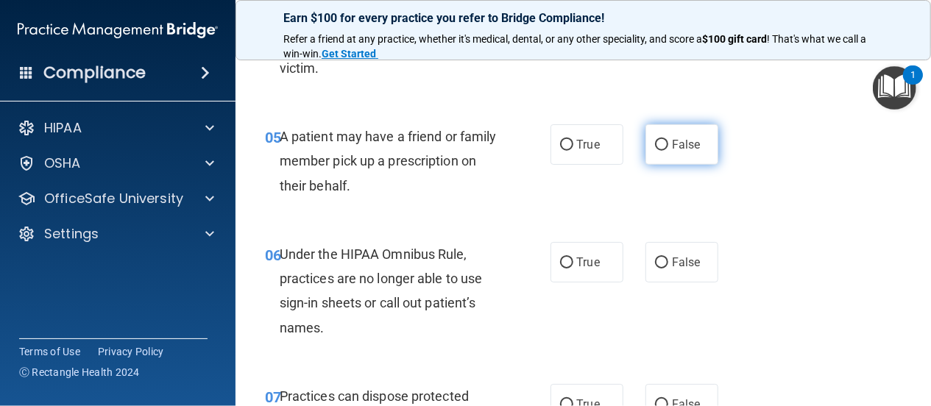
click at [655, 151] on input "False" at bounding box center [661, 145] width 13 height 11
radio input "true"
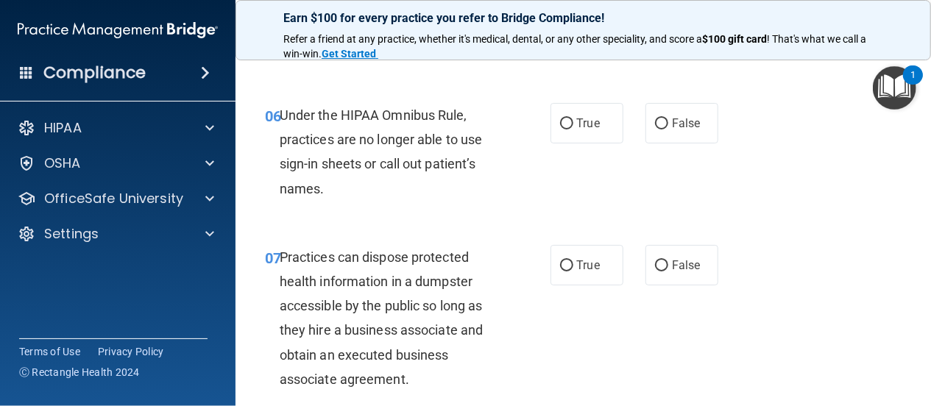
scroll to position [848, 0]
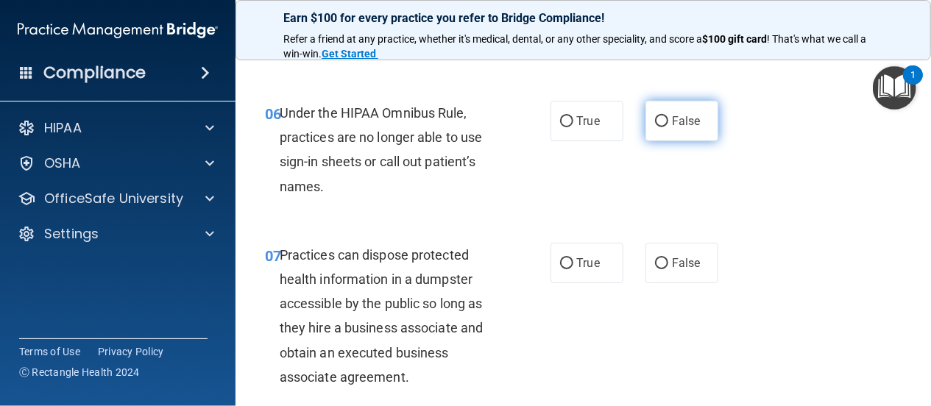
click at [655, 127] on input "False" at bounding box center [661, 121] width 13 height 11
radio input "true"
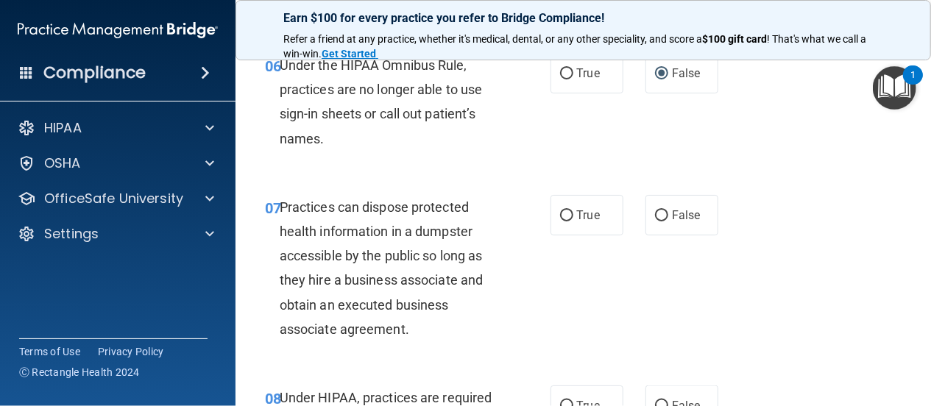
scroll to position [989, 0]
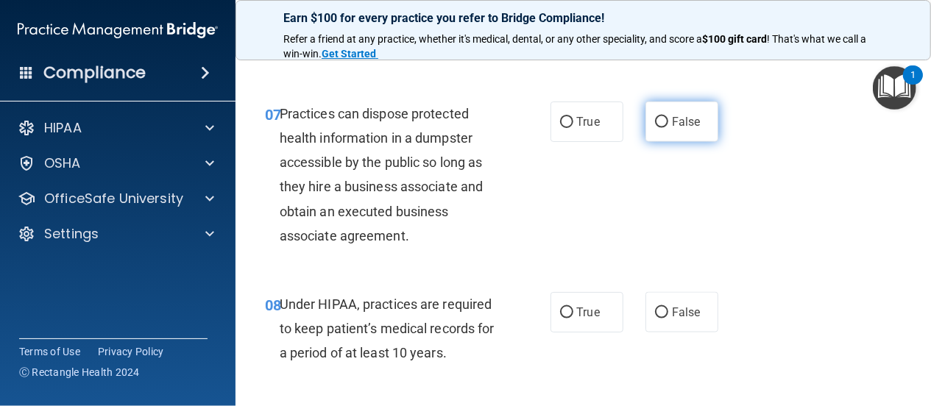
click at [655, 128] on input "False" at bounding box center [661, 122] width 13 height 11
radio input "true"
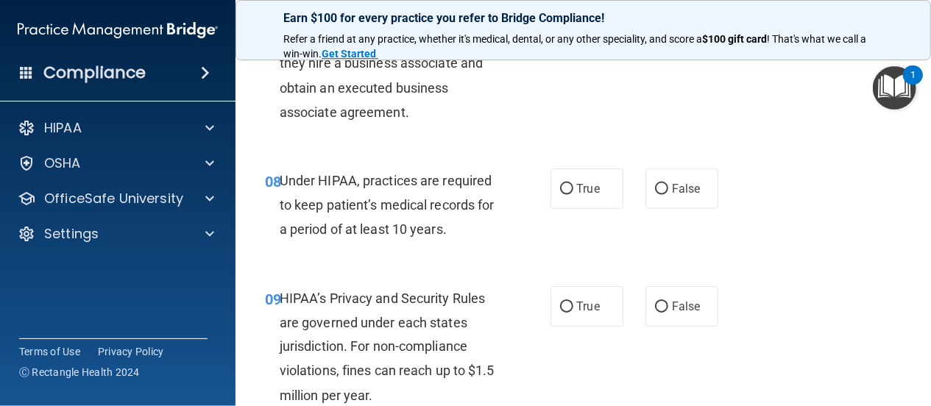
scroll to position [1130, 0]
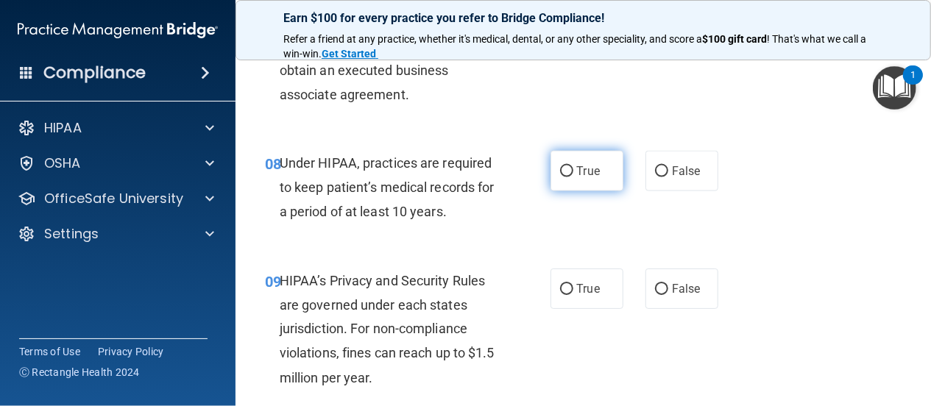
click at [560, 177] on input "True" at bounding box center [566, 171] width 13 height 11
radio input "true"
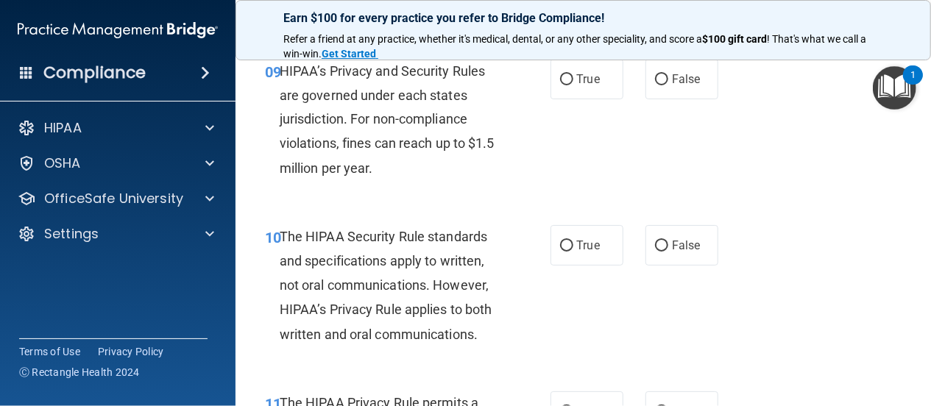
scroll to position [1342, 0]
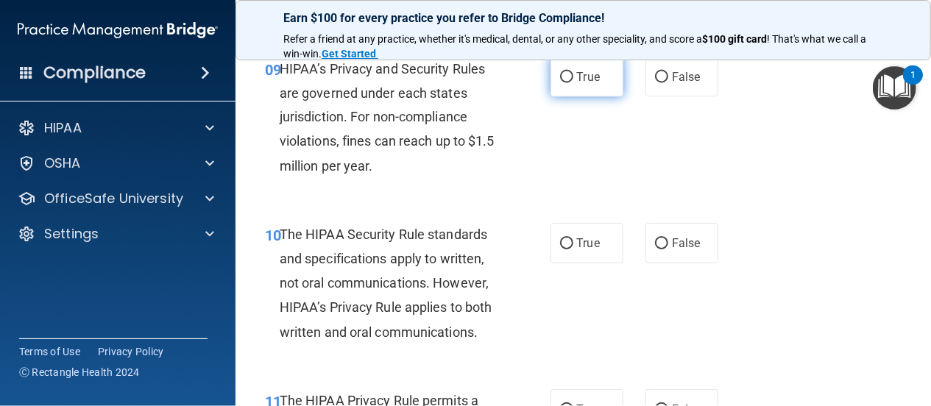
click at [561, 83] on input "True" at bounding box center [566, 77] width 13 height 11
radio input "true"
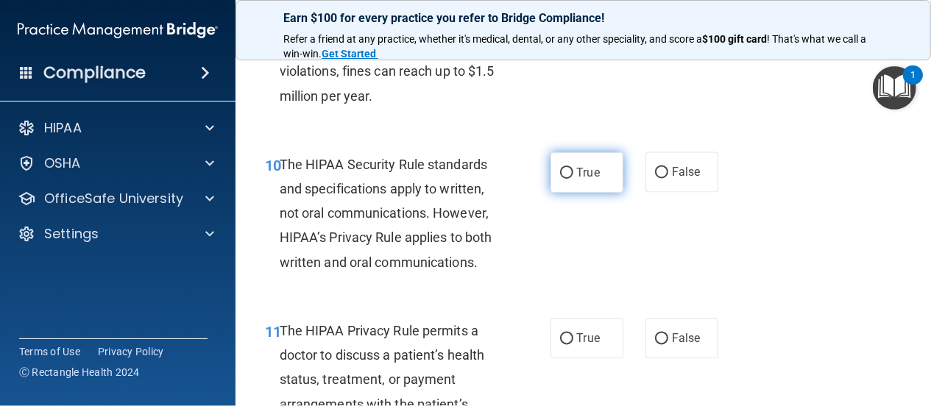
click at [561, 179] on input "True" at bounding box center [566, 173] width 13 height 11
radio input "true"
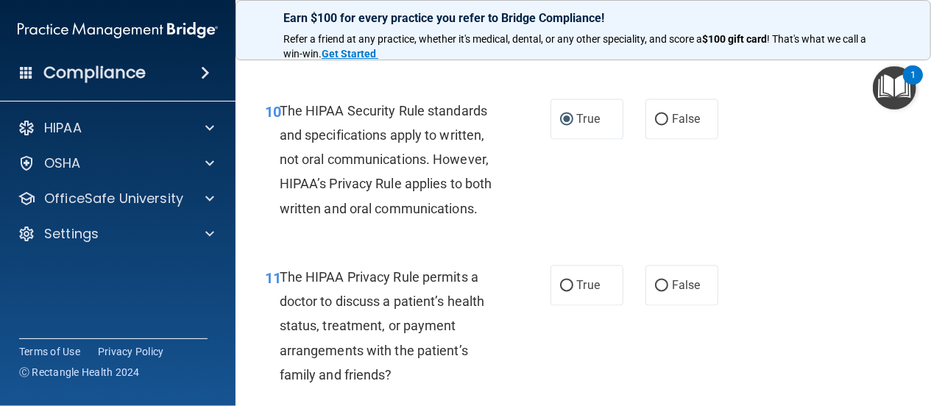
scroll to position [1554, 0]
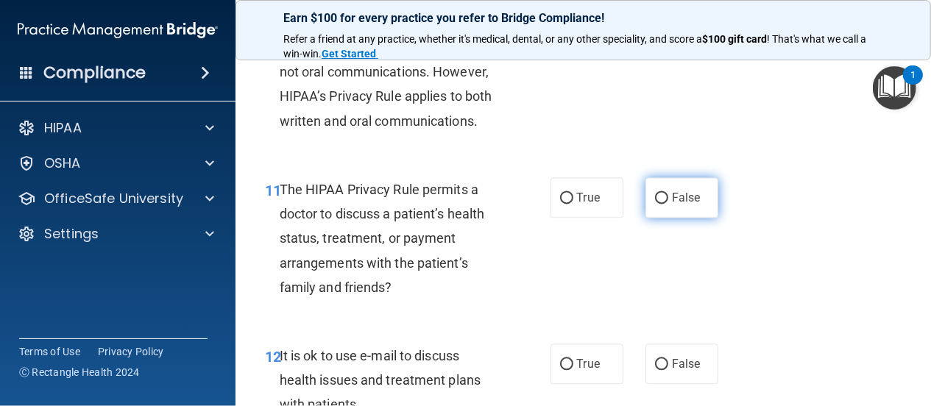
click at [655, 204] on input "False" at bounding box center [661, 198] width 13 height 11
radio input "true"
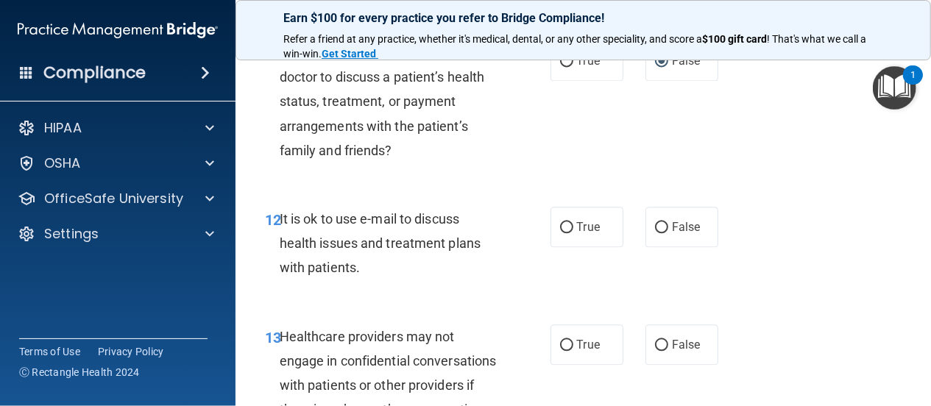
scroll to position [1695, 0]
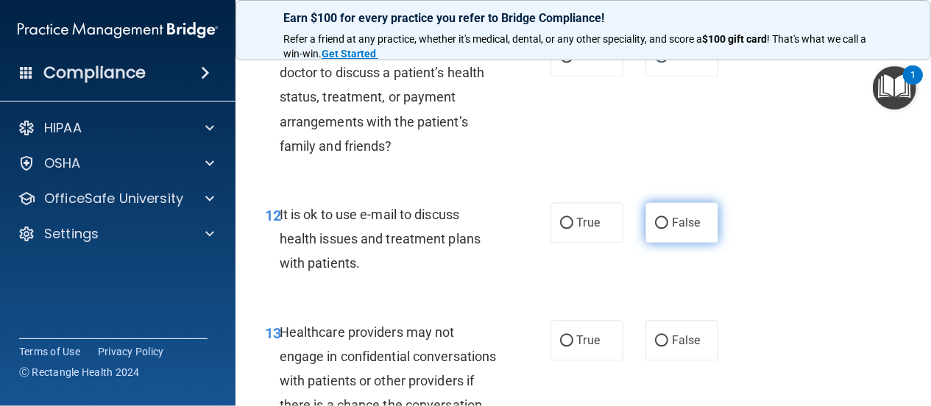
click at [655, 229] on input "False" at bounding box center [661, 223] width 13 height 11
radio input "true"
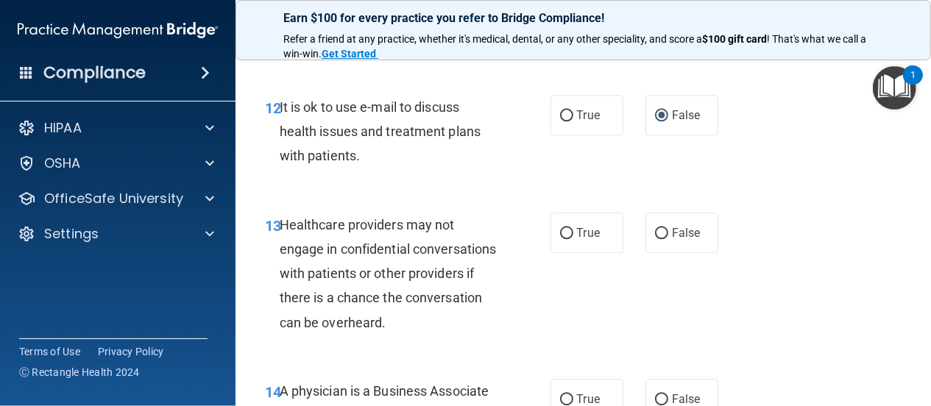
scroll to position [1837, 0]
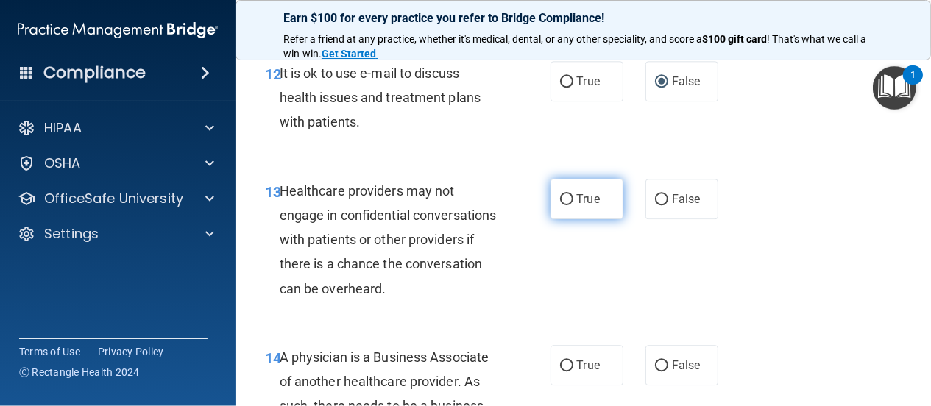
click at [564, 205] on input "True" at bounding box center [566, 199] width 13 height 11
radio input "true"
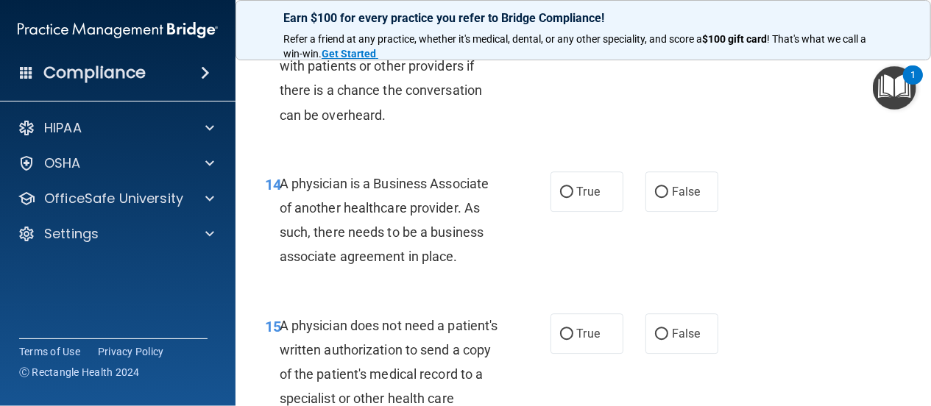
scroll to position [2048, 0]
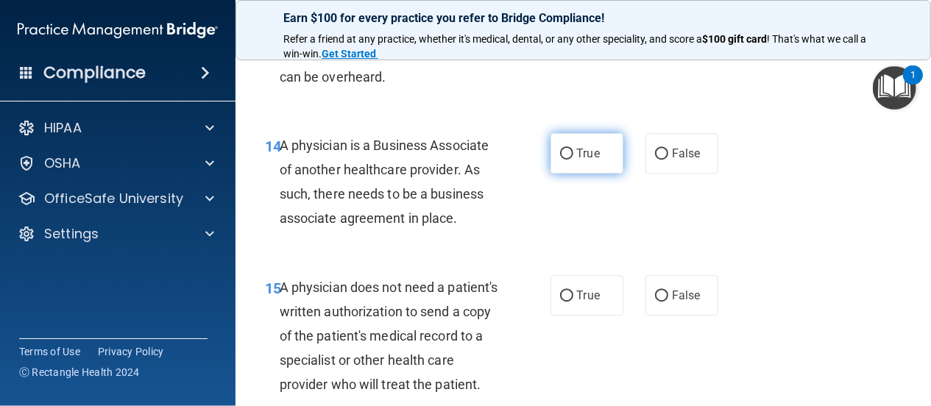
click at [560, 160] on input "True" at bounding box center [566, 154] width 13 height 11
radio input "true"
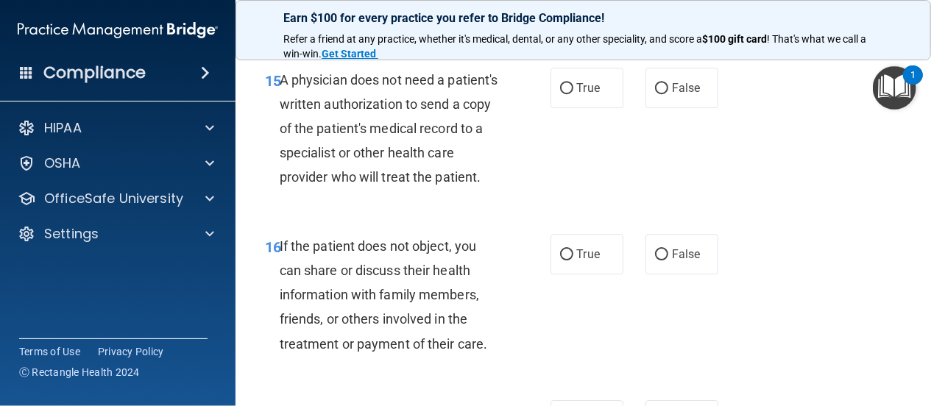
scroll to position [2260, 0]
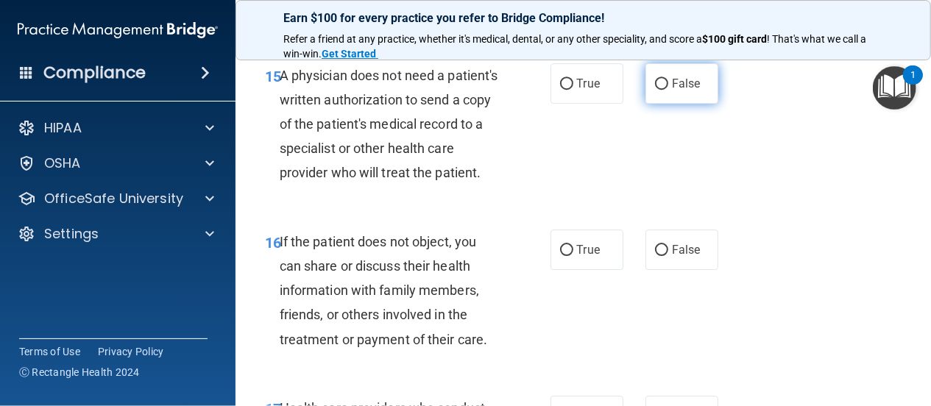
click at [655, 90] on input "False" at bounding box center [661, 84] width 13 height 11
radio input "true"
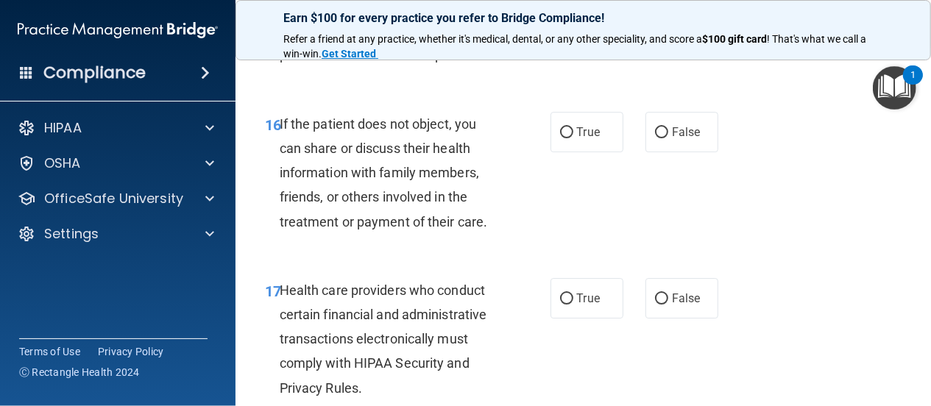
scroll to position [2402, 0]
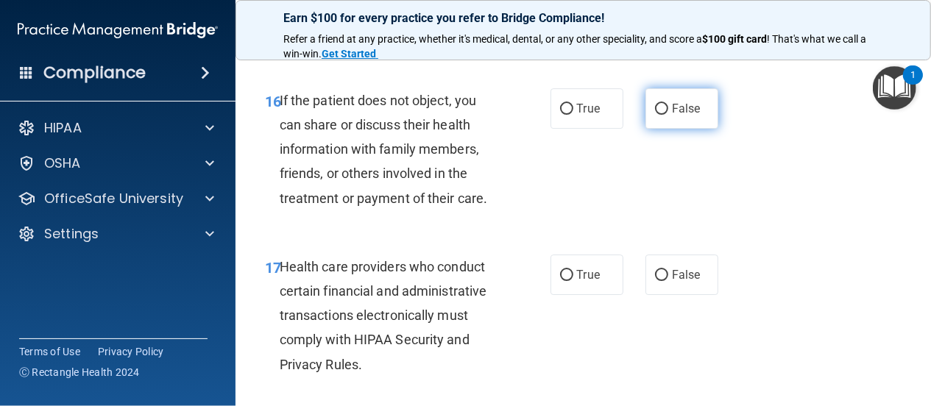
click at [656, 115] on input "False" at bounding box center [661, 109] width 13 height 11
radio input "true"
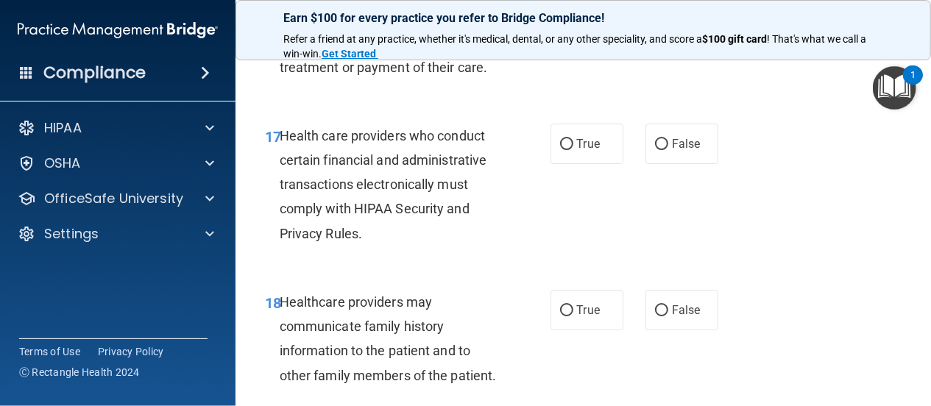
scroll to position [2543, 0]
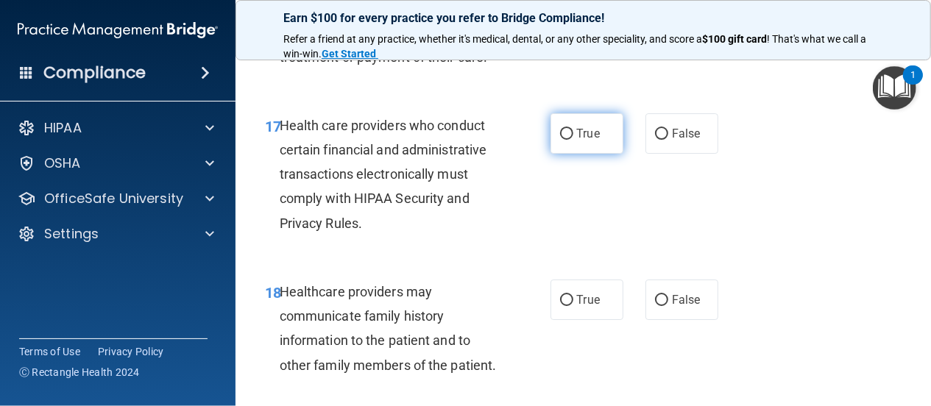
click at [560, 140] on input "True" at bounding box center [566, 134] width 13 height 11
radio input "true"
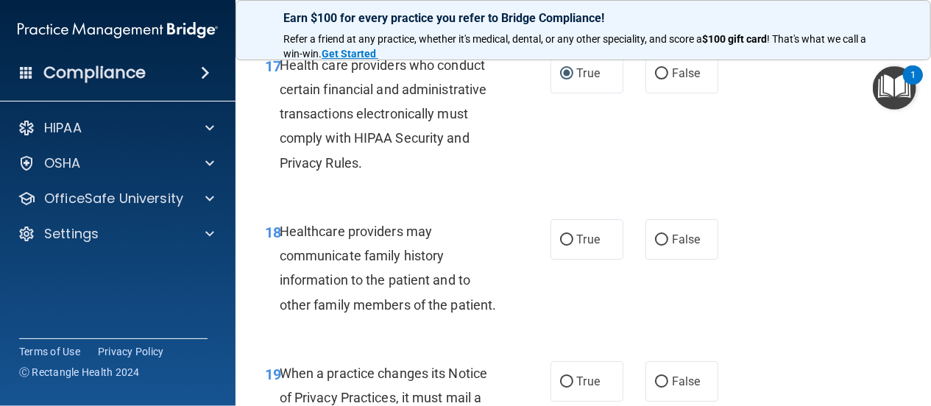
scroll to position [2684, 0]
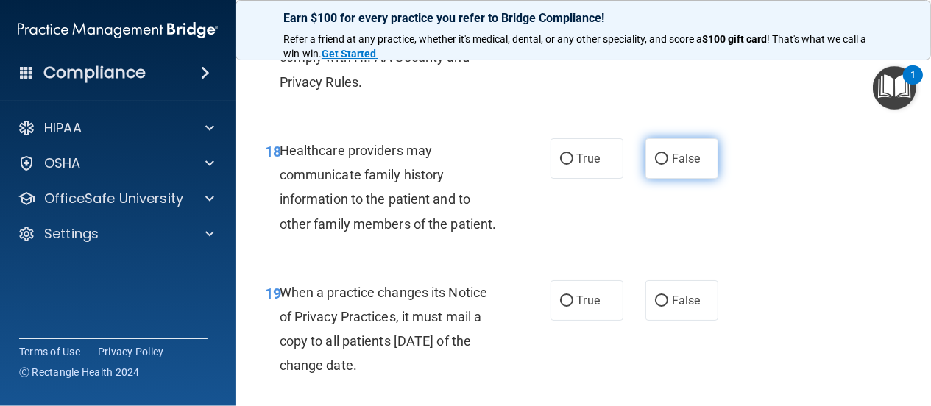
click at [655, 165] on input "False" at bounding box center [661, 159] width 13 height 11
radio input "true"
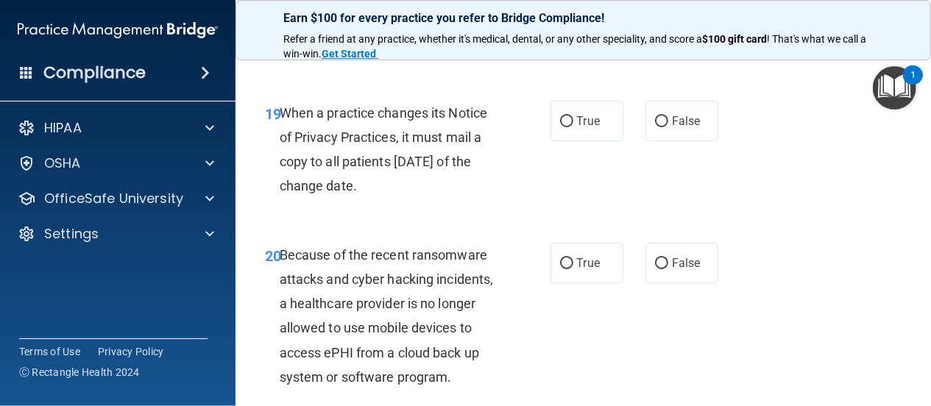
scroll to position [2896, 0]
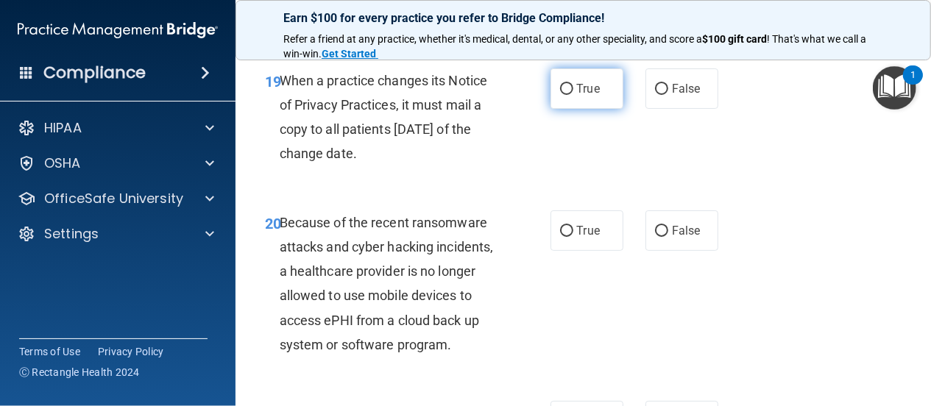
click at [560, 95] on input "True" at bounding box center [566, 89] width 13 height 11
radio input "true"
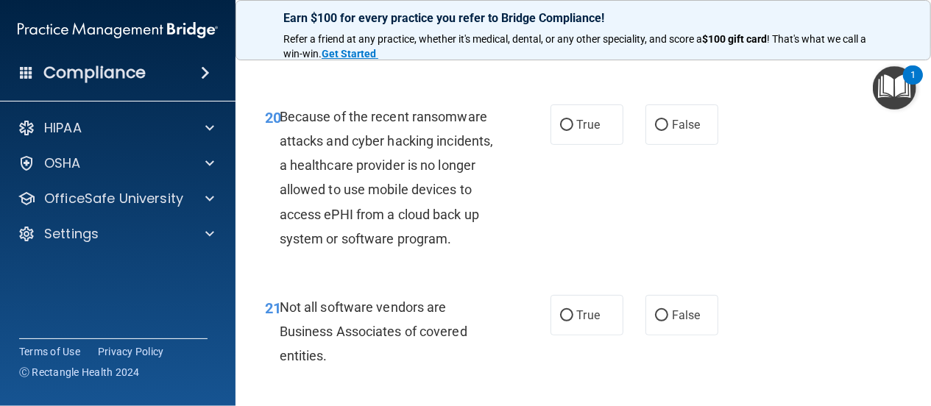
scroll to position [3037, 0]
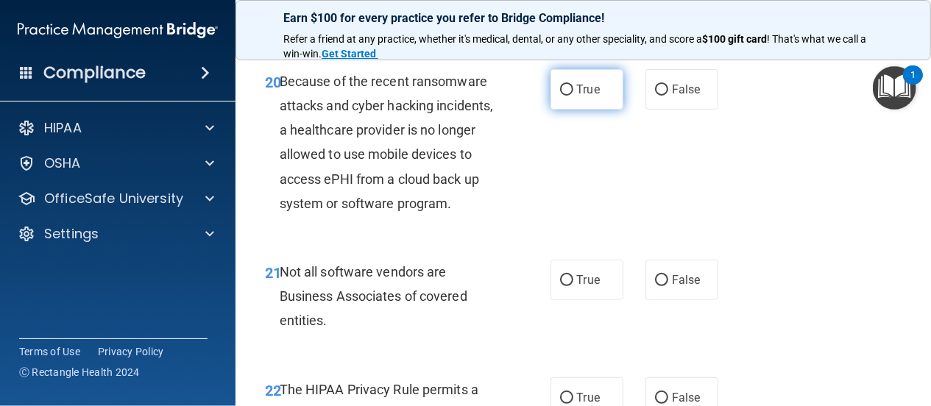
drag, startPoint x: 558, startPoint y: 186, endPoint x: 557, endPoint y: 205, distance: 19.2
click at [560, 96] on input "True" at bounding box center [566, 90] width 13 height 11
radio input "true"
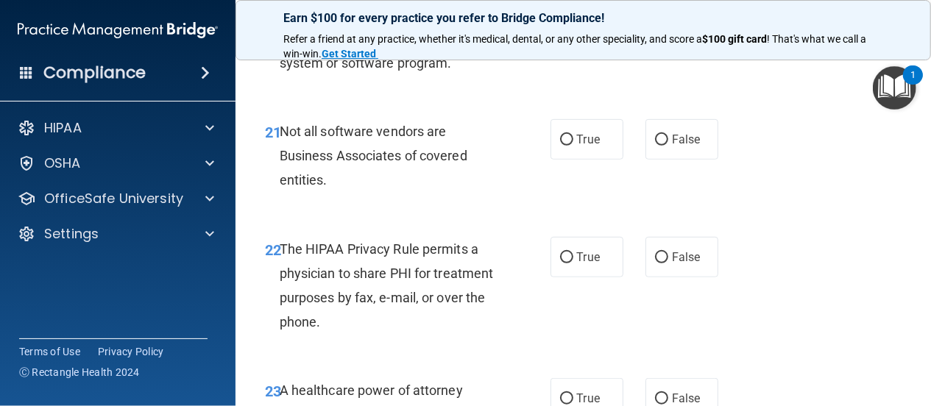
scroll to position [3179, 0]
click at [560, 145] on input "True" at bounding box center [566, 139] width 13 height 11
radio input "true"
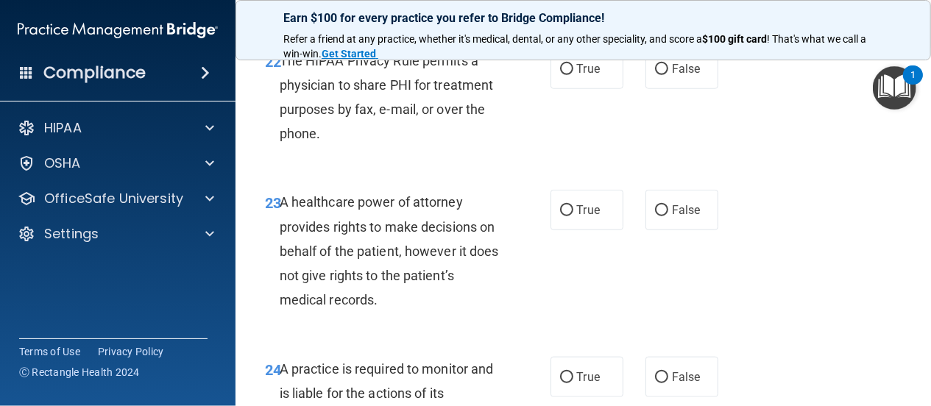
scroll to position [3390, 0]
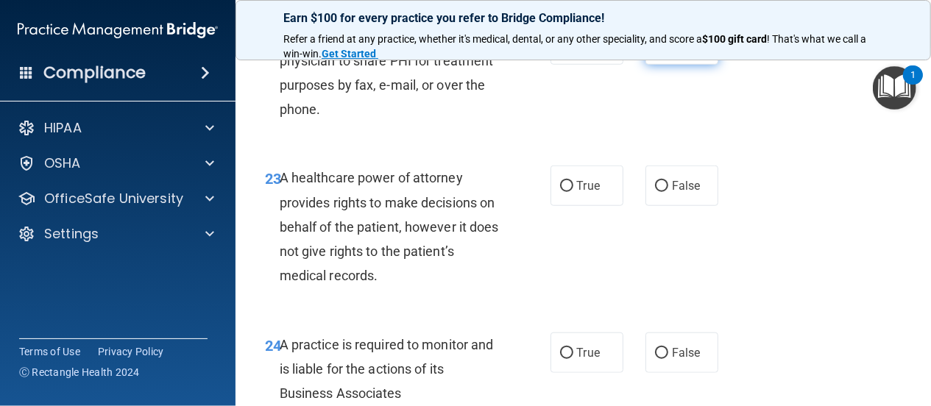
click at [655, 51] on input "False" at bounding box center [661, 45] width 13 height 11
radio input "true"
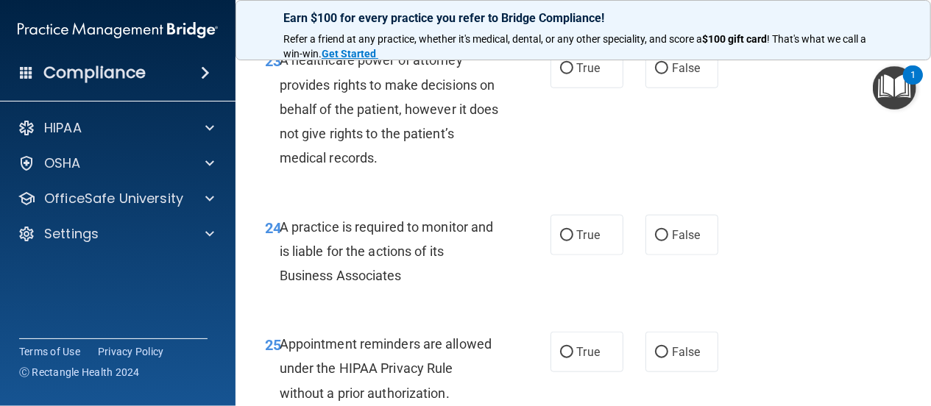
scroll to position [3532, 0]
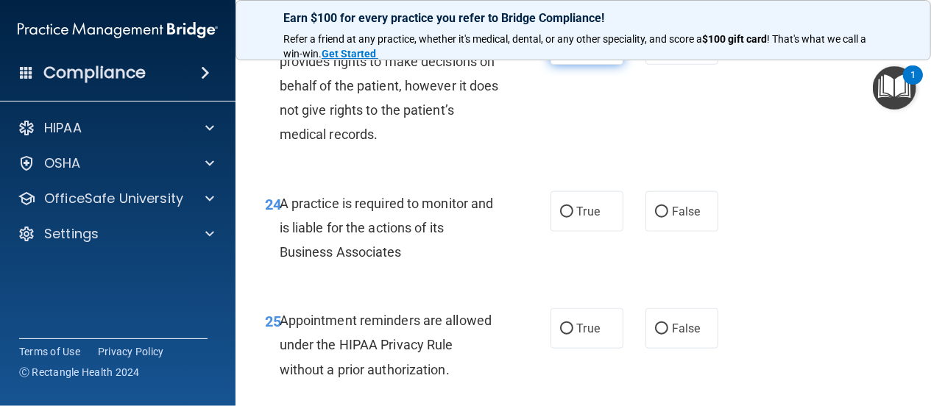
click at [561, 51] on input "True" at bounding box center [566, 45] width 13 height 11
radio input "true"
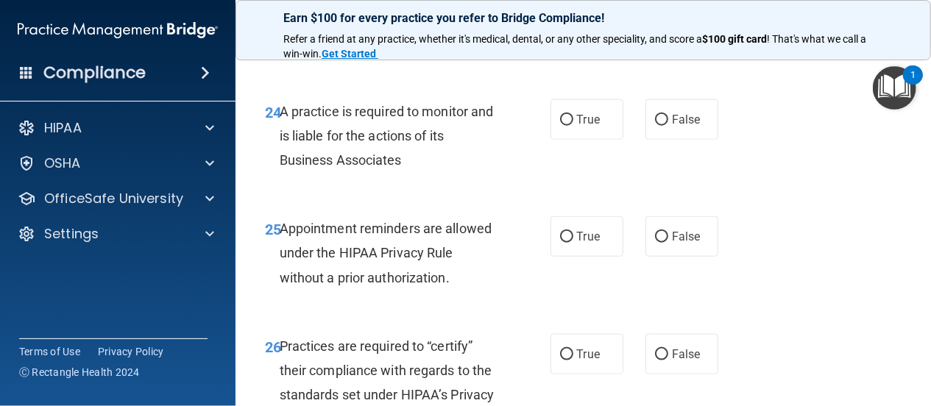
scroll to position [3673, 0]
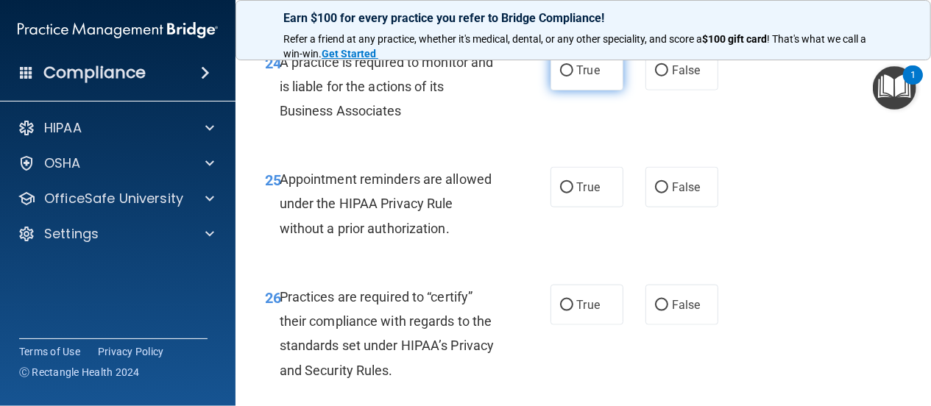
click at [561, 77] on input "True" at bounding box center [566, 70] width 13 height 11
radio input "true"
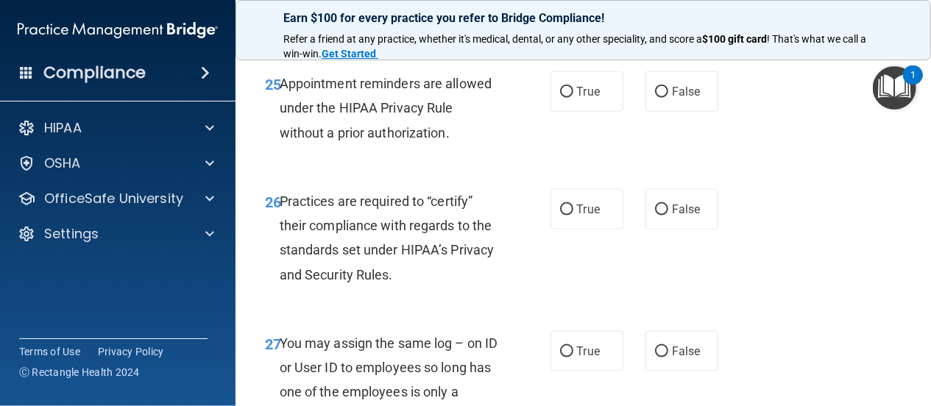
scroll to position [3814, 0]
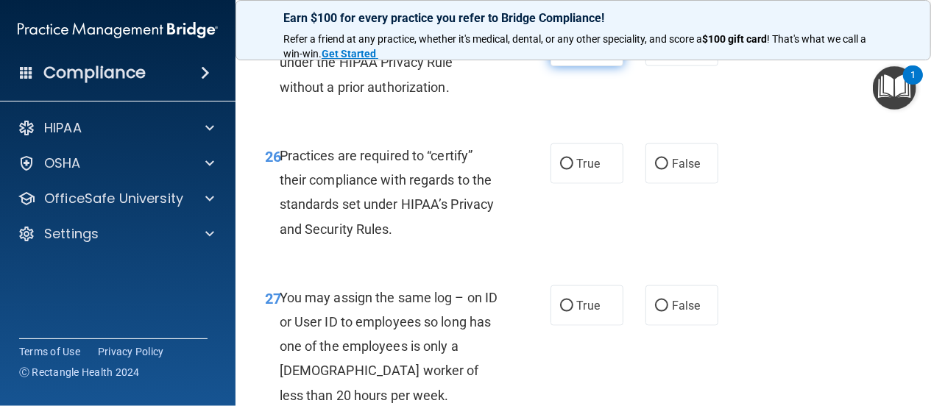
click at [561, 52] on input "True" at bounding box center [566, 46] width 13 height 11
radio input "true"
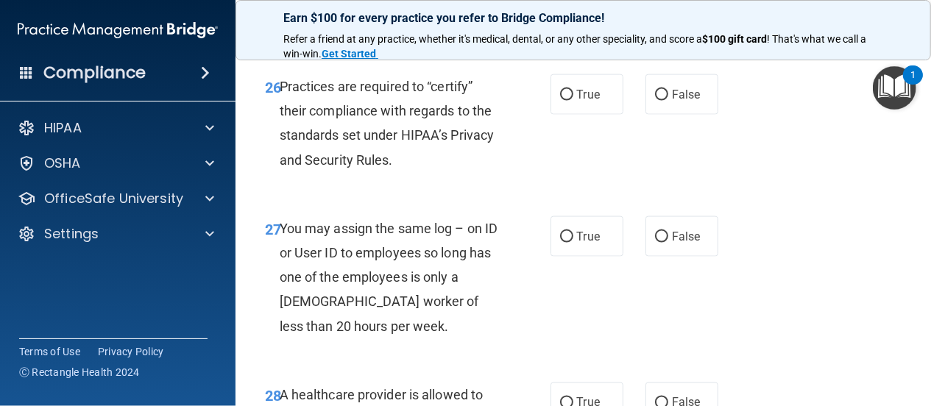
scroll to position [3885, 0]
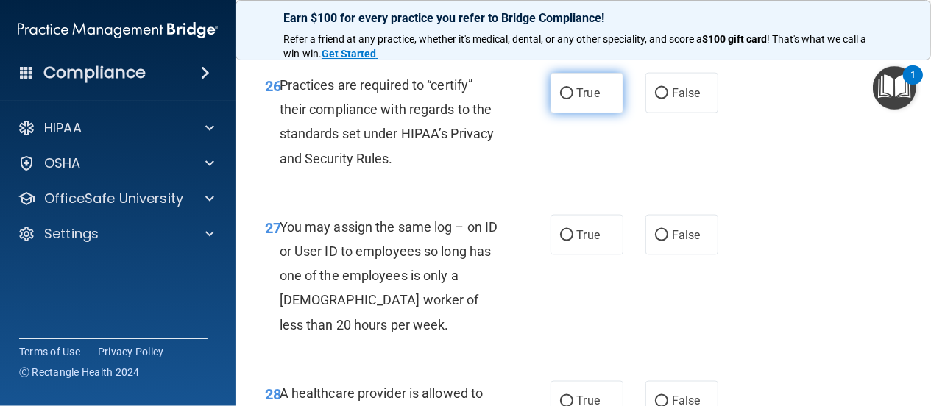
click at [560, 99] on input "True" at bounding box center [566, 93] width 13 height 11
radio input "true"
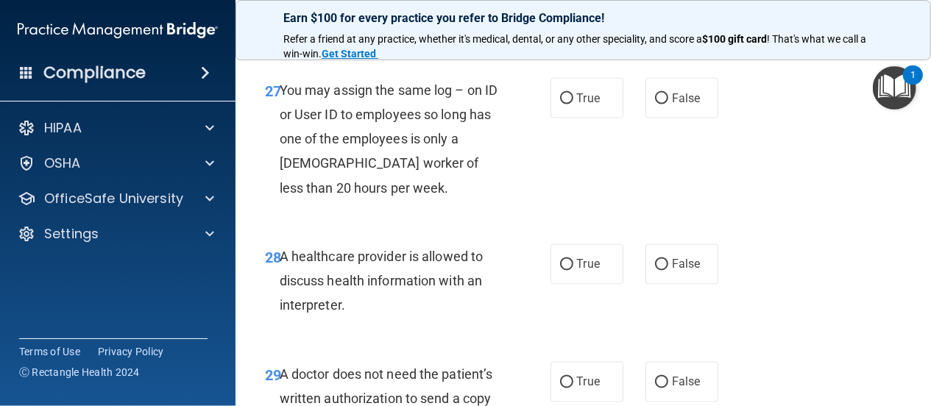
scroll to position [4026, 0]
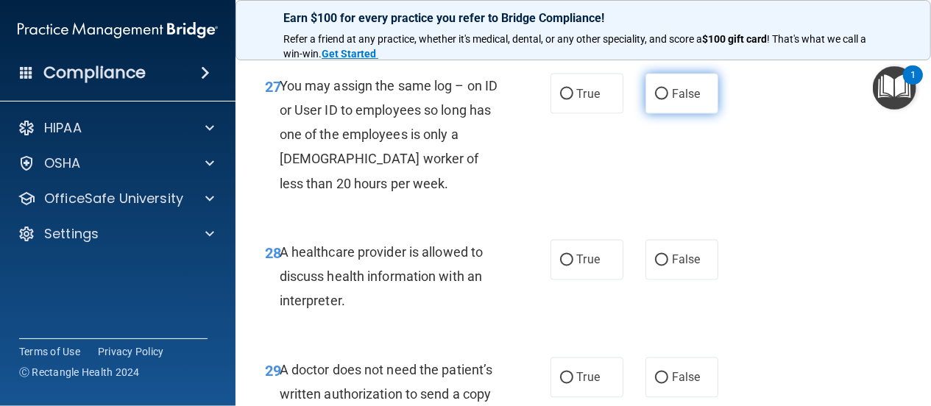
click at [655, 100] on input "False" at bounding box center [661, 94] width 13 height 11
radio input "true"
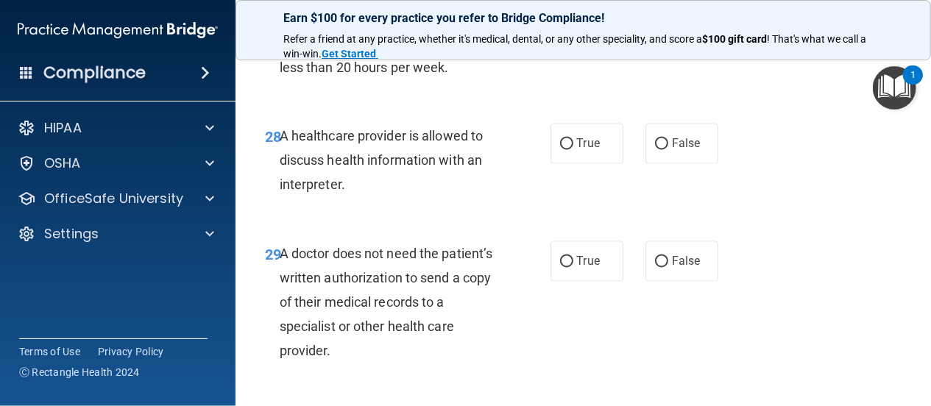
scroll to position [4167, 0]
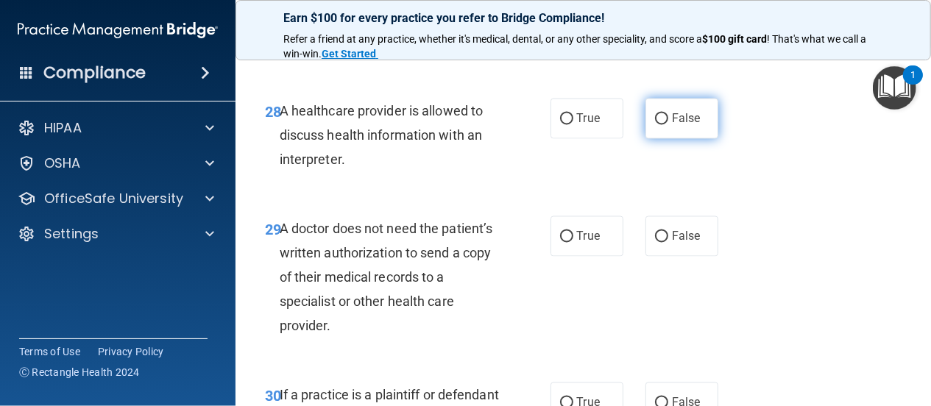
click at [656, 125] on input "False" at bounding box center [661, 119] width 13 height 11
radio input "true"
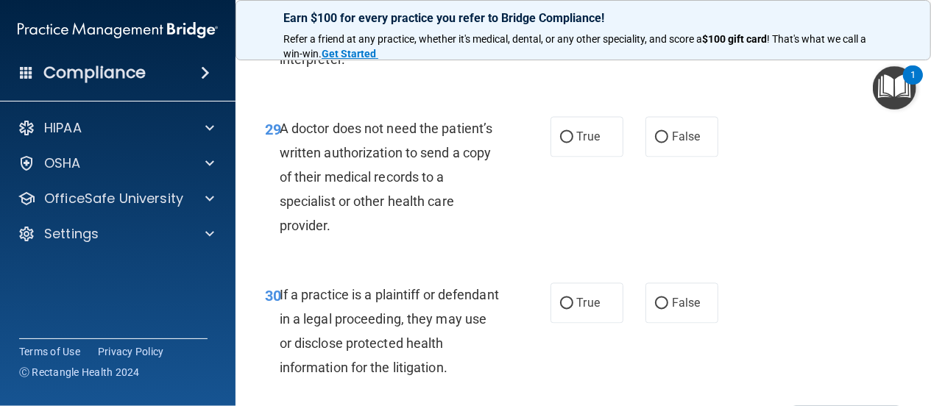
scroll to position [4309, 0]
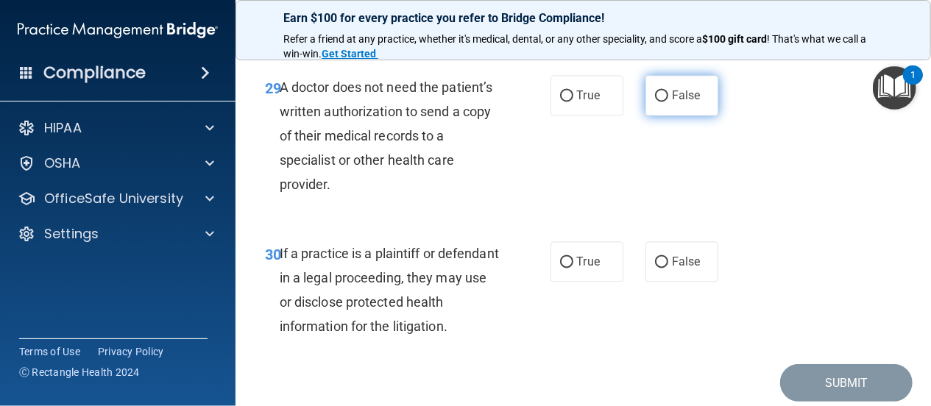
click at [655, 102] on input "False" at bounding box center [661, 96] width 13 height 11
radio input "true"
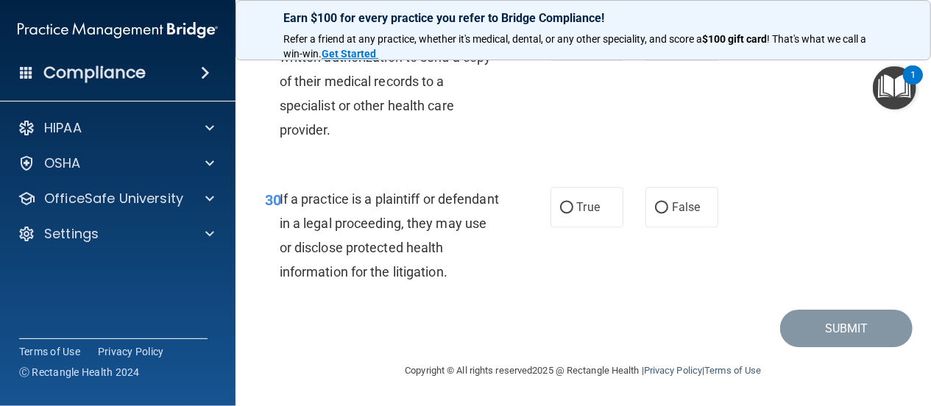
scroll to position [4450, 0]
click at [563, 213] on input "True" at bounding box center [566, 207] width 13 height 11
radio input "true"
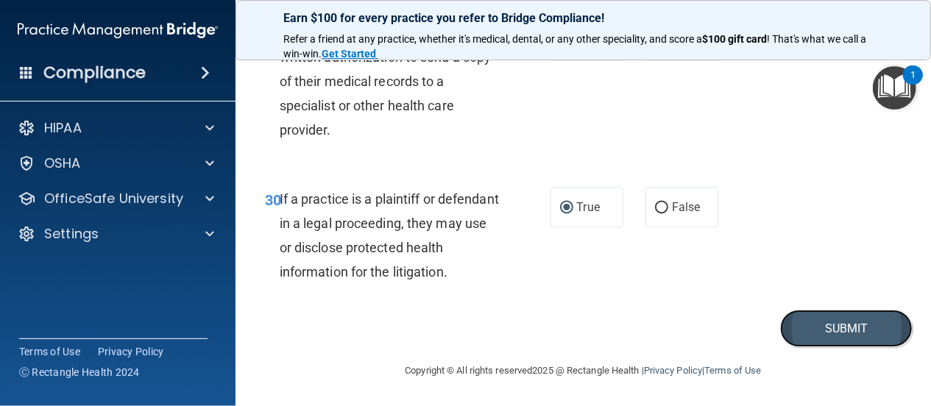
click at [813, 347] on button "Submit" at bounding box center [846, 329] width 132 height 38
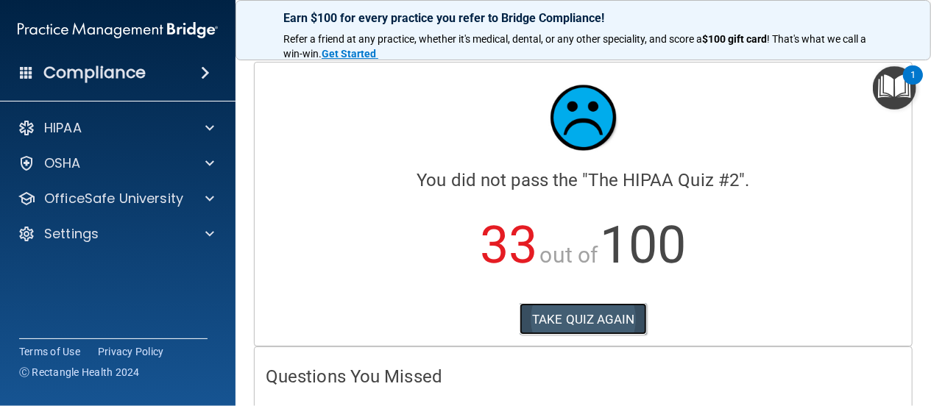
click at [589, 316] on button "TAKE QUIZ AGAIN" at bounding box center [582, 319] width 127 height 32
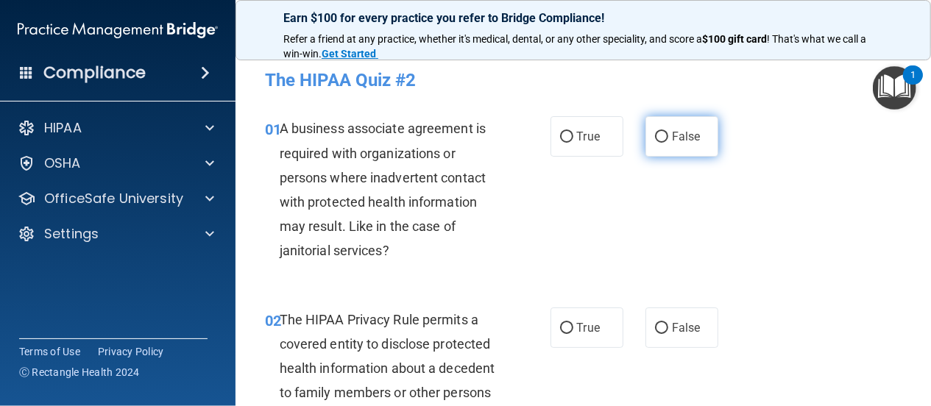
click at [656, 135] on input "False" at bounding box center [661, 137] width 13 height 11
radio input "true"
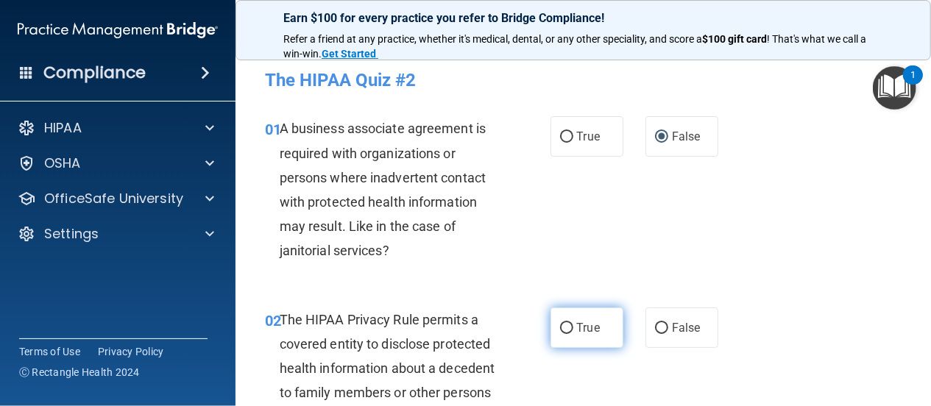
click at [562, 326] on input "True" at bounding box center [566, 328] width 13 height 11
radio input "true"
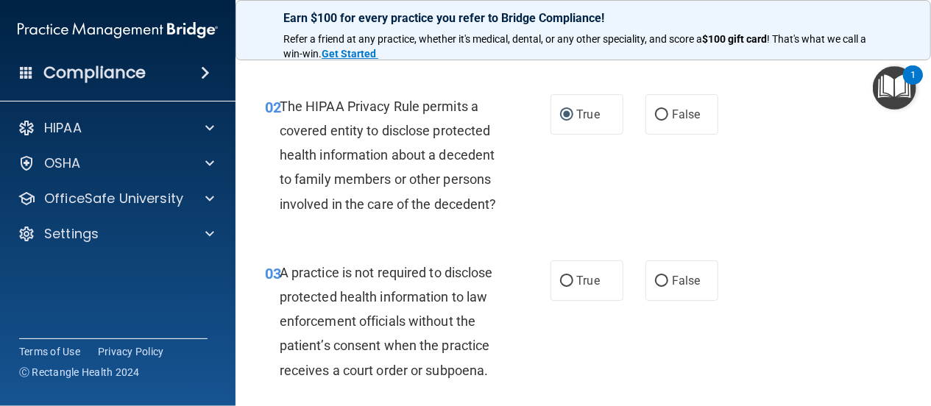
scroll to position [283, 0]
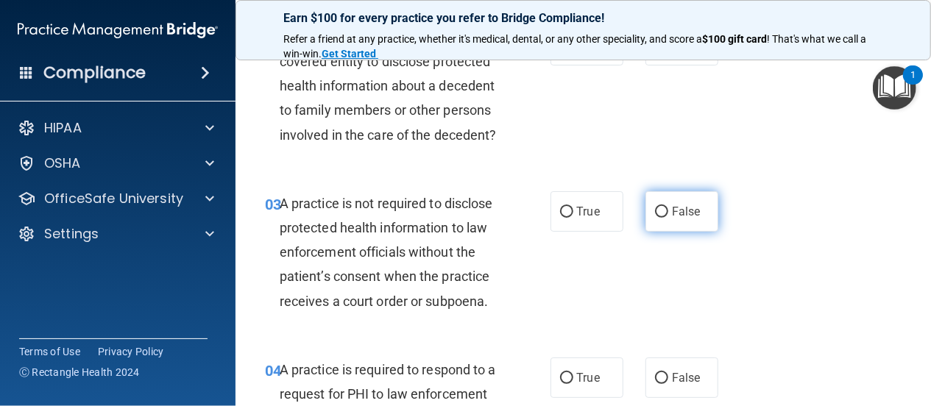
click at [655, 218] on input "False" at bounding box center [661, 212] width 13 height 11
radio input "true"
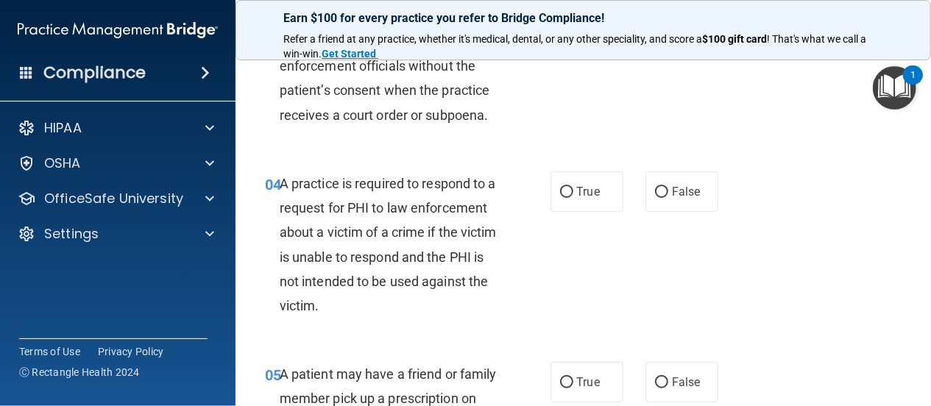
scroll to position [494, 0]
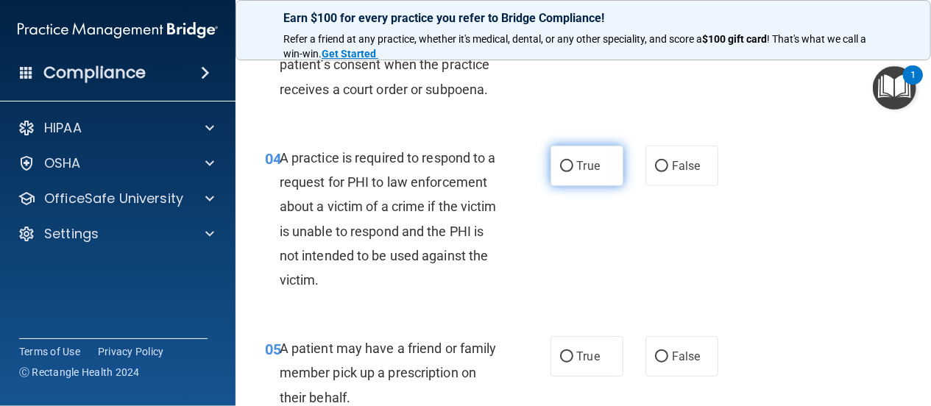
click at [560, 172] on input "True" at bounding box center [566, 166] width 13 height 11
radio input "true"
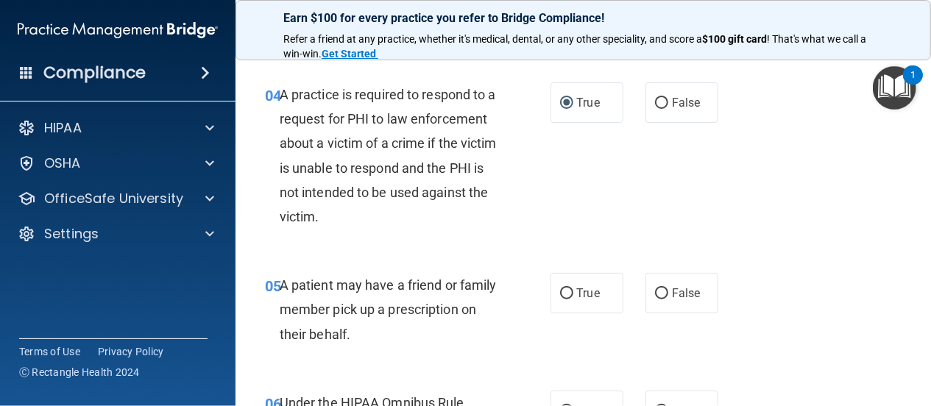
scroll to position [636, 0]
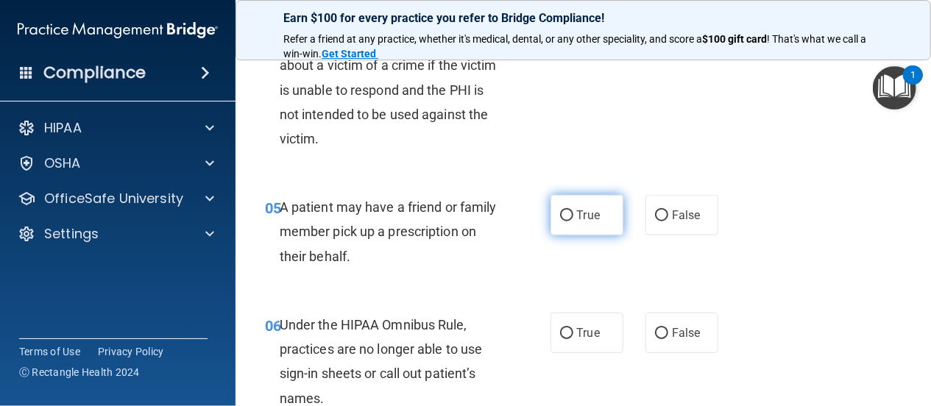
click at [560, 221] on input "True" at bounding box center [566, 215] width 13 height 11
radio input "true"
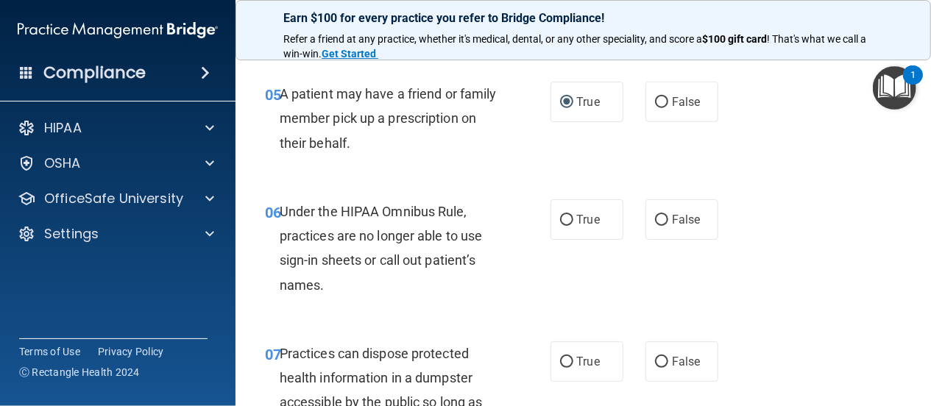
scroll to position [777, 0]
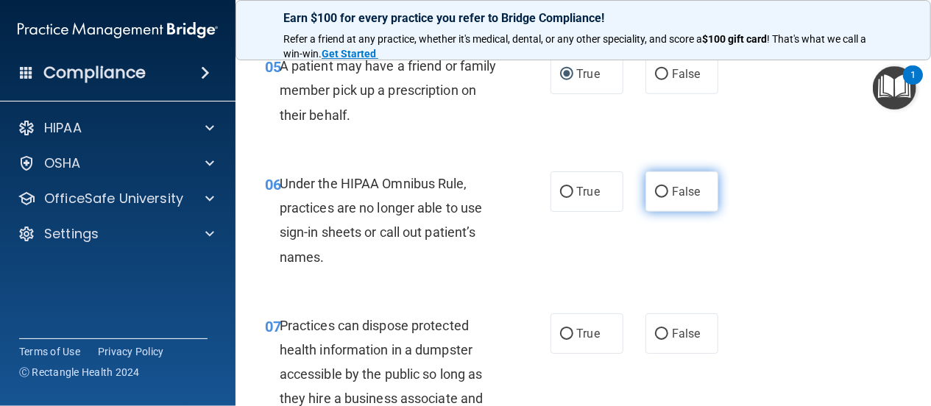
click at [655, 198] on input "False" at bounding box center [661, 192] width 13 height 11
radio input "true"
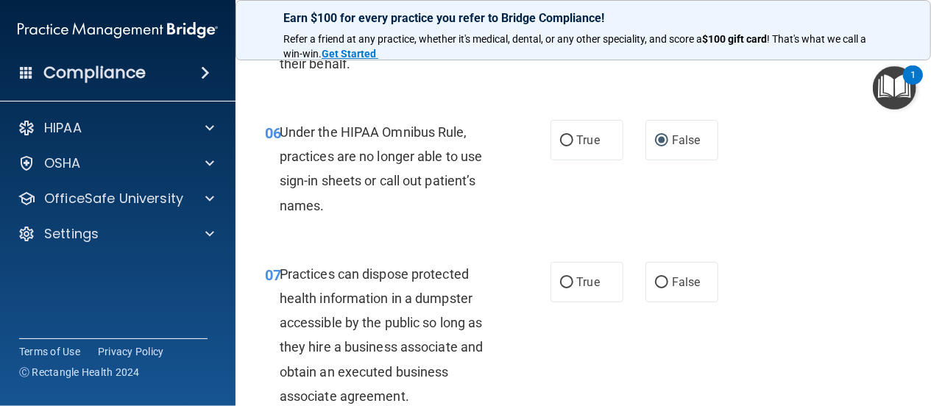
scroll to position [918, 0]
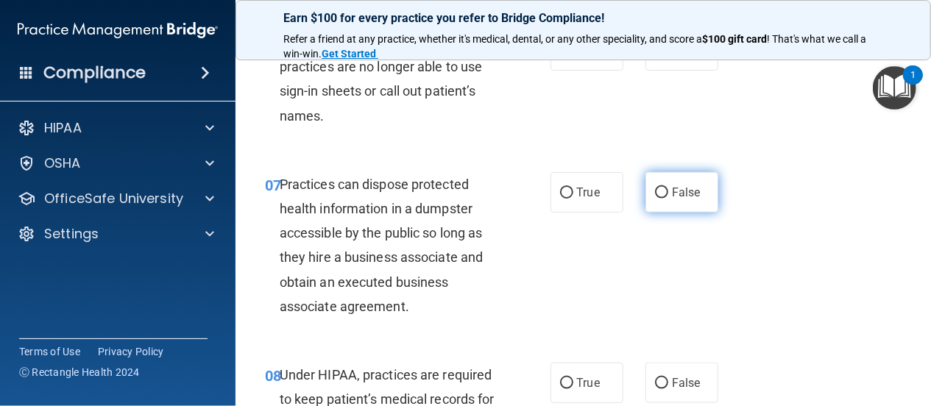
click at [655, 199] on input "False" at bounding box center [661, 193] width 13 height 11
radio input "true"
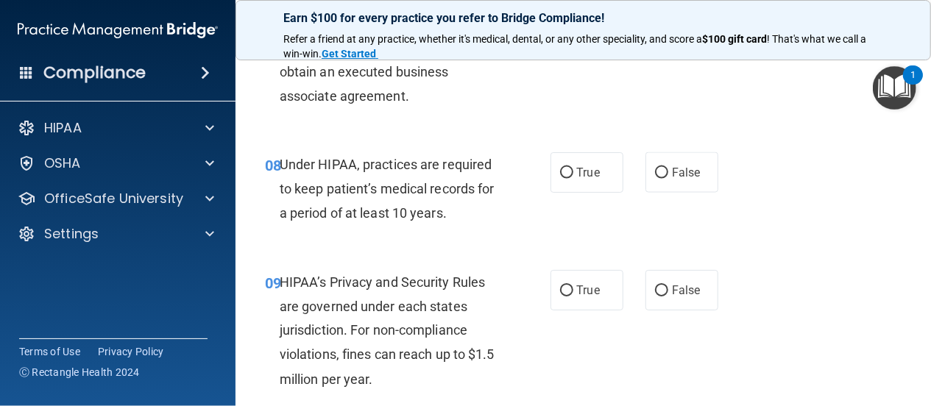
scroll to position [1130, 0]
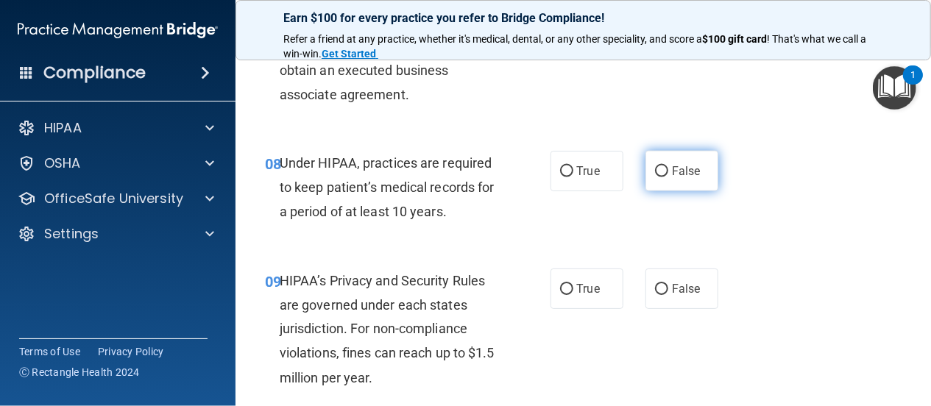
click at [655, 177] on input "False" at bounding box center [661, 171] width 13 height 11
radio input "true"
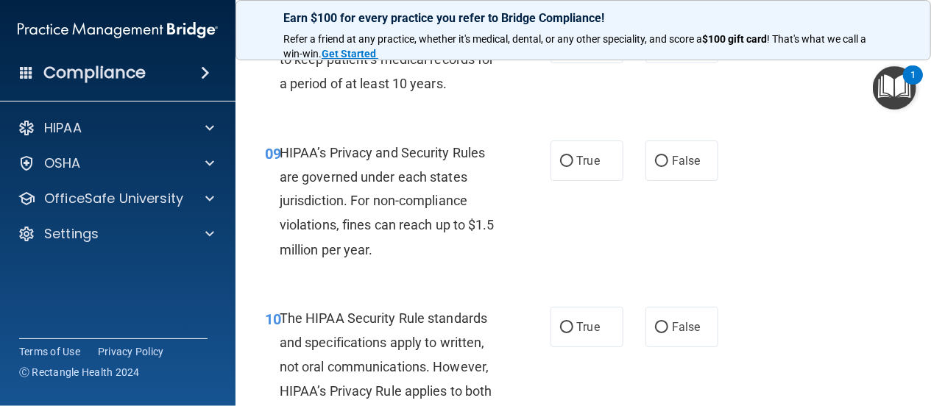
scroll to position [1271, 0]
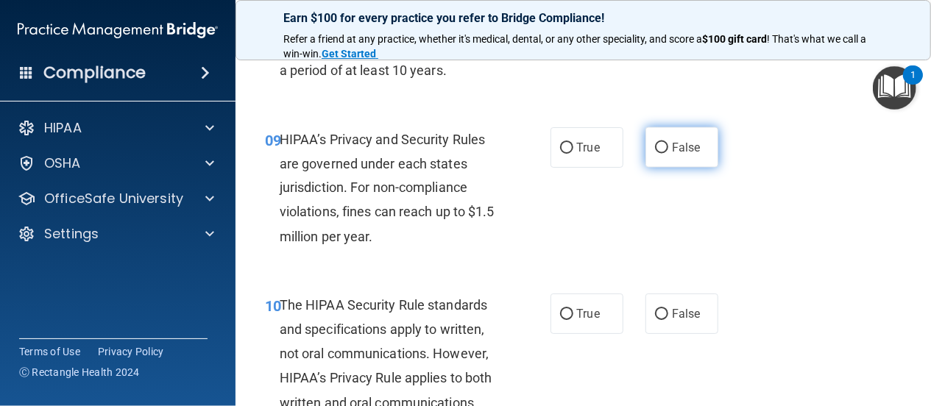
click at [655, 154] on input "False" at bounding box center [661, 148] width 13 height 11
radio input "true"
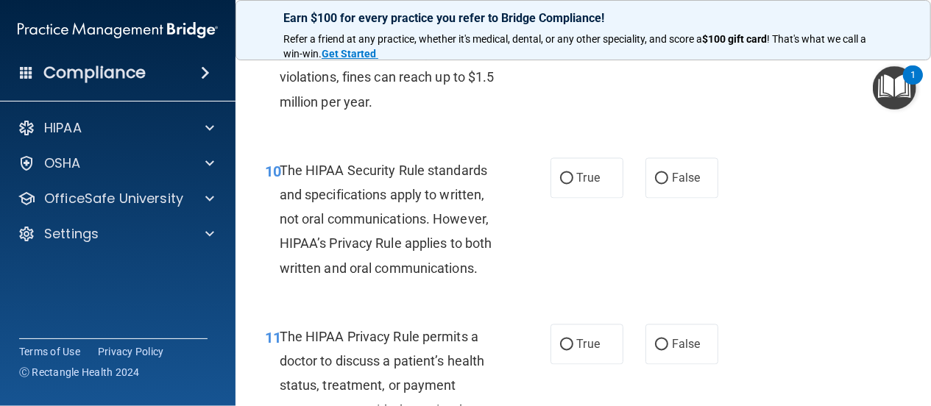
scroll to position [1413, 0]
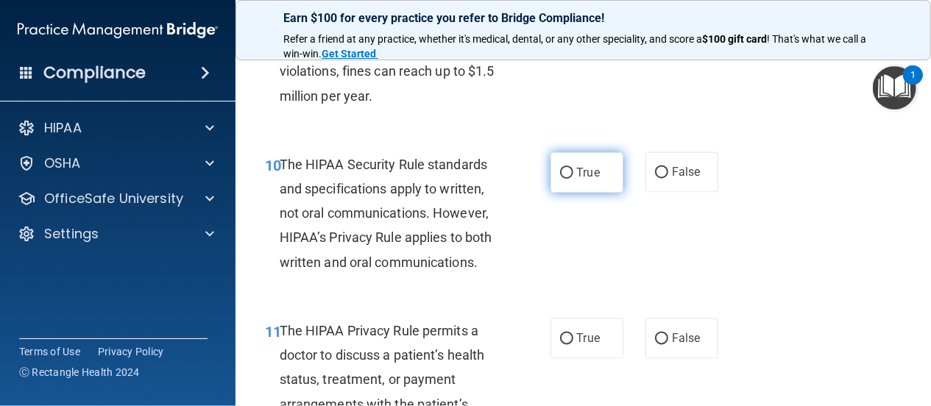
click at [561, 179] on input "True" at bounding box center [566, 173] width 13 height 11
radio input "true"
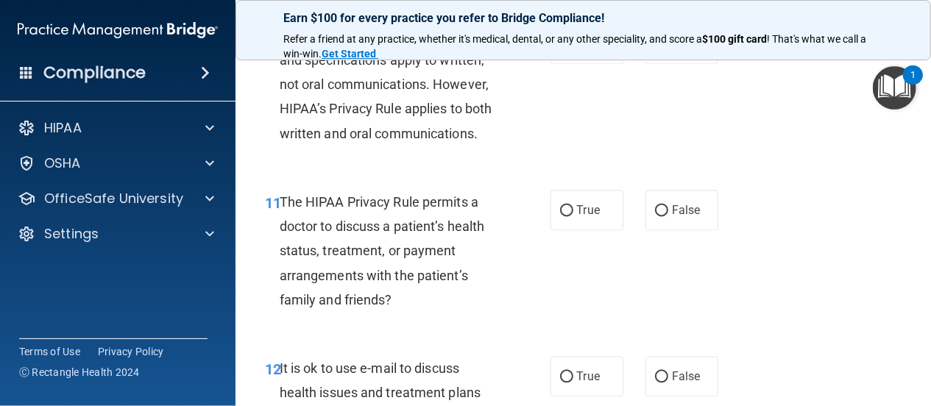
scroll to position [1554, 0]
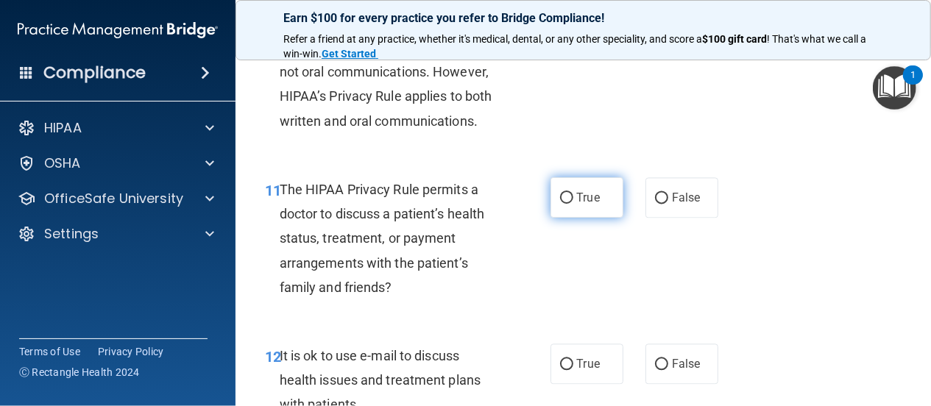
click at [560, 204] on input "True" at bounding box center [566, 198] width 13 height 11
radio input "true"
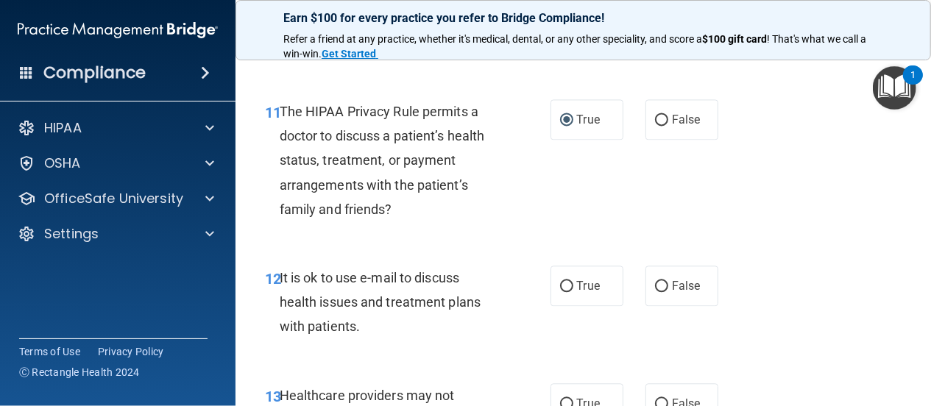
scroll to position [1695, 0]
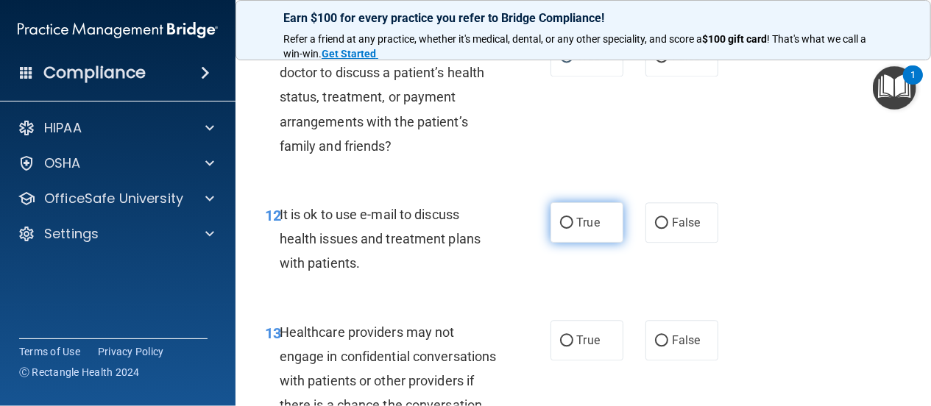
click at [560, 229] on input "True" at bounding box center [566, 223] width 13 height 11
radio input "true"
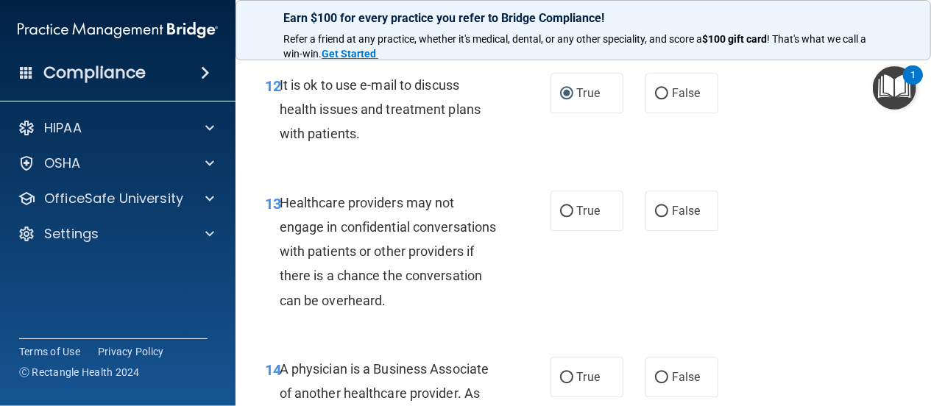
scroll to position [1837, 0]
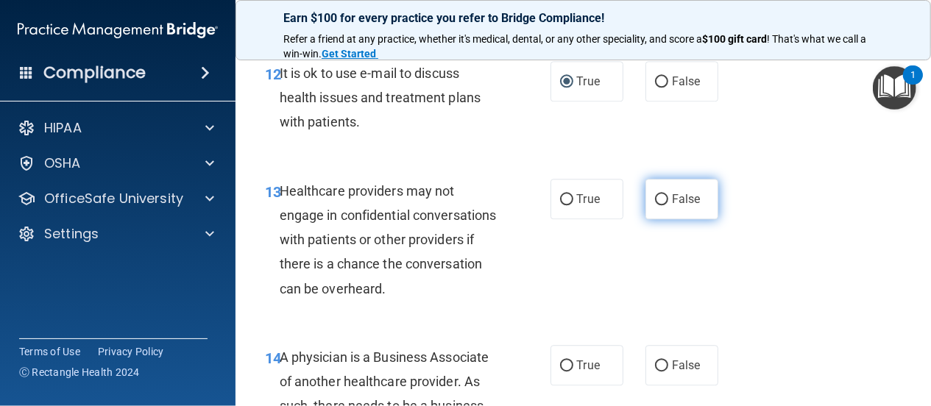
click at [655, 205] on input "False" at bounding box center [661, 199] width 13 height 11
radio input "true"
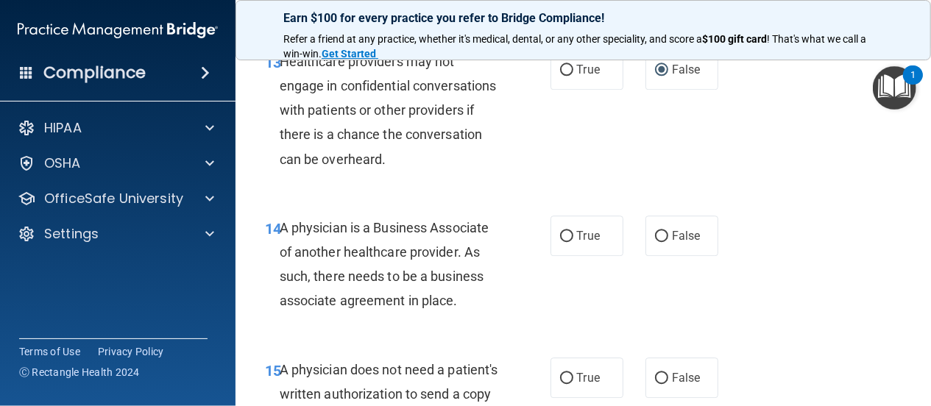
scroll to position [2048, 0]
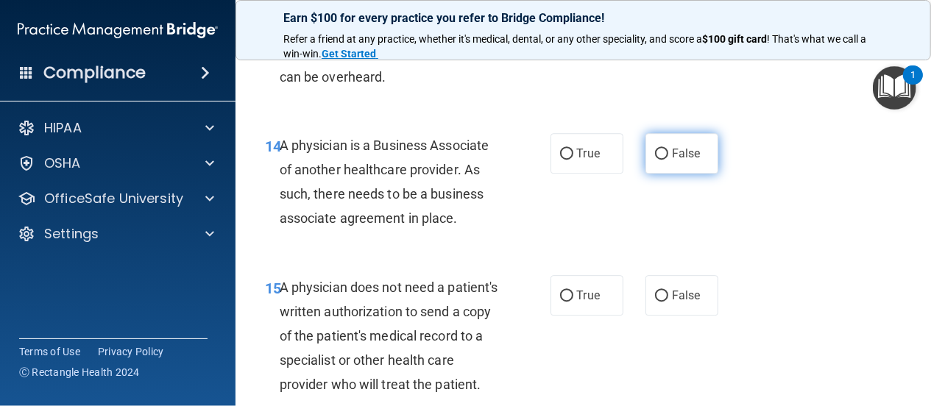
click at [655, 160] on input "False" at bounding box center [661, 154] width 13 height 11
radio input "true"
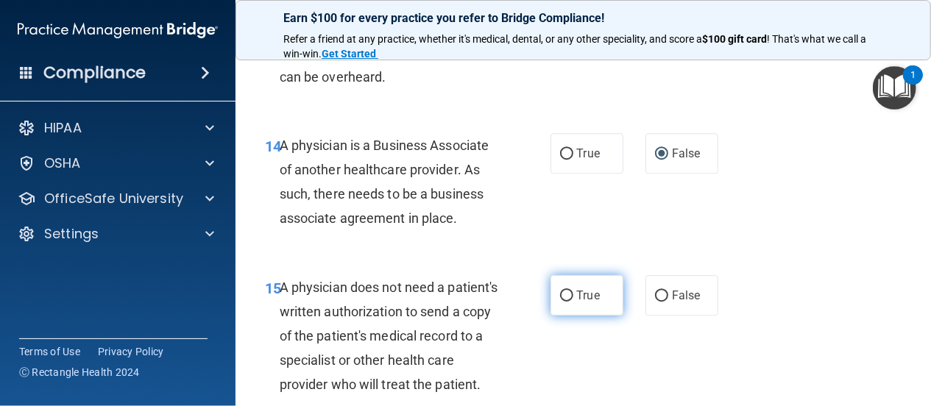
click at [560, 302] on input "True" at bounding box center [566, 296] width 13 height 11
radio input "true"
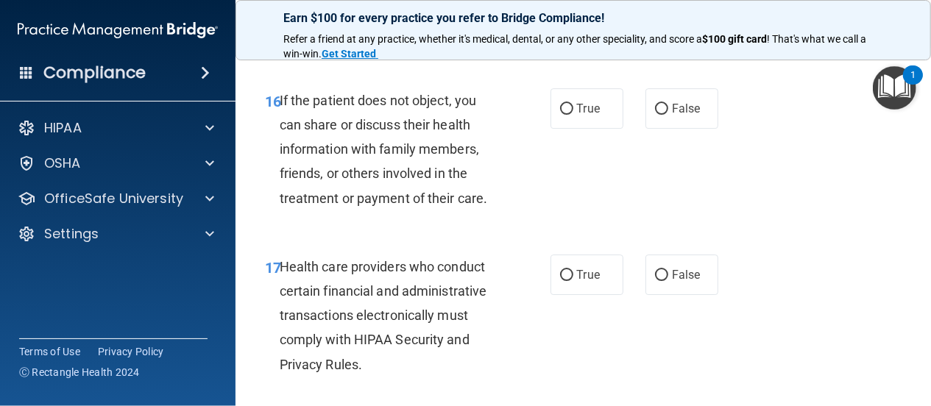
scroll to position [2472, 0]
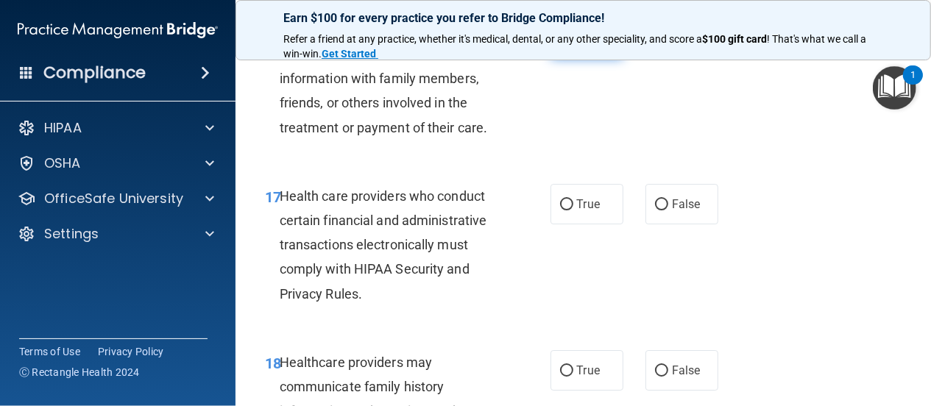
click at [560, 44] on input "True" at bounding box center [566, 38] width 13 height 11
radio input "true"
click at [560, 210] on input "True" at bounding box center [566, 204] width 13 height 11
radio input "true"
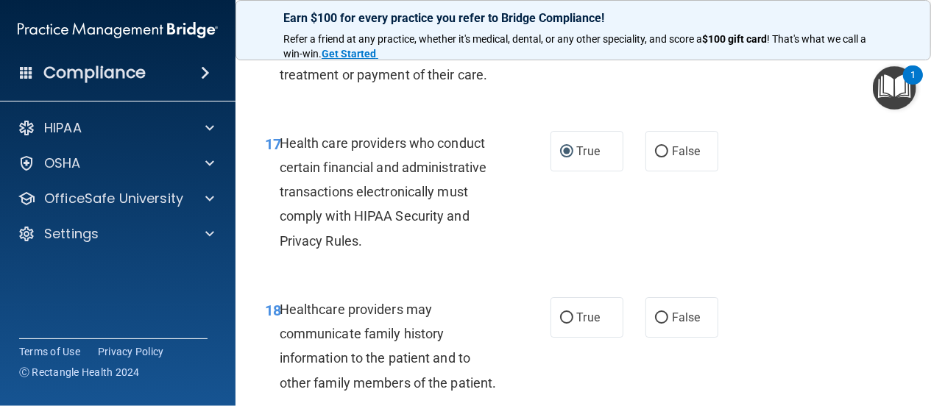
scroll to position [2613, 0]
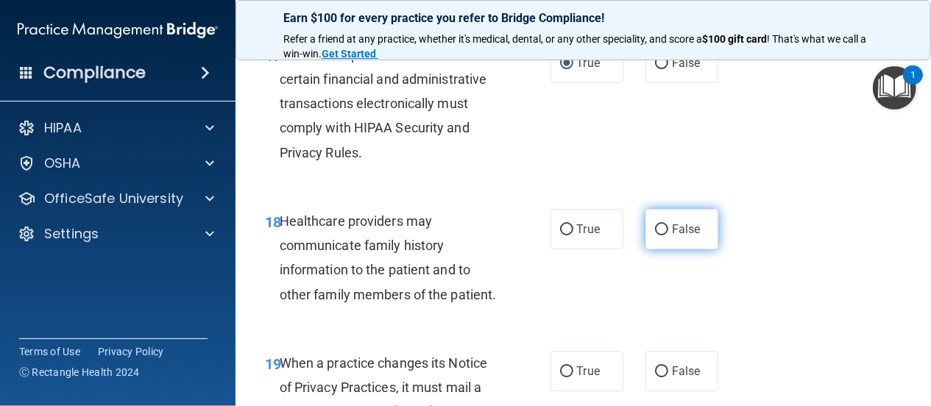
drag, startPoint x: 658, startPoint y: 298, endPoint x: 645, endPoint y: 301, distance: 12.8
click at [658, 235] on input "False" at bounding box center [661, 229] width 13 height 11
radio input "true"
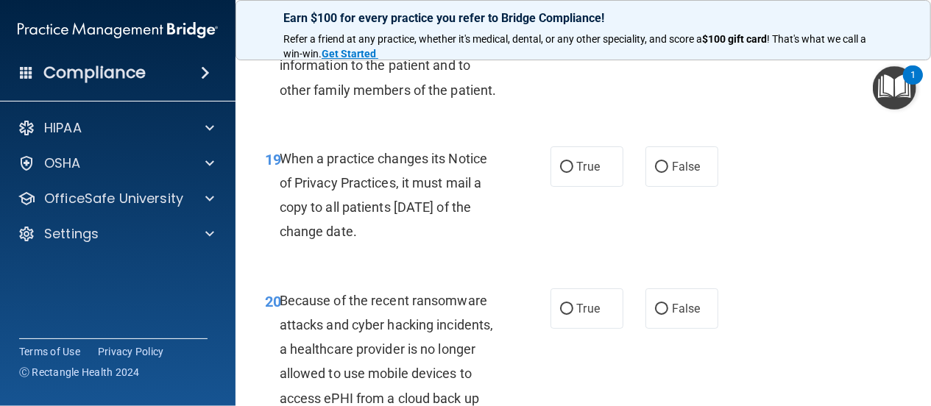
scroll to position [2825, 0]
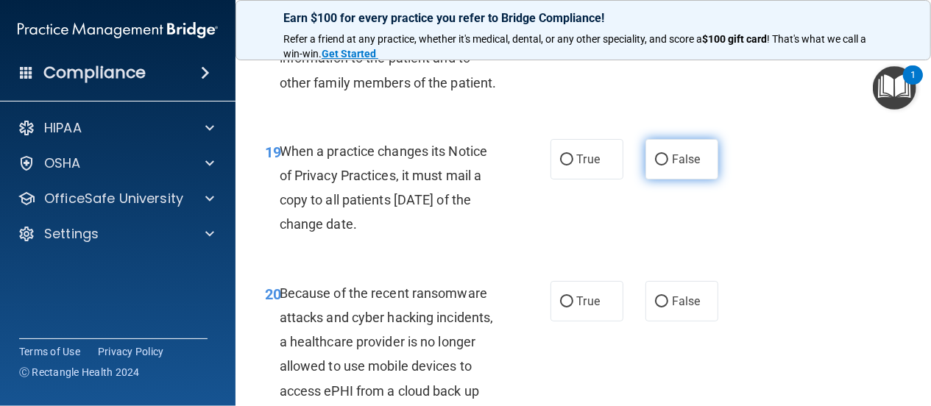
click at [656, 166] on input "False" at bounding box center [661, 160] width 13 height 11
radio input "true"
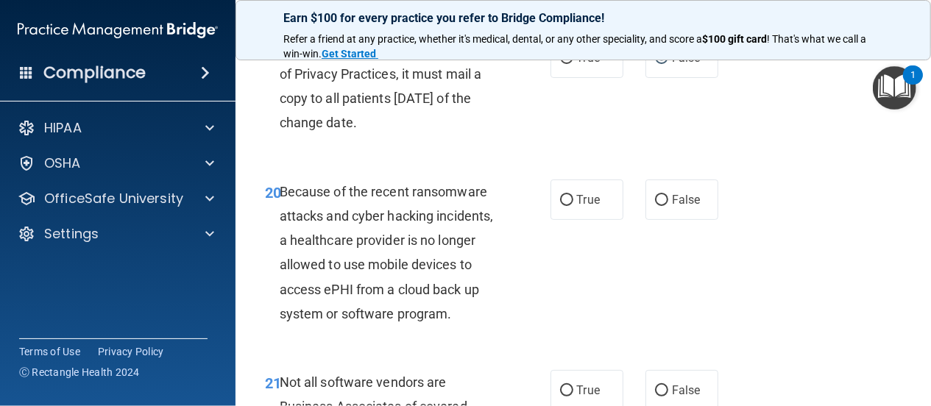
scroll to position [2967, 0]
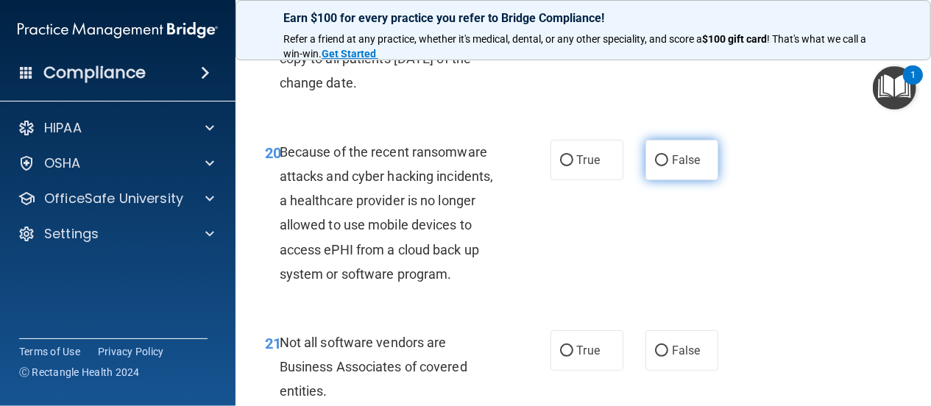
click at [655, 166] on input "False" at bounding box center [661, 160] width 13 height 11
radio input "true"
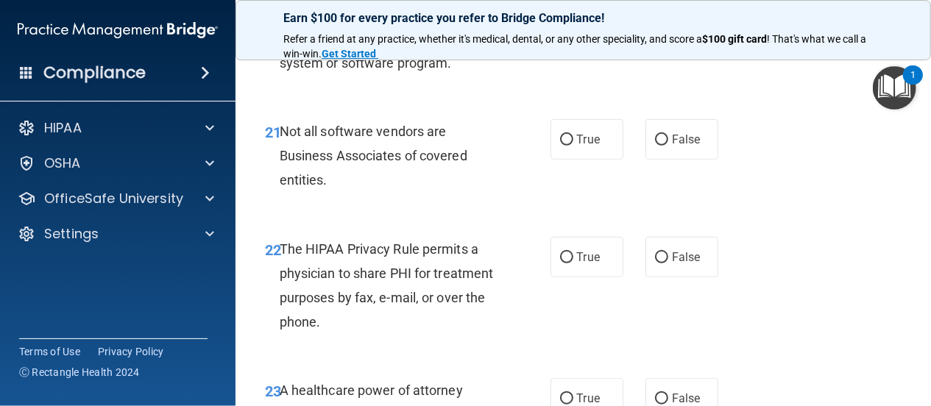
scroll to position [3179, 0]
click at [561, 145] on input "True" at bounding box center [566, 139] width 13 height 11
radio input "true"
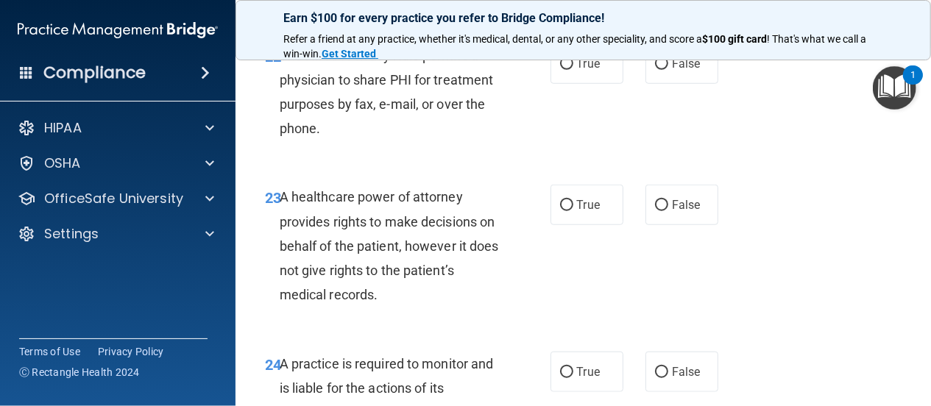
scroll to position [3390, 0]
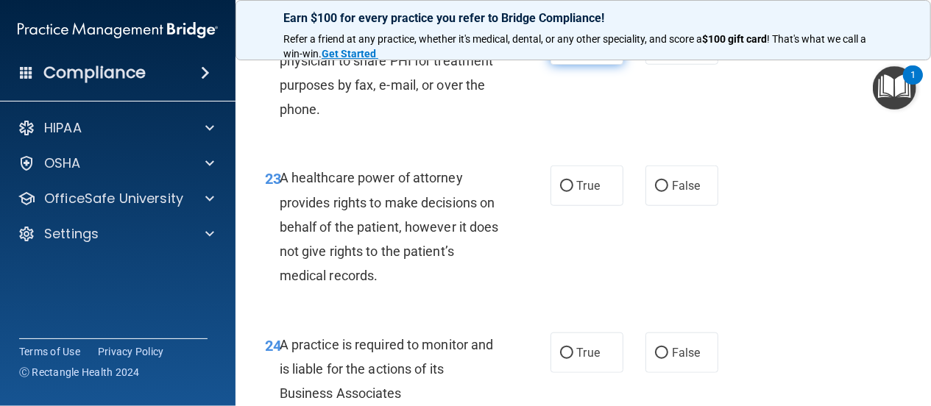
click at [562, 51] on input "True" at bounding box center [566, 45] width 13 height 11
radio input "true"
click at [655, 192] on input "False" at bounding box center [661, 186] width 13 height 11
radio input "true"
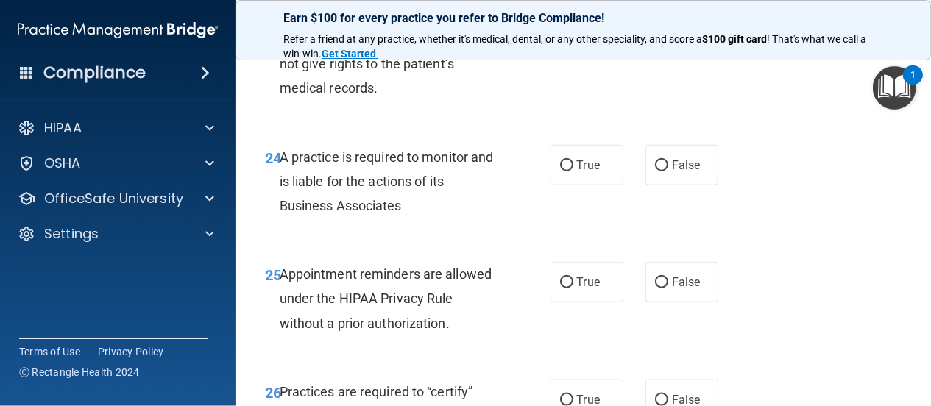
scroll to position [3602, 0]
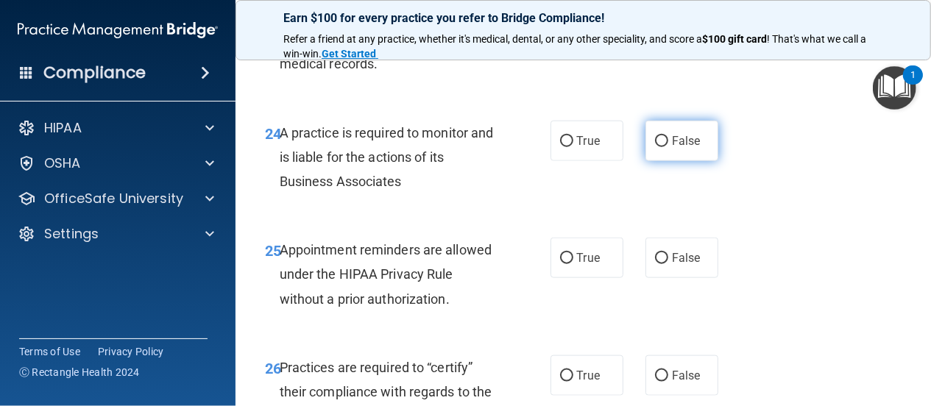
click at [658, 147] on input "False" at bounding box center [661, 141] width 13 height 11
radio input "true"
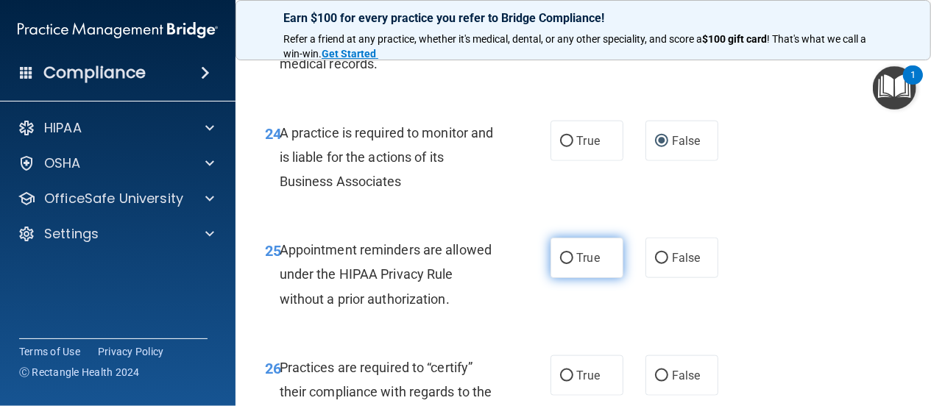
click at [560, 264] on input "True" at bounding box center [566, 258] width 13 height 11
radio input "true"
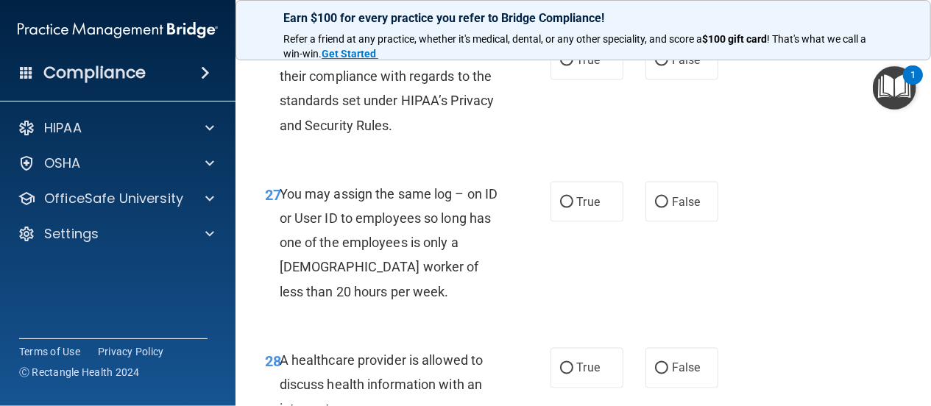
scroll to position [3956, 0]
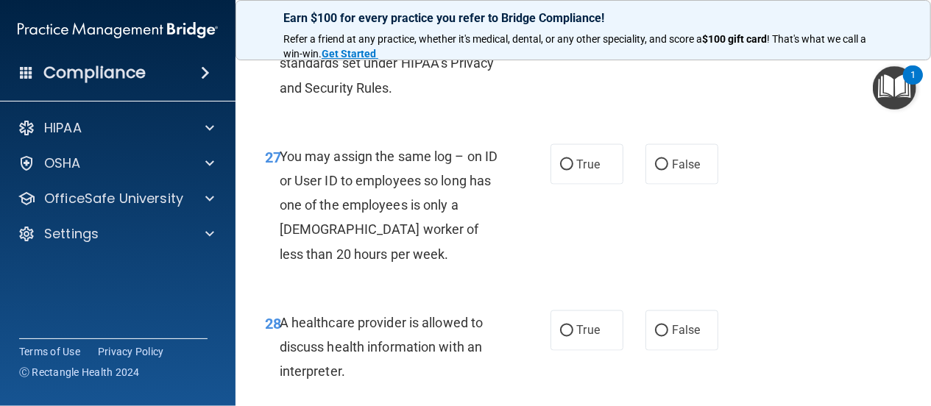
click at [656, 29] on input "False" at bounding box center [661, 23] width 13 height 11
radio input "true"
click at [655, 171] on input "False" at bounding box center [661, 165] width 13 height 11
radio input "true"
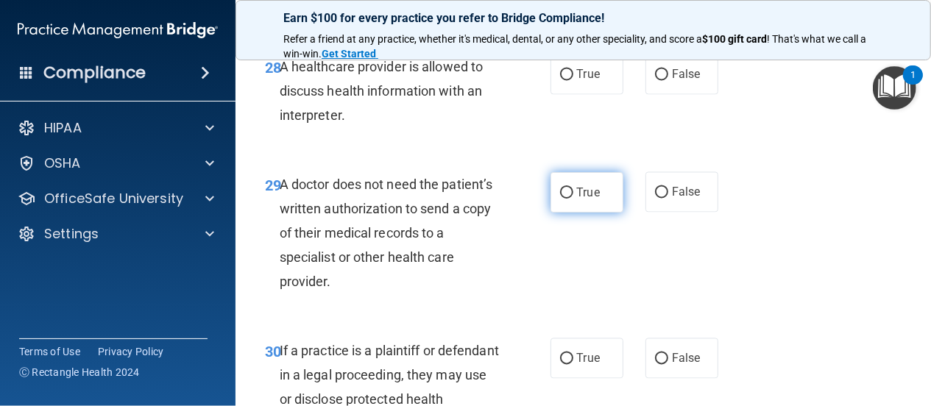
scroll to position [4238, 0]
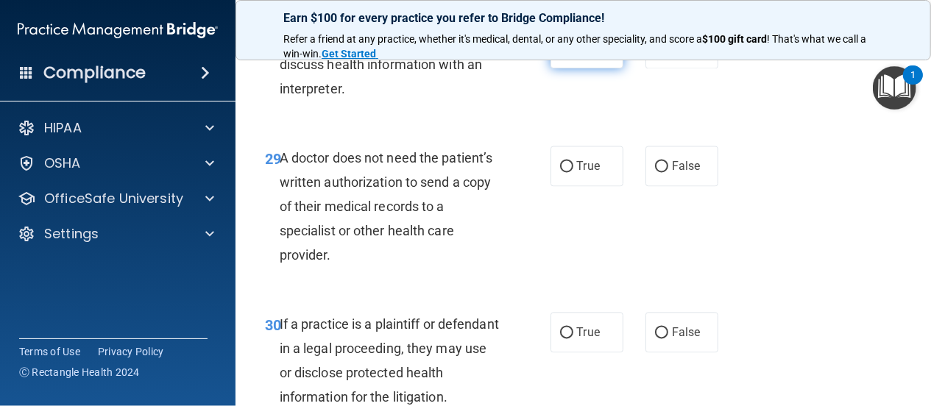
click at [560, 54] on input "True" at bounding box center [566, 48] width 13 height 11
radio input "true"
click at [561, 172] on input "True" at bounding box center [566, 166] width 13 height 11
radio input "true"
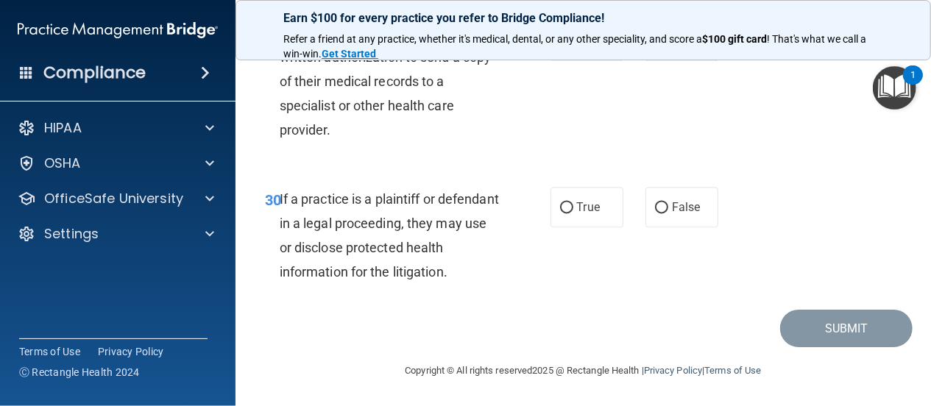
scroll to position [4450, 0]
click at [560, 213] on input "True" at bounding box center [566, 207] width 13 height 11
radio input "true"
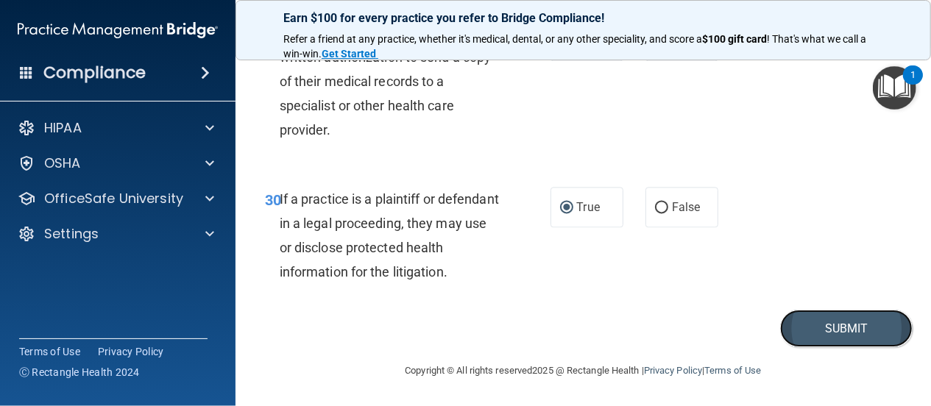
click at [828, 347] on button "Submit" at bounding box center [846, 329] width 132 height 38
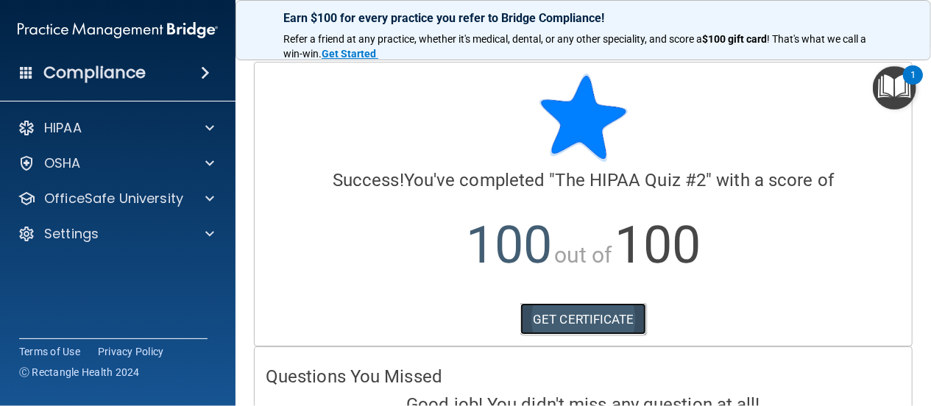
click at [583, 317] on link "GET CERTIFICATE" at bounding box center [583, 319] width 126 height 32
